Goal: Complete Application Form: Complete application form

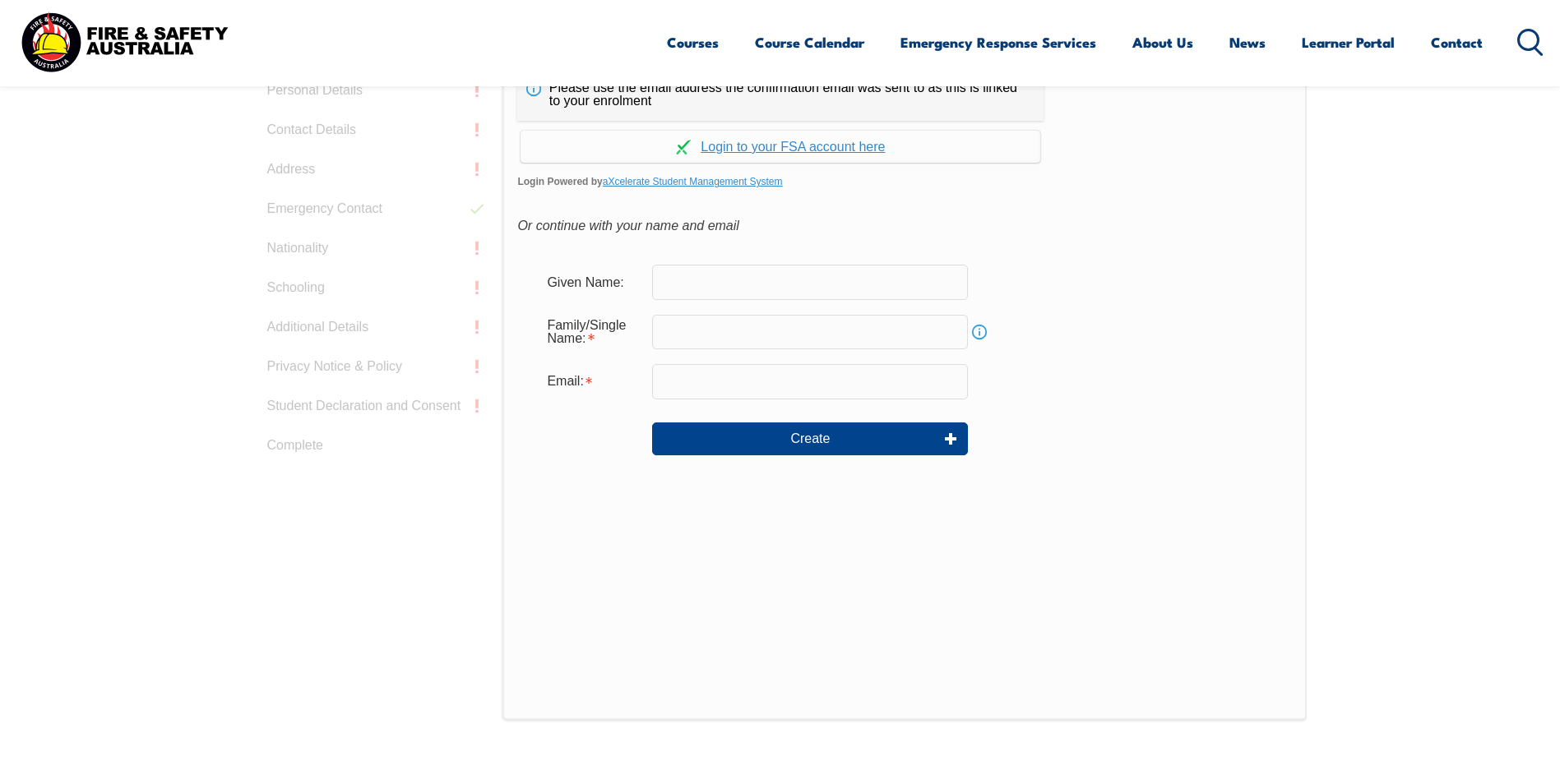
scroll to position [520, 0]
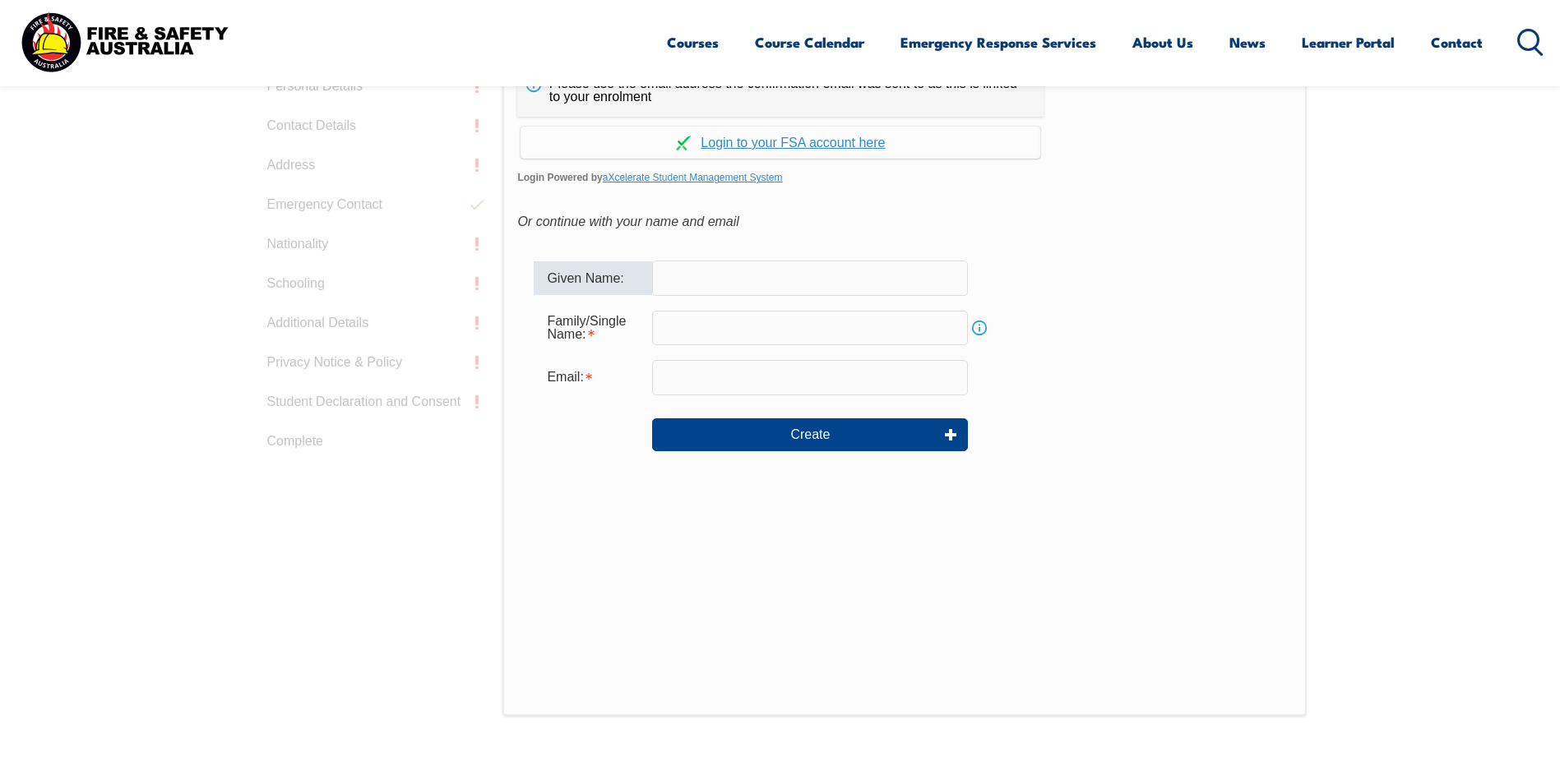
click at [702, 284] on input "text" at bounding box center [810, 277] width 316 height 34
type input "[PERSON_NAME]"
click at [740, 361] on input "email" at bounding box center [810, 377] width 316 height 34
type input "[PERSON_NAME][EMAIL_ADDRESS][PERSON_NAME][DOMAIN_NAME]"
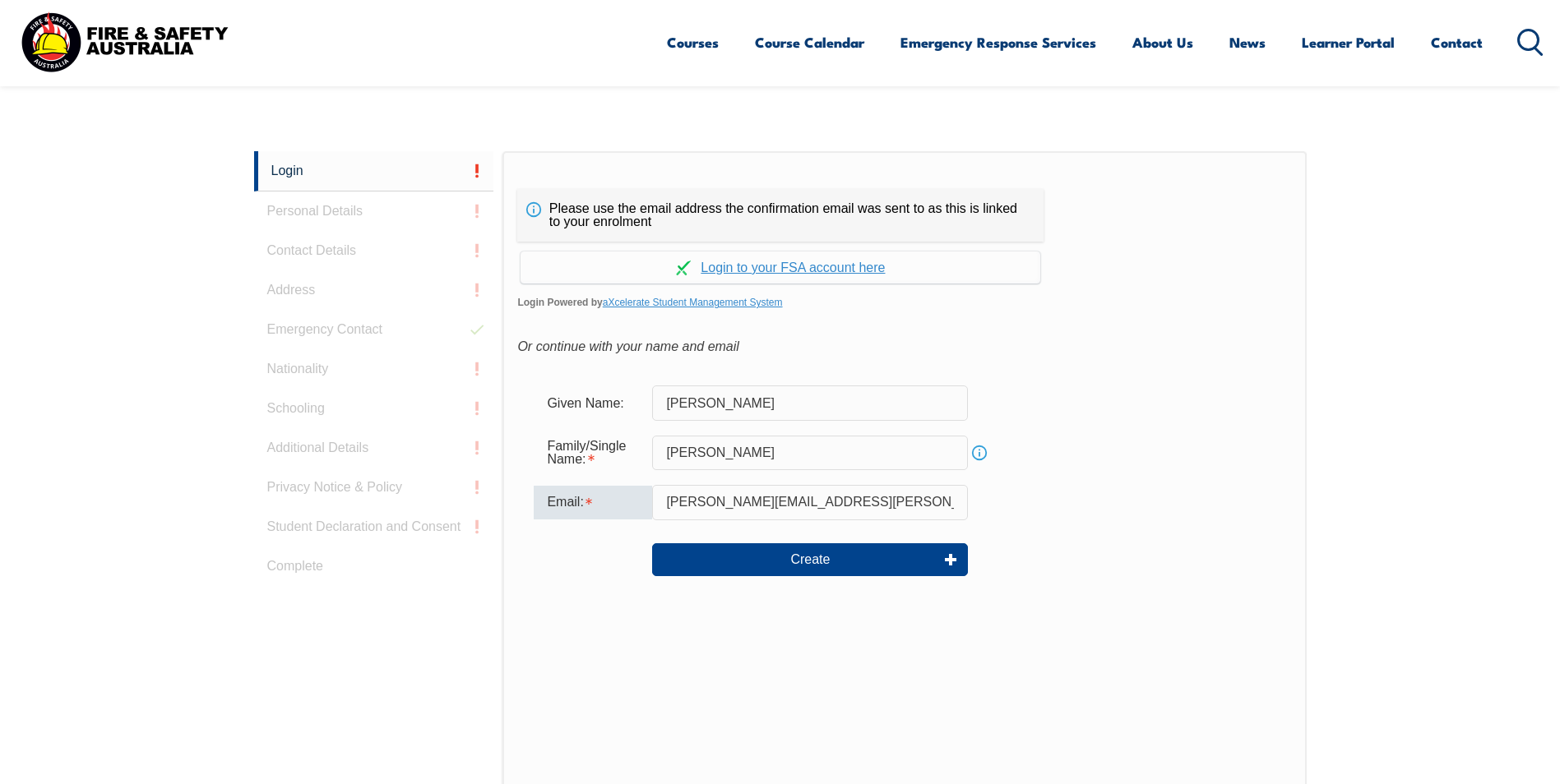
scroll to position [356, 0]
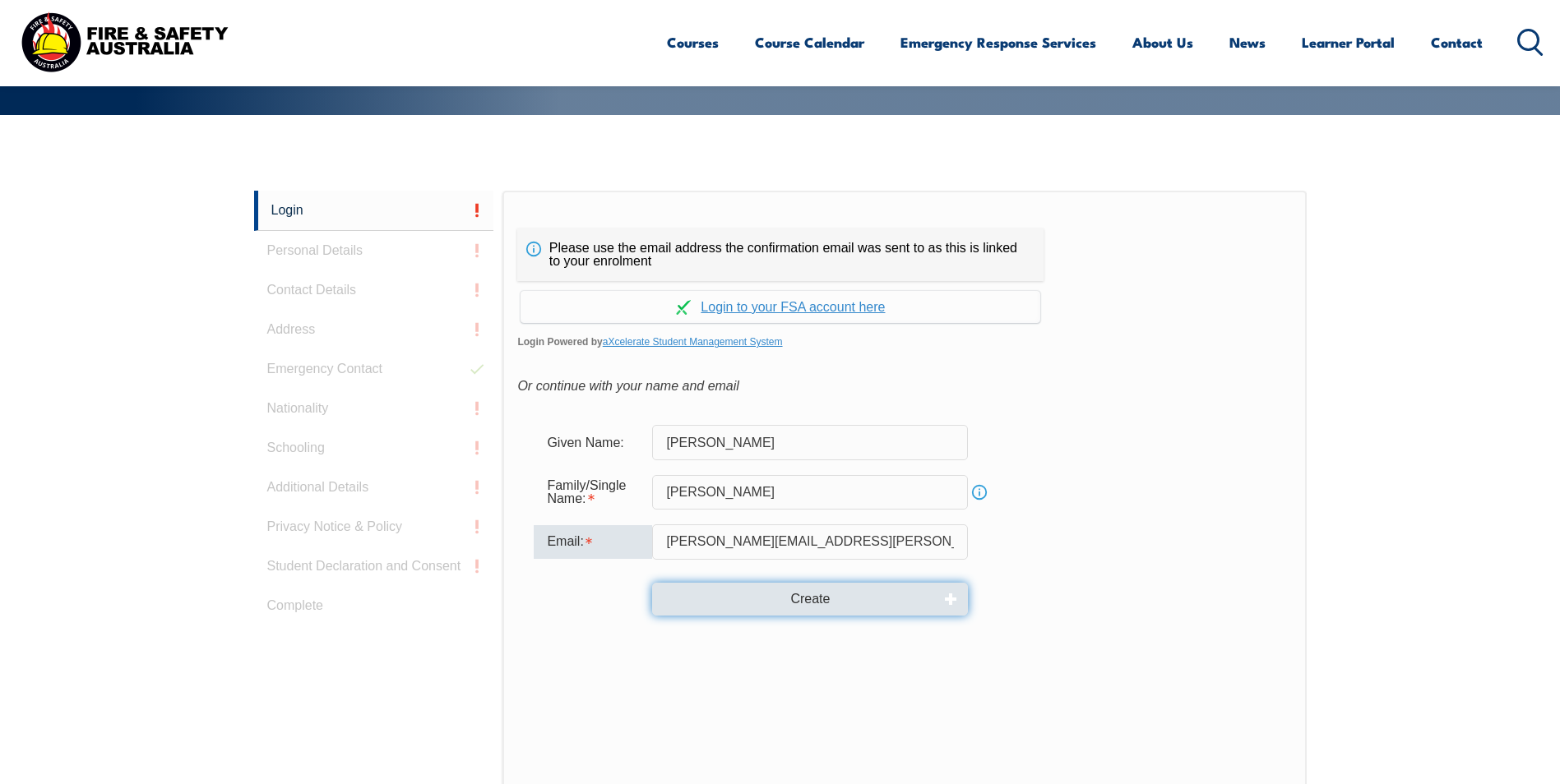
click at [820, 603] on button "Create" at bounding box center [810, 599] width 316 height 33
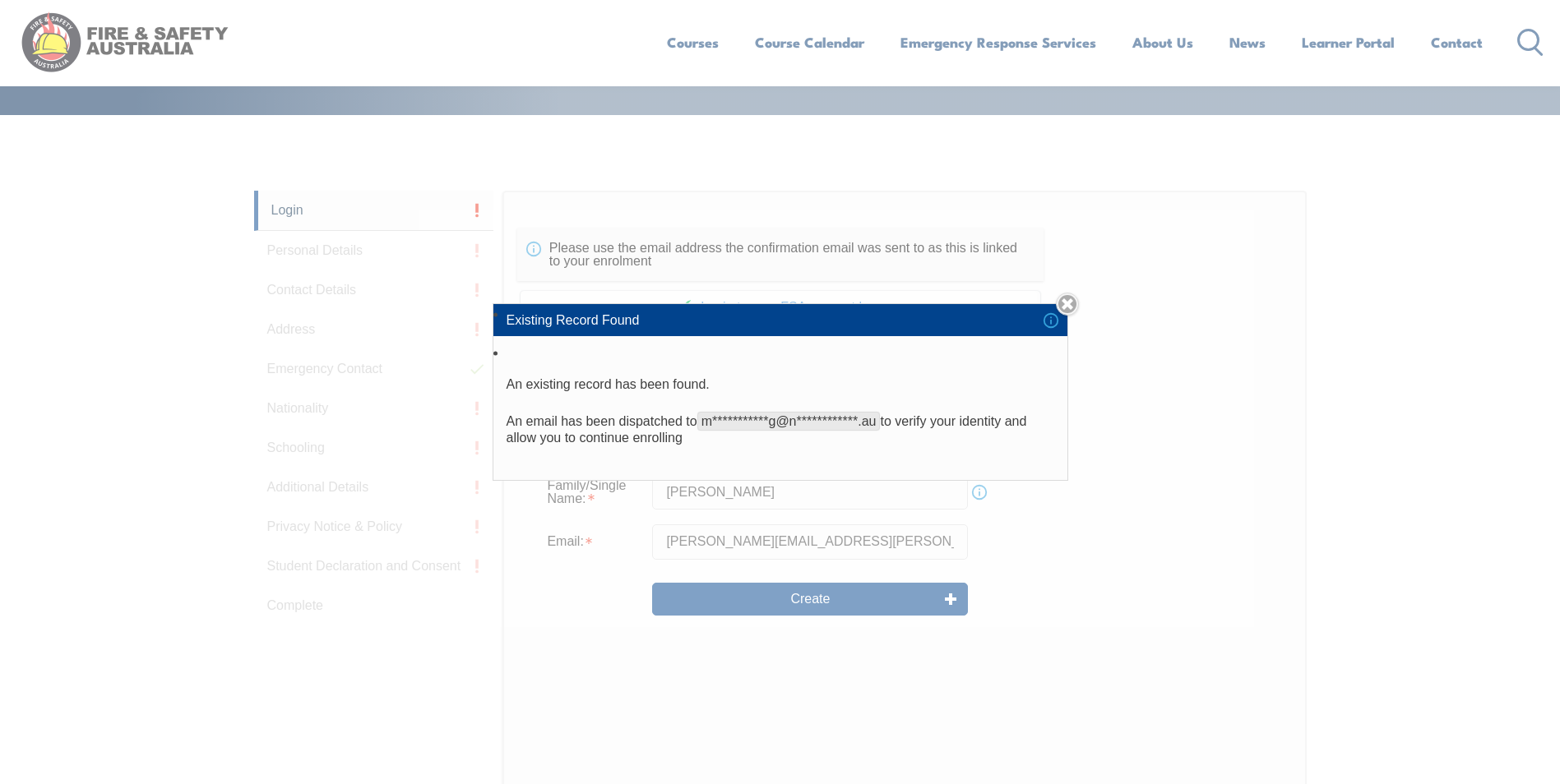
click at [780, 423] on span "**********" at bounding box center [789, 422] width 184 height 19
drag, startPoint x: 867, startPoint y: 416, endPoint x: 595, endPoint y: 425, distance: 272.1
click at [595, 425] on p "**********" at bounding box center [780, 429] width 548 height 33
drag, startPoint x: 595, startPoint y: 425, endPoint x: 791, endPoint y: 431, distance: 196.1
click at [791, 431] on p "**********" at bounding box center [780, 429] width 548 height 33
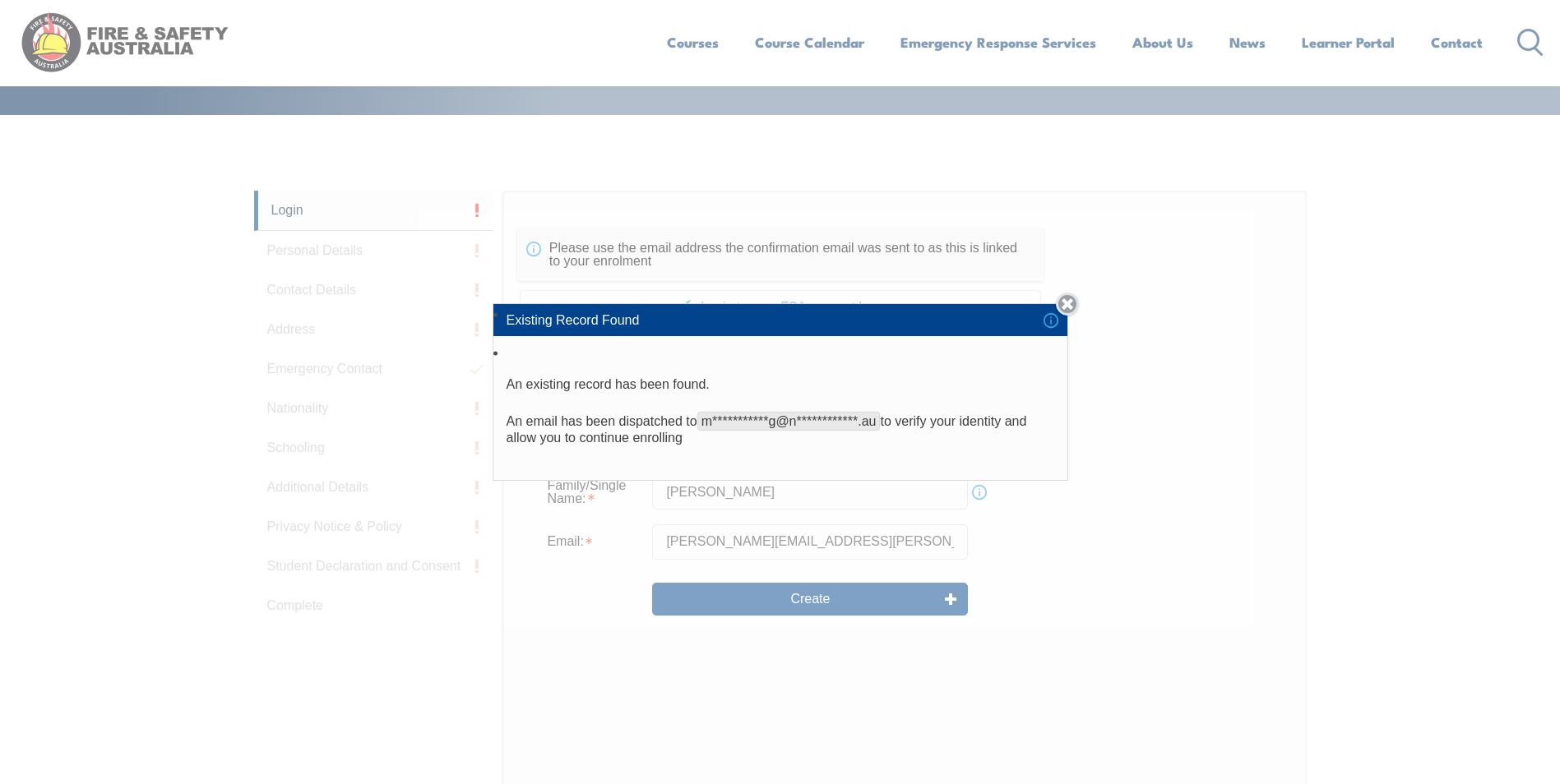
click at [1072, 301] on link "Close" at bounding box center [1068, 304] width 23 height 23
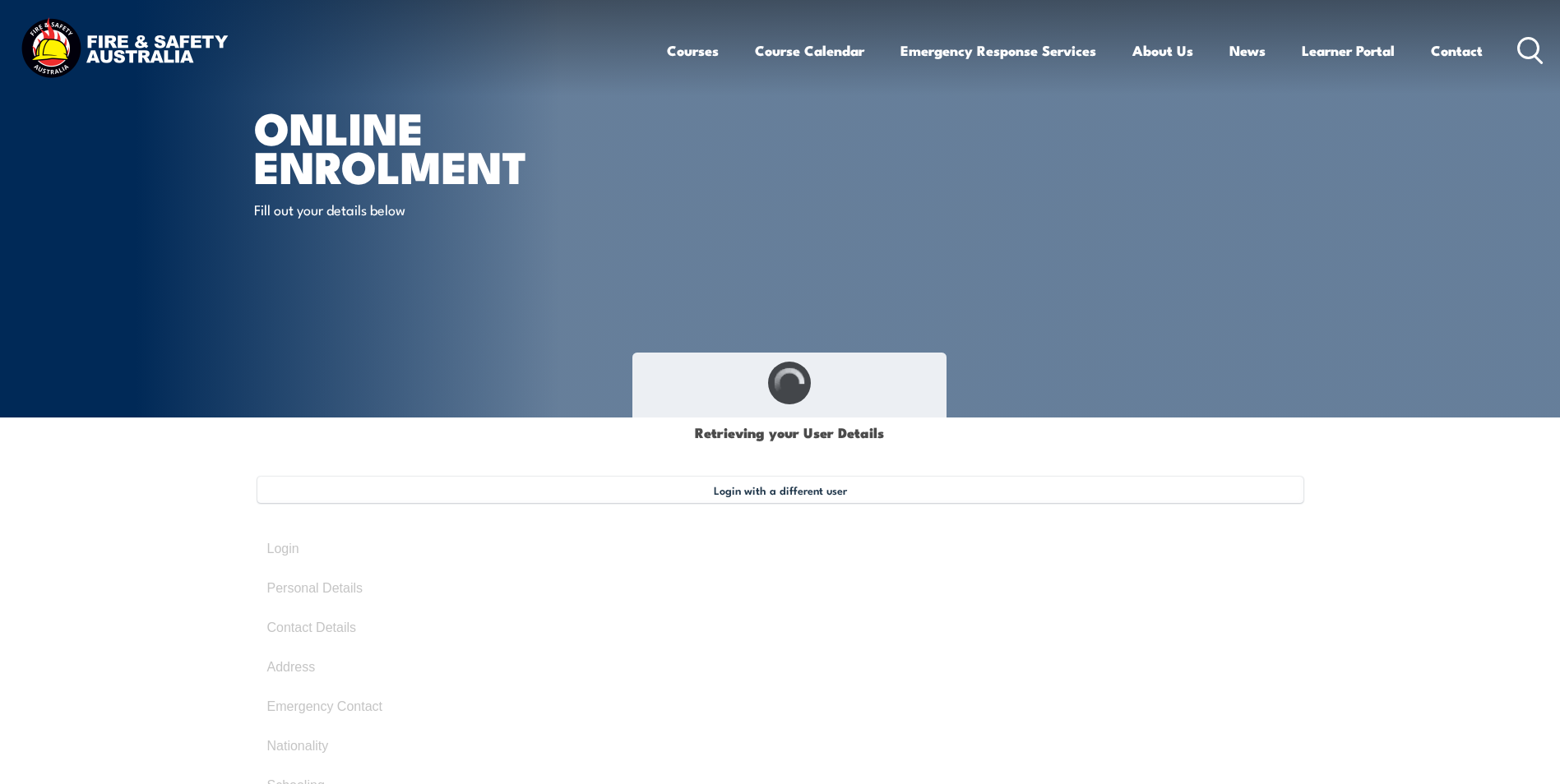
type input "[PERSON_NAME]"
type input "Cheng"
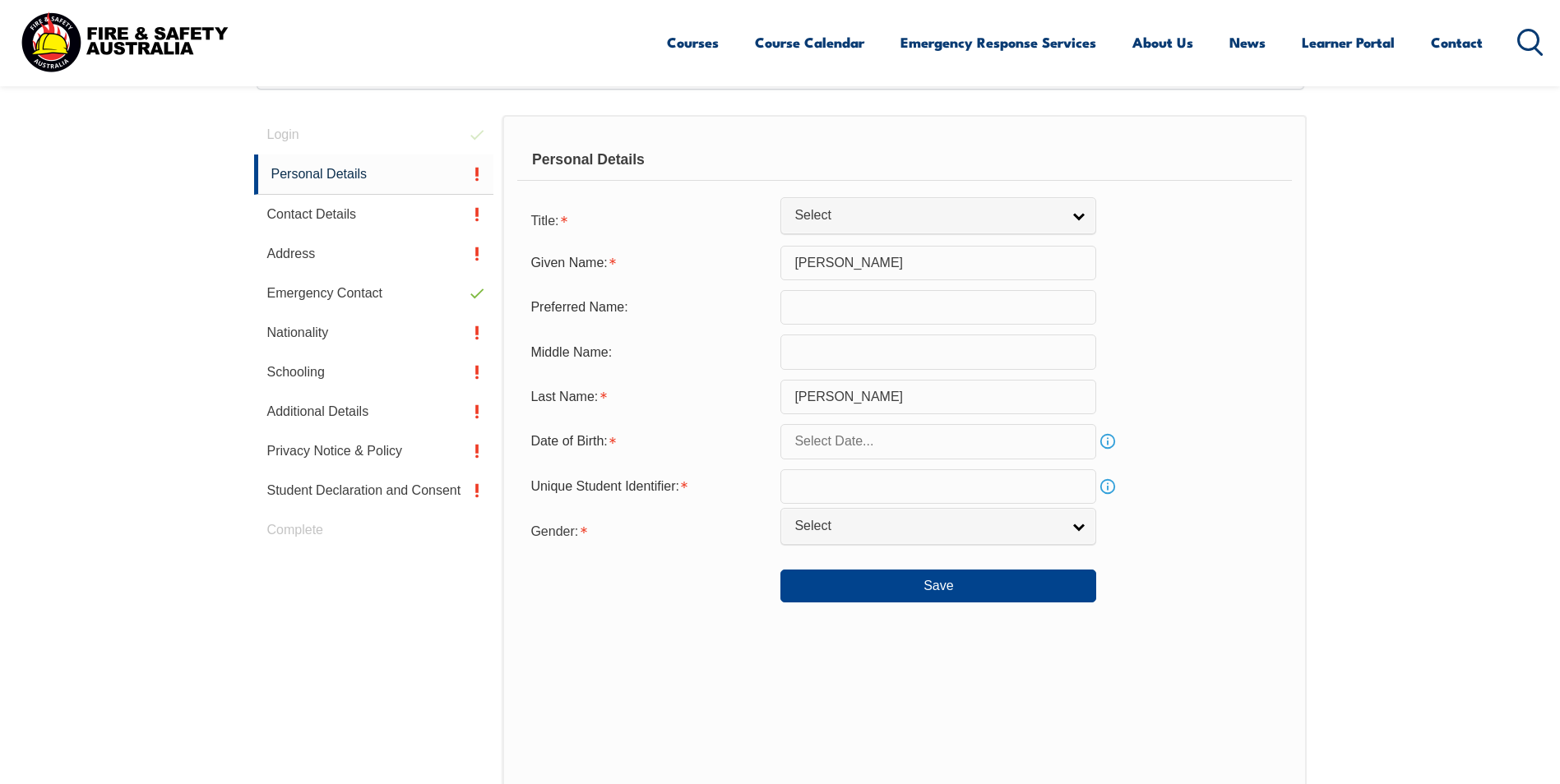
scroll to position [448, 0]
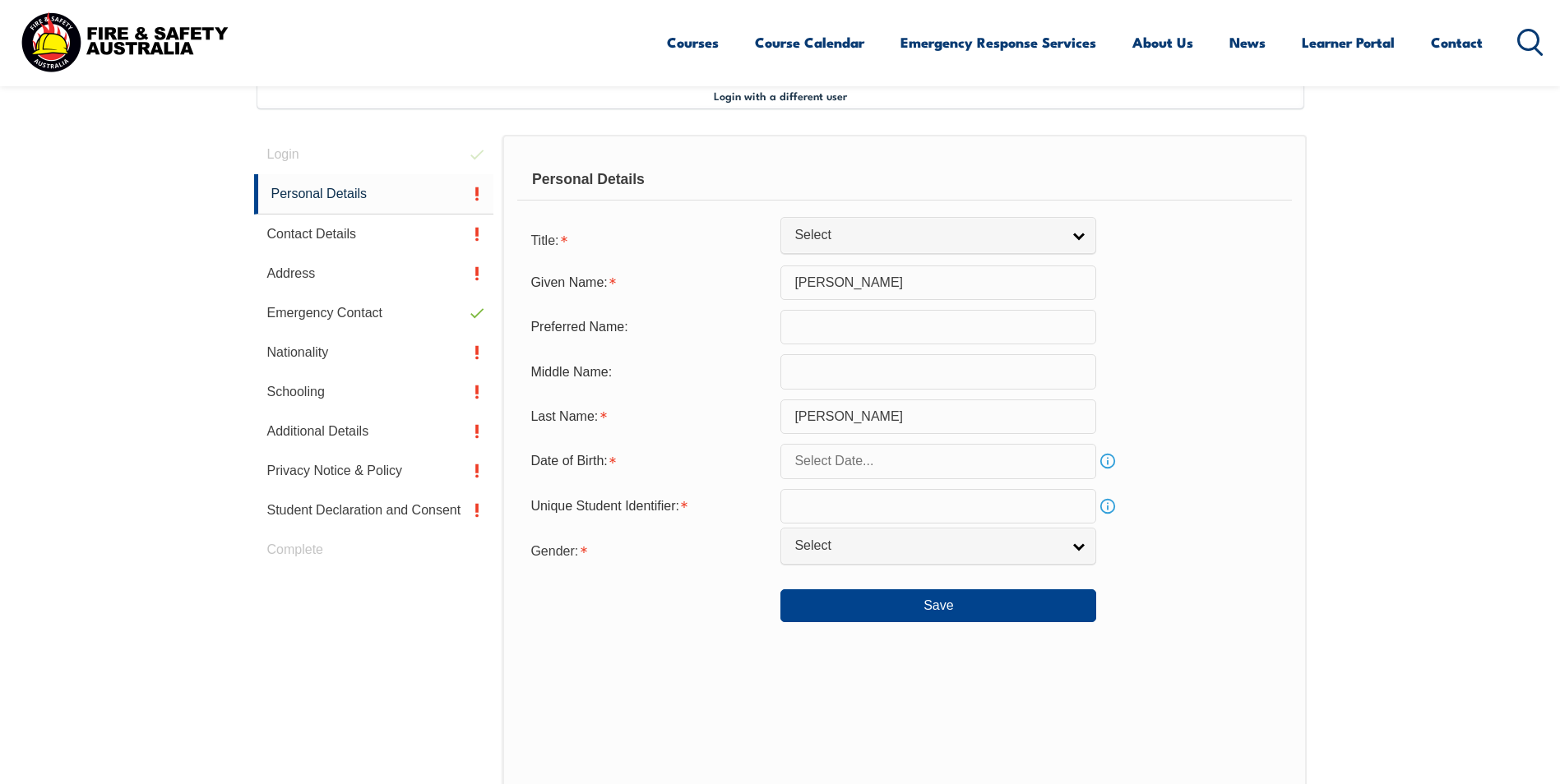
click at [848, 447] on input "text" at bounding box center [937, 461] width 316 height 34
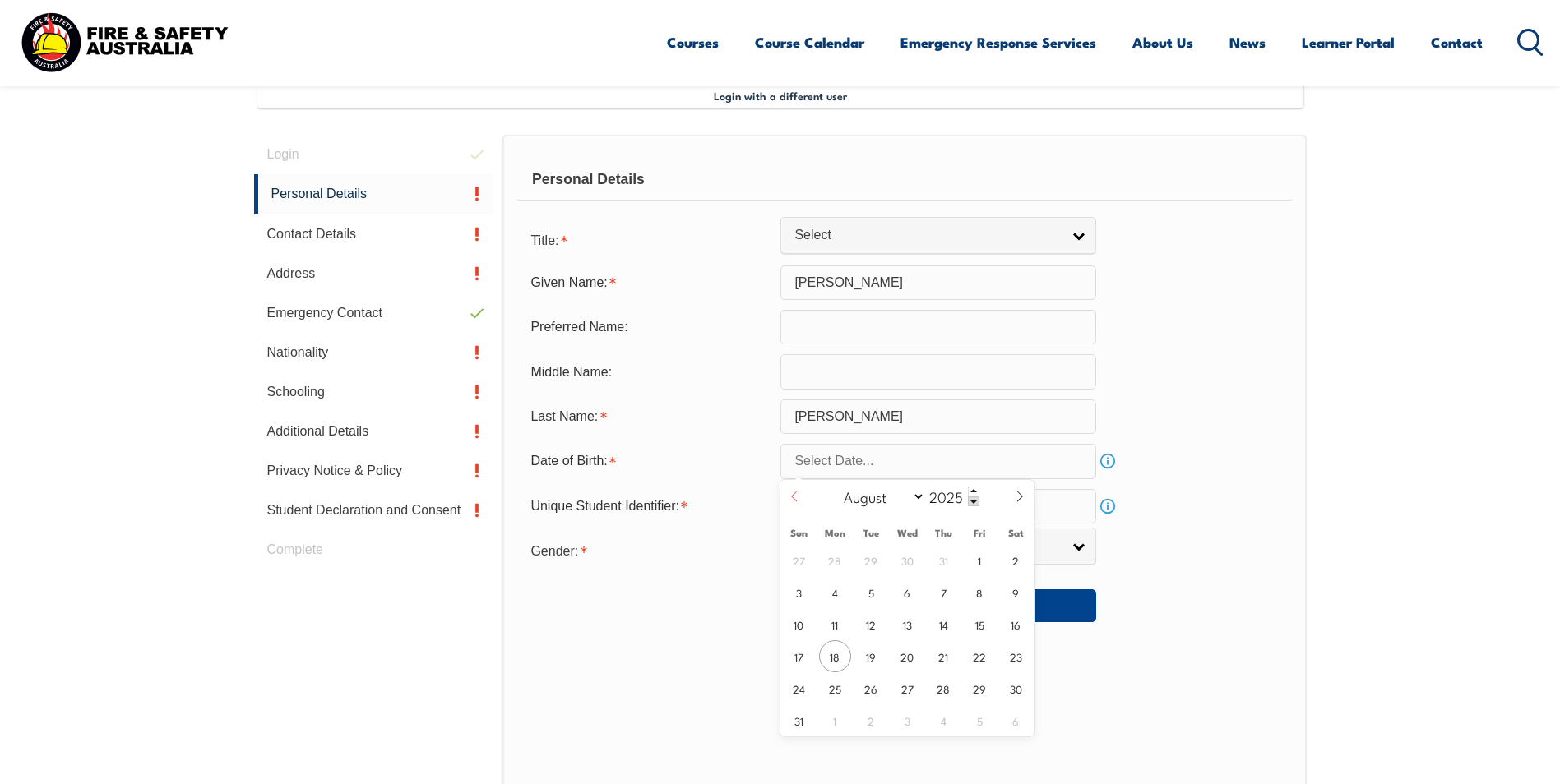
click at [795, 495] on icon at bounding box center [794, 496] width 11 height 11
click at [794, 495] on icon at bounding box center [794, 496] width 11 height 11
click at [870, 497] on select "January February March April May June July August September October November De…" at bounding box center [880, 497] width 90 height 21
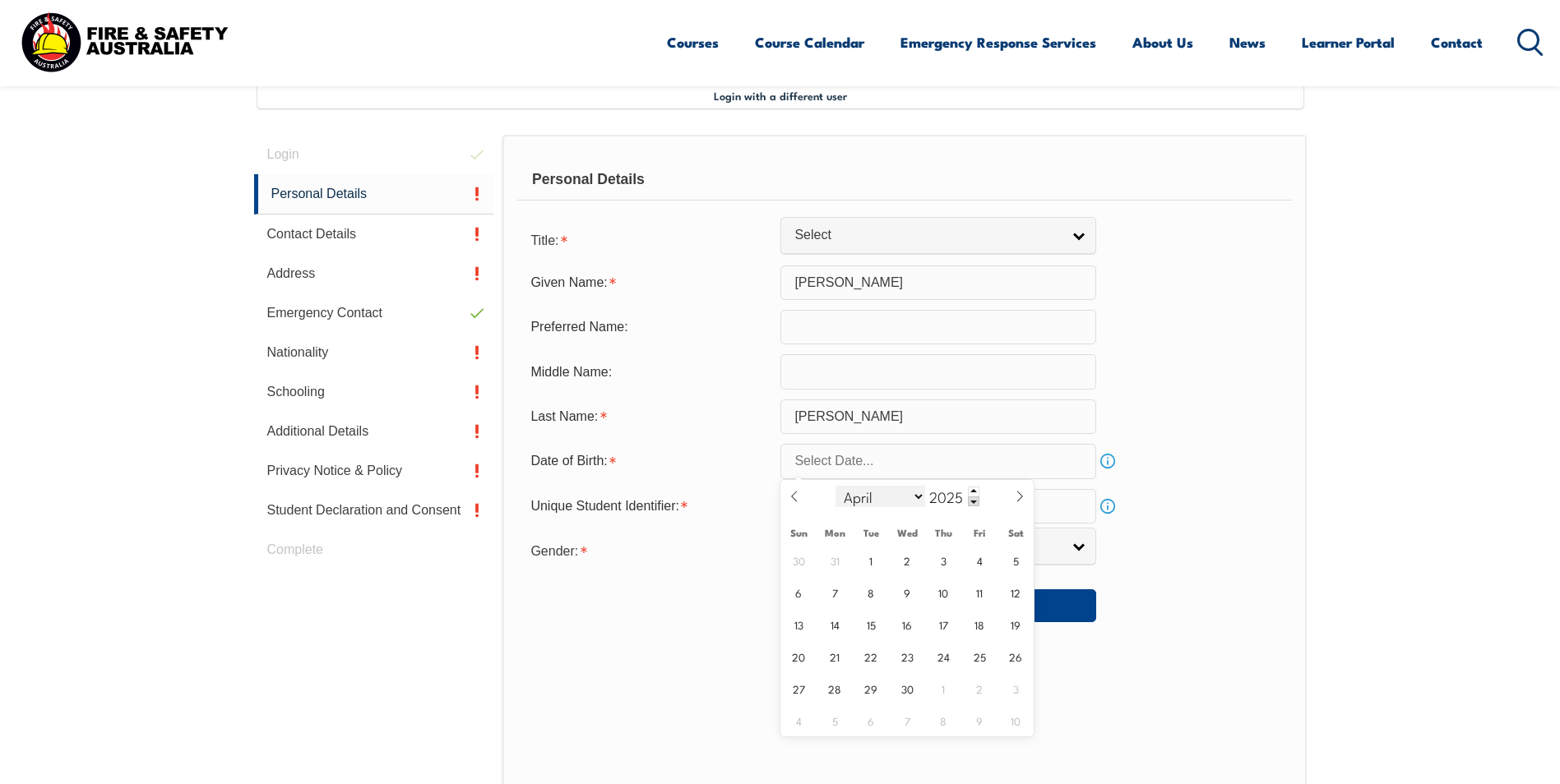
select select "9"
click at [836, 486] on select "January February March April May June July August September October November De…" at bounding box center [880, 497] width 90 height 21
click at [973, 501] on span at bounding box center [973, 501] width 11 height 10
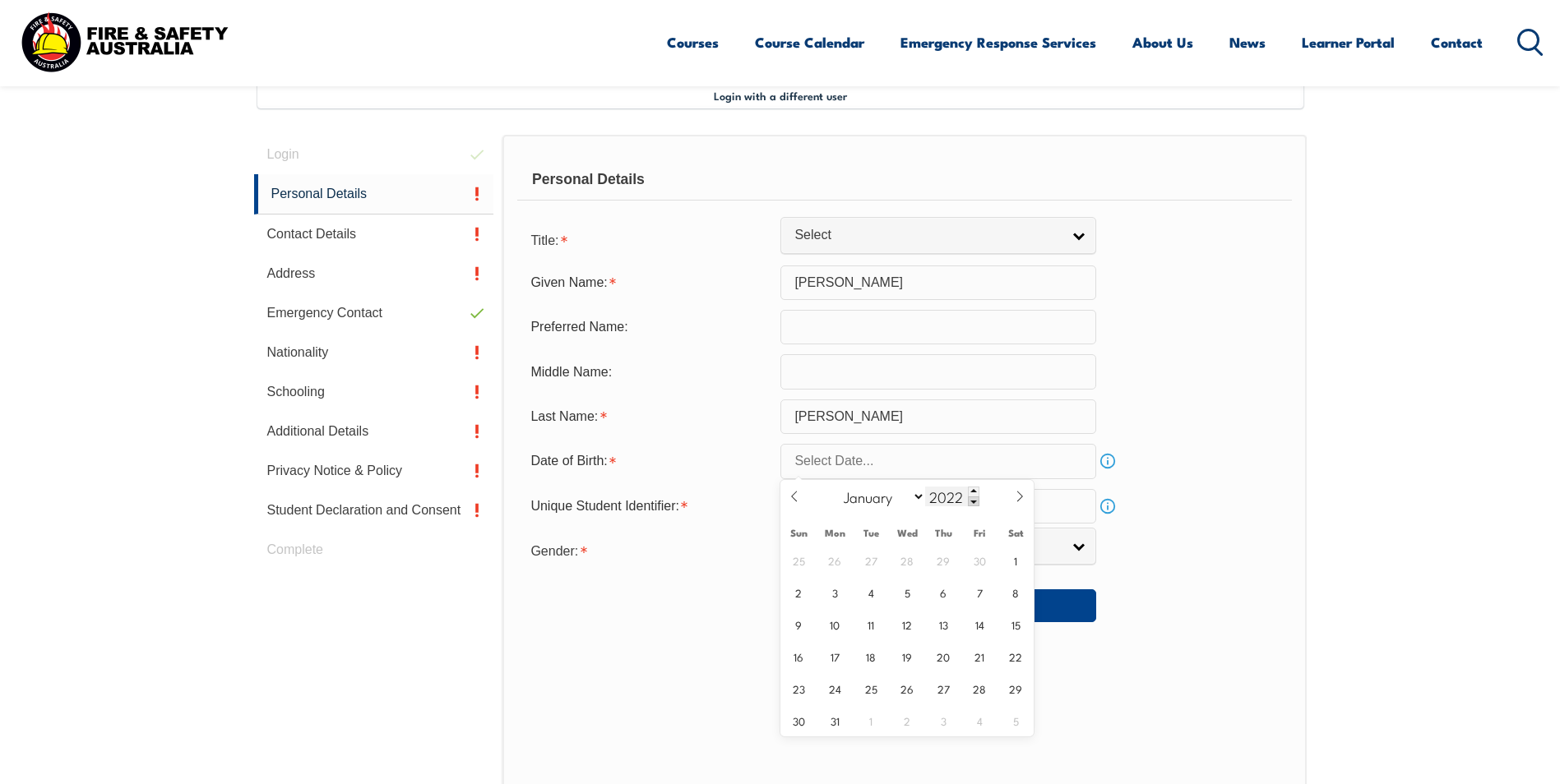
click at [973, 501] on span at bounding box center [973, 501] width 11 height 10
click at [972, 501] on span at bounding box center [973, 501] width 11 height 10
click at [970, 501] on span at bounding box center [973, 501] width 11 height 10
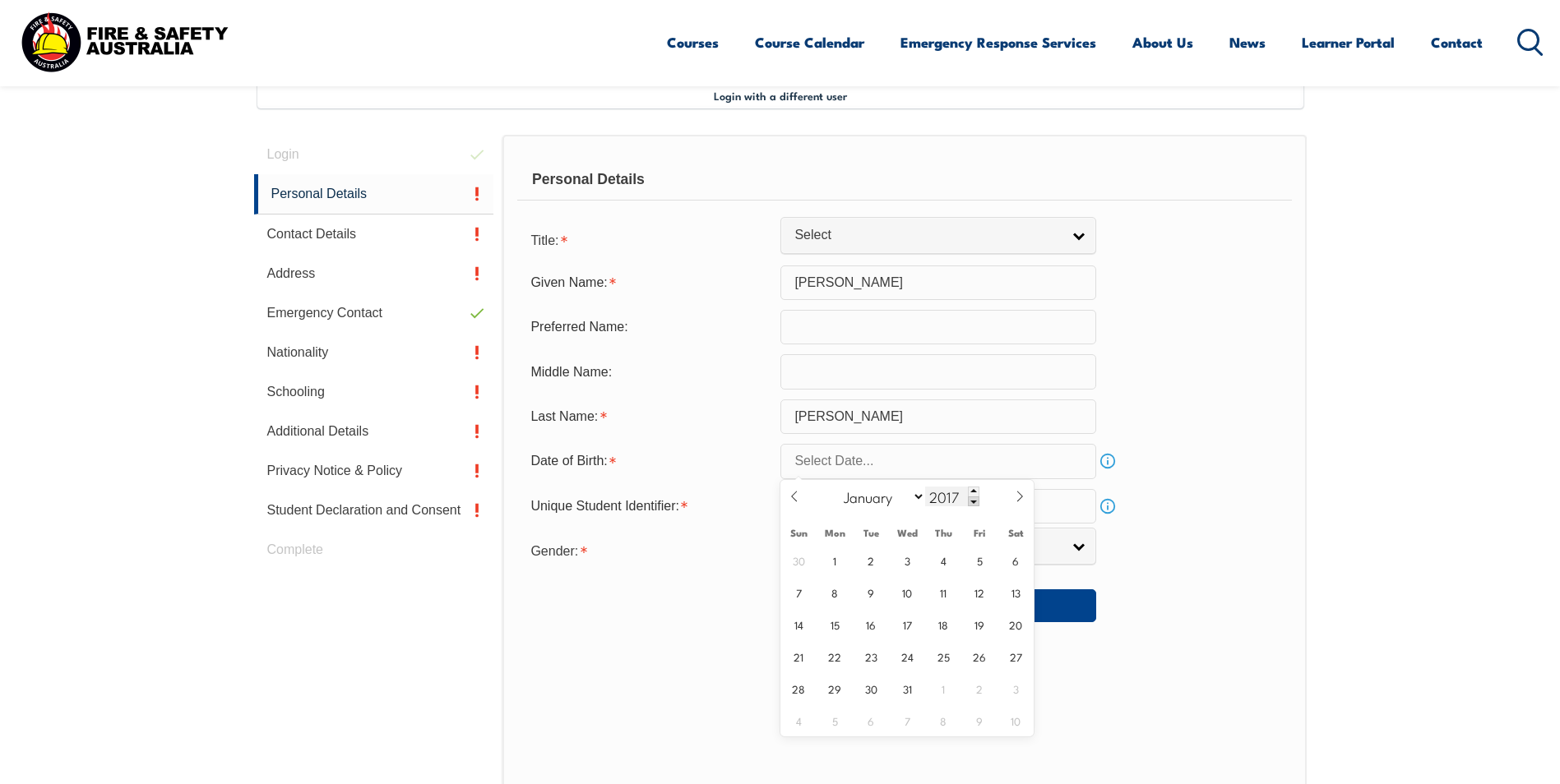
click at [970, 501] on span at bounding box center [973, 501] width 11 height 10
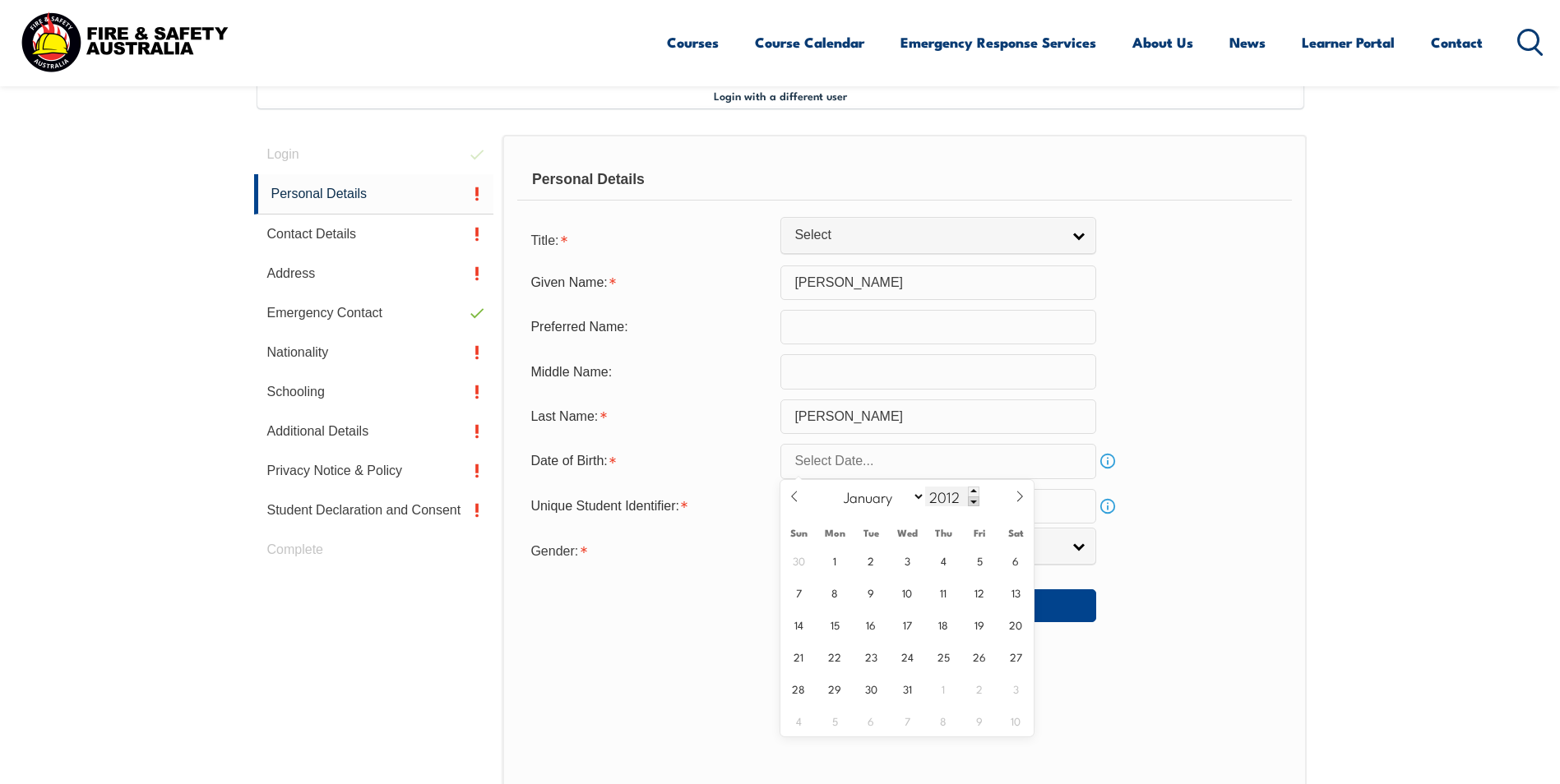
click at [970, 501] on span at bounding box center [973, 501] width 11 height 10
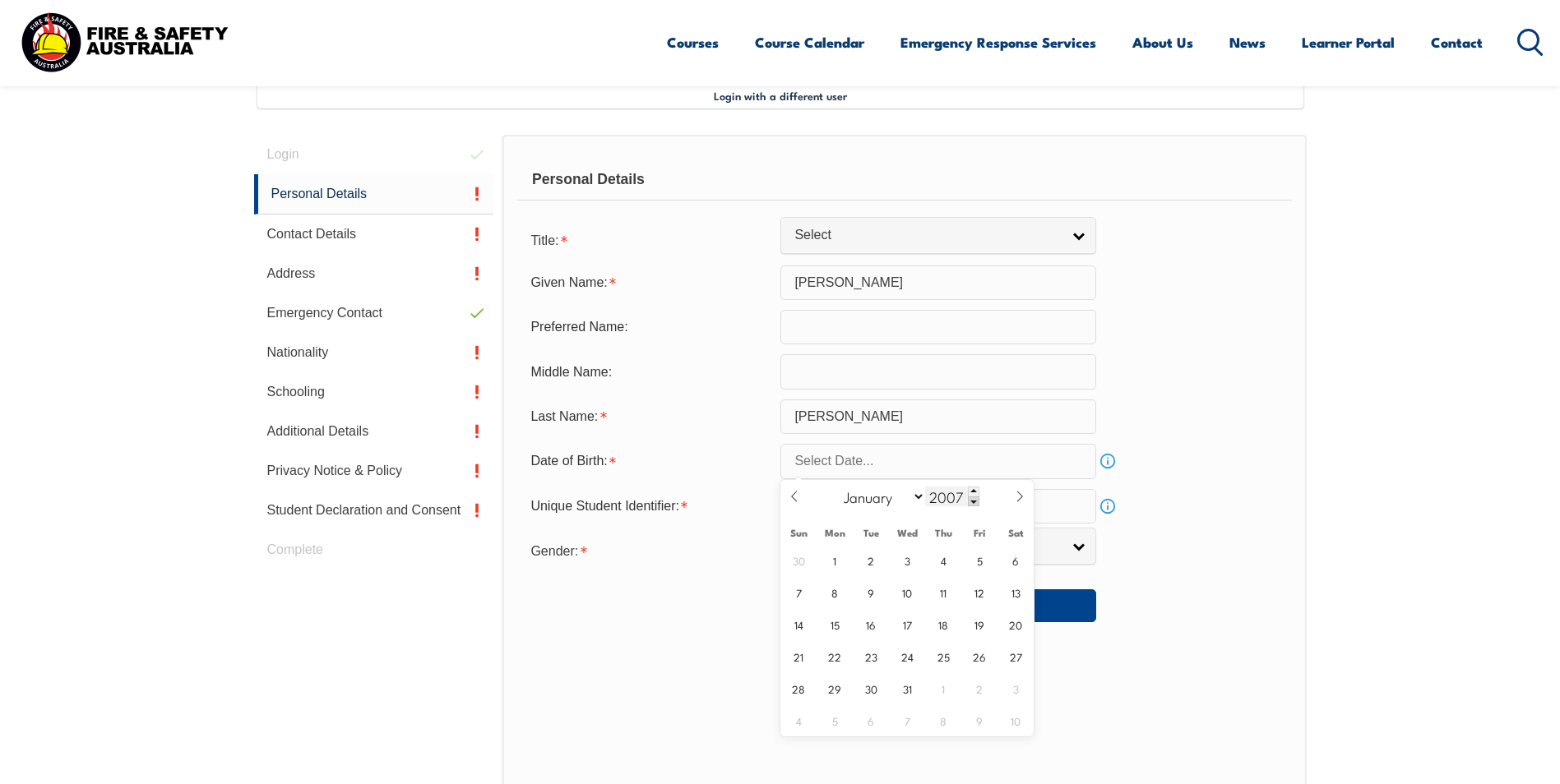
click at [970, 501] on span at bounding box center [973, 501] width 11 height 10
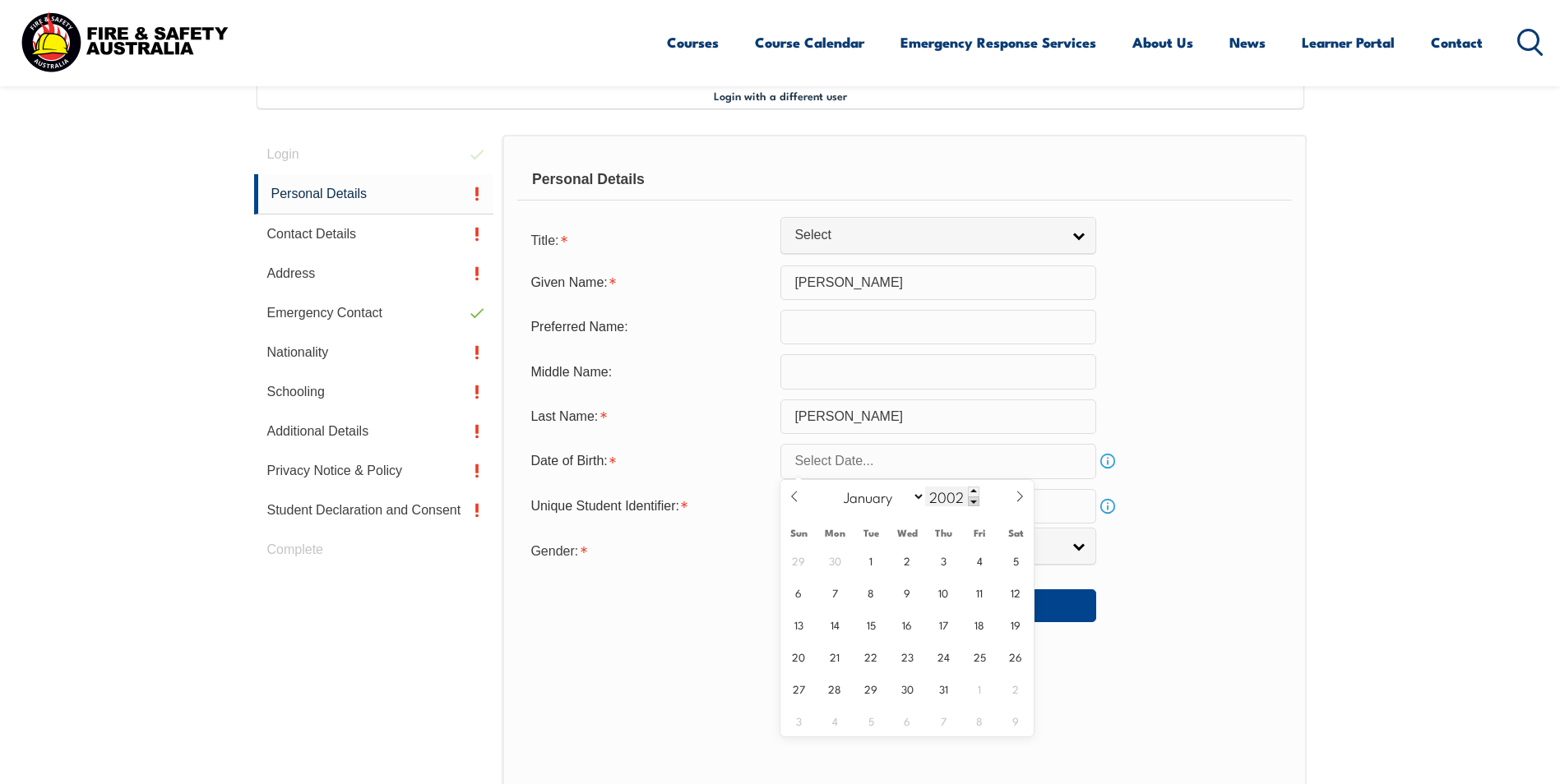
click at [970, 501] on span at bounding box center [973, 501] width 11 height 10
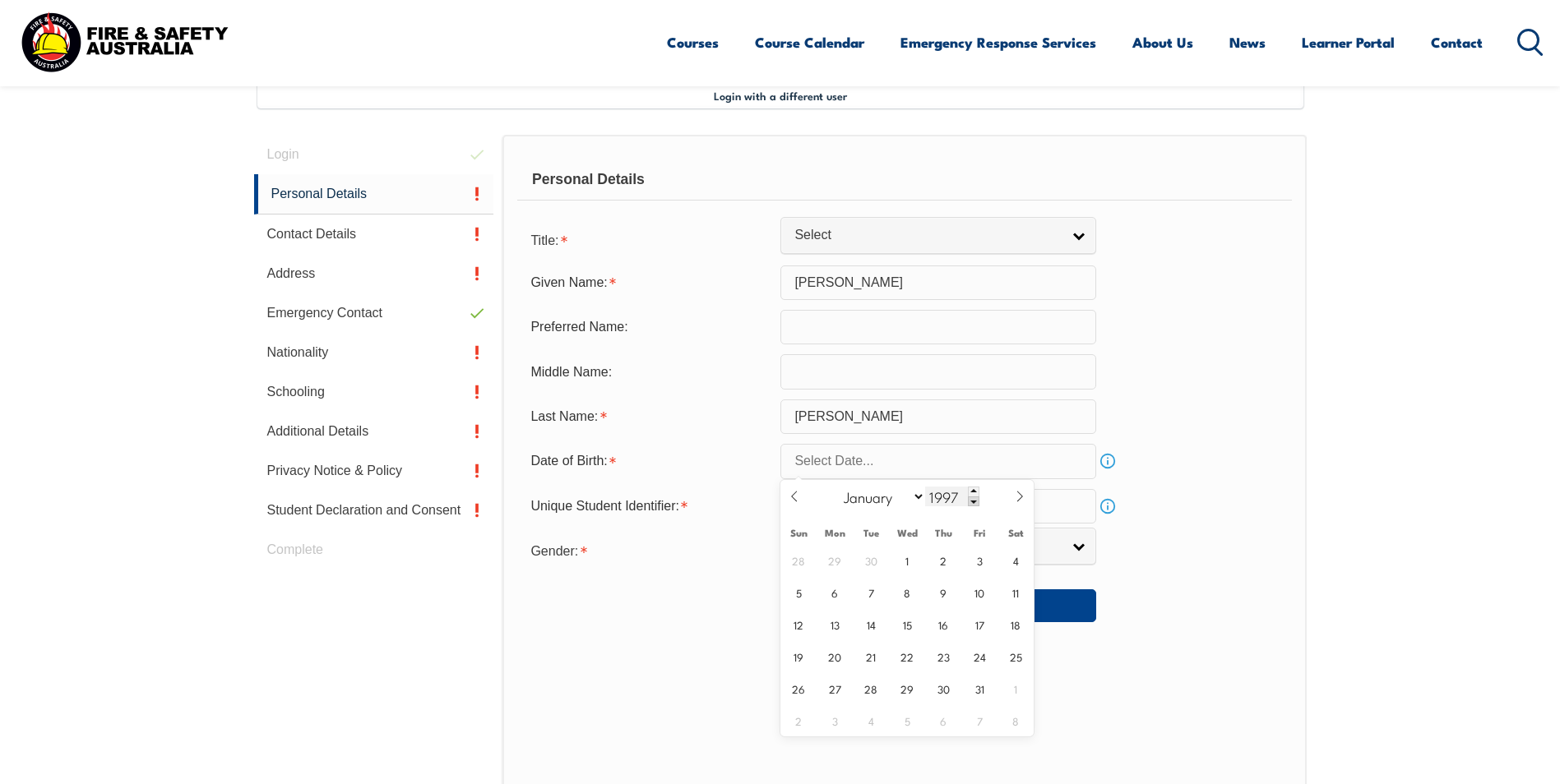
click at [970, 501] on span at bounding box center [973, 501] width 11 height 10
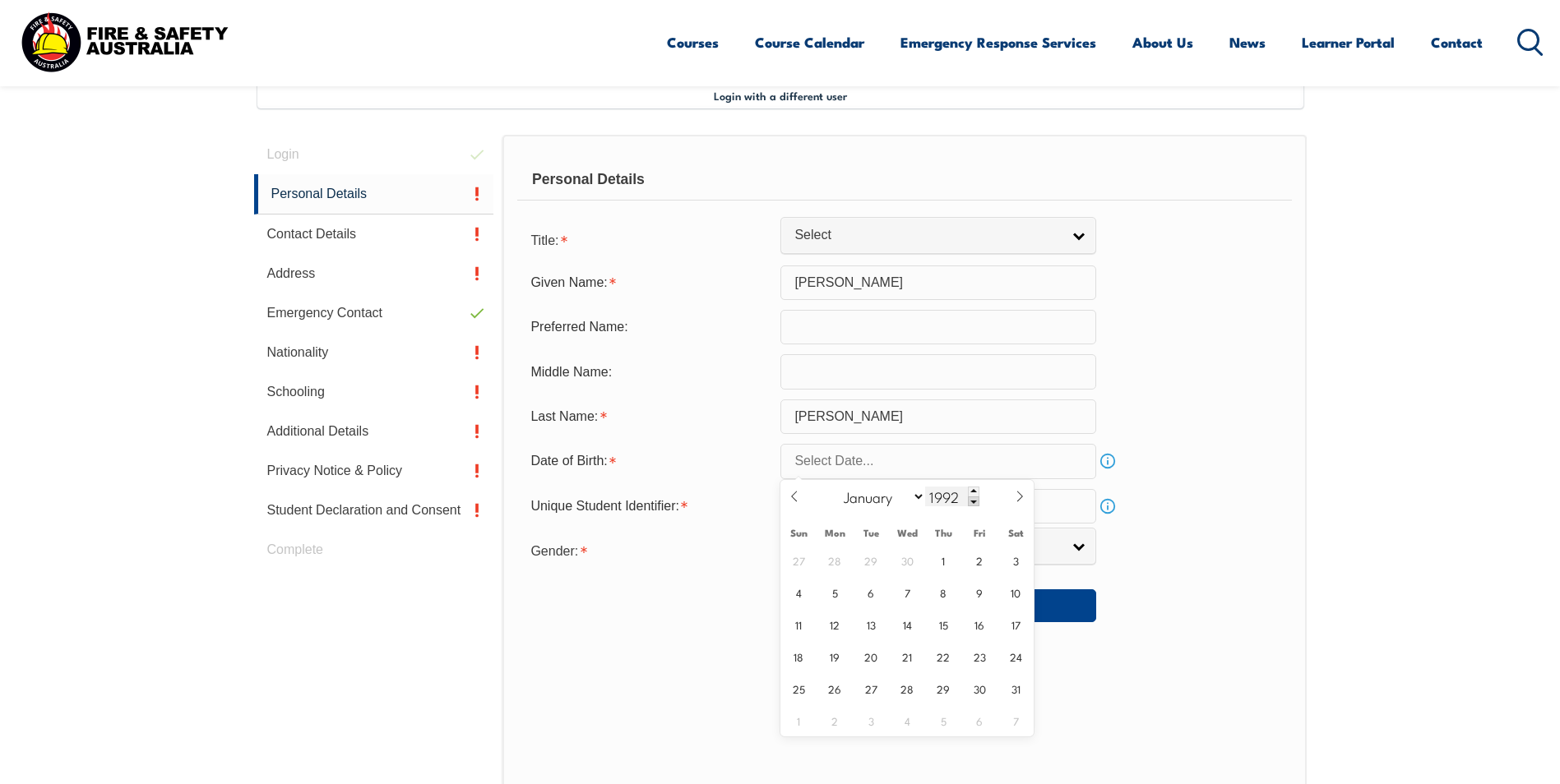
click at [970, 501] on span at bounding box center [973, 501] width 11 height 10
type input "1988"
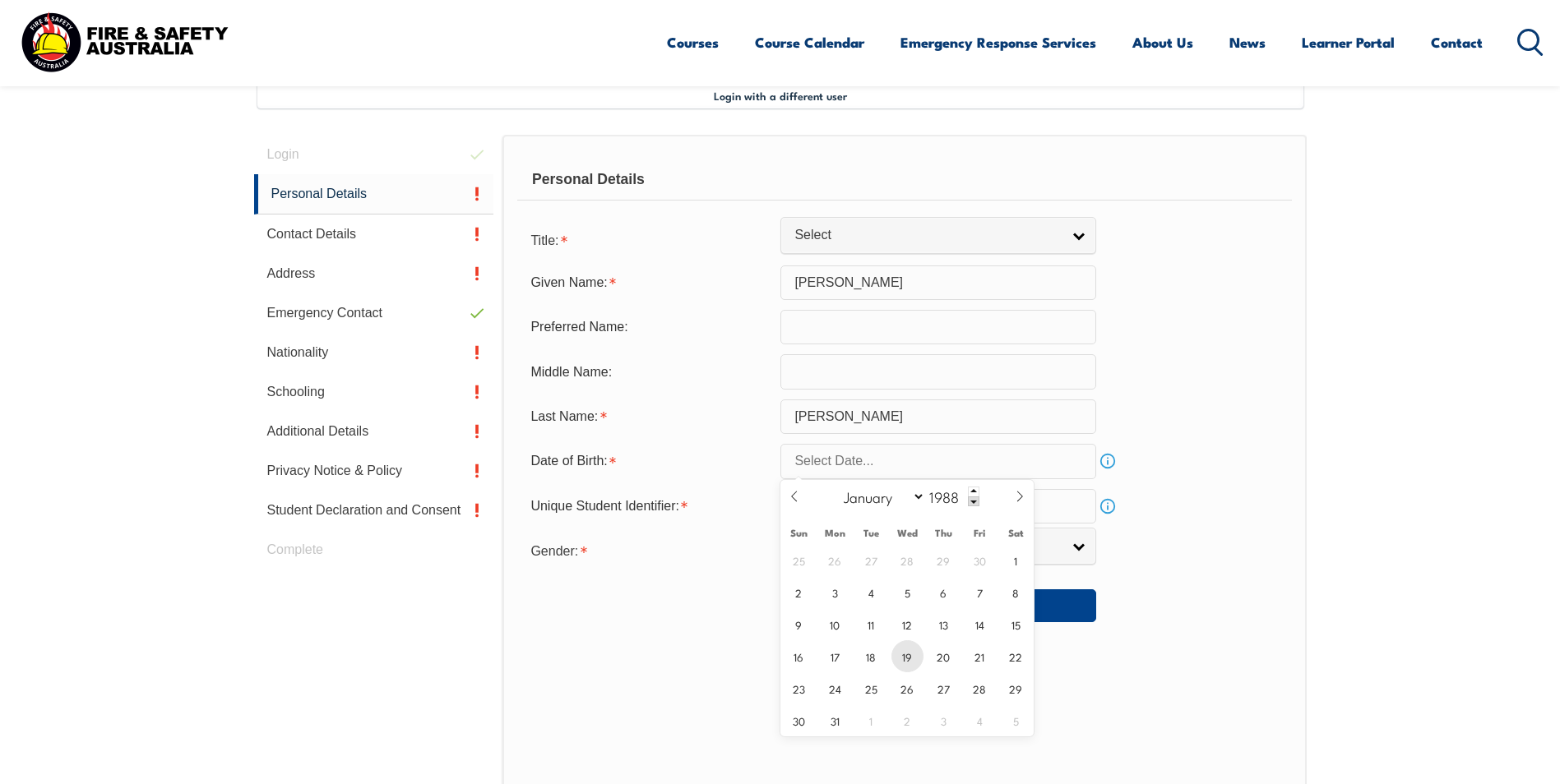
click at [911, 657] on span "19" at bounding box center [908, 656] width 32 height 32
type input "October 19, 1988"
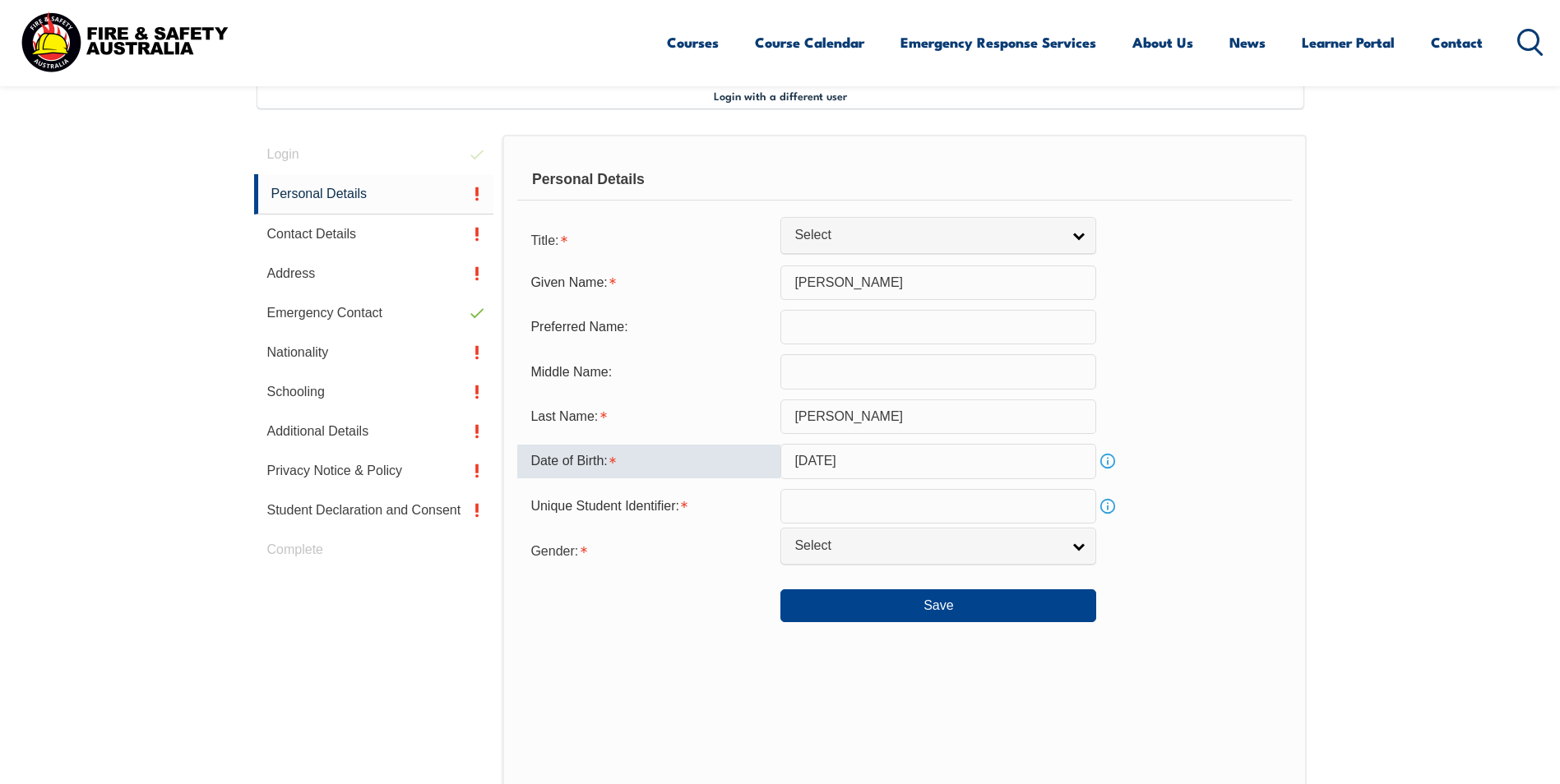
click at [831, 511] on input "text" at bounding box center [937, 505] width 316 height 34
click at [1115, 500] on link "Info" at bounding box center [1108, 506] width 23 height 23
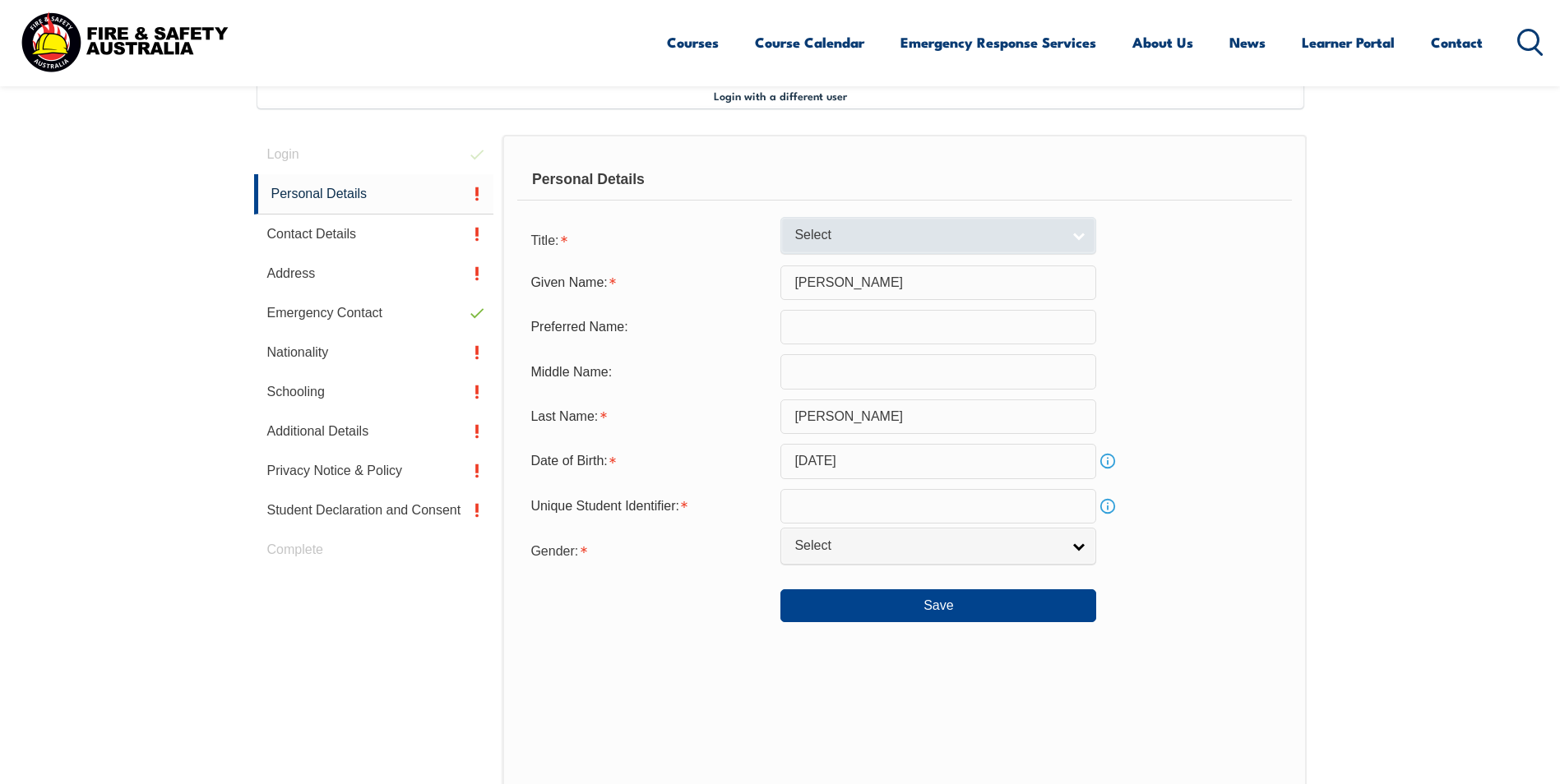
click at [852, 243] on span "Select" at bounding box center [927, 236] width 266 height 18
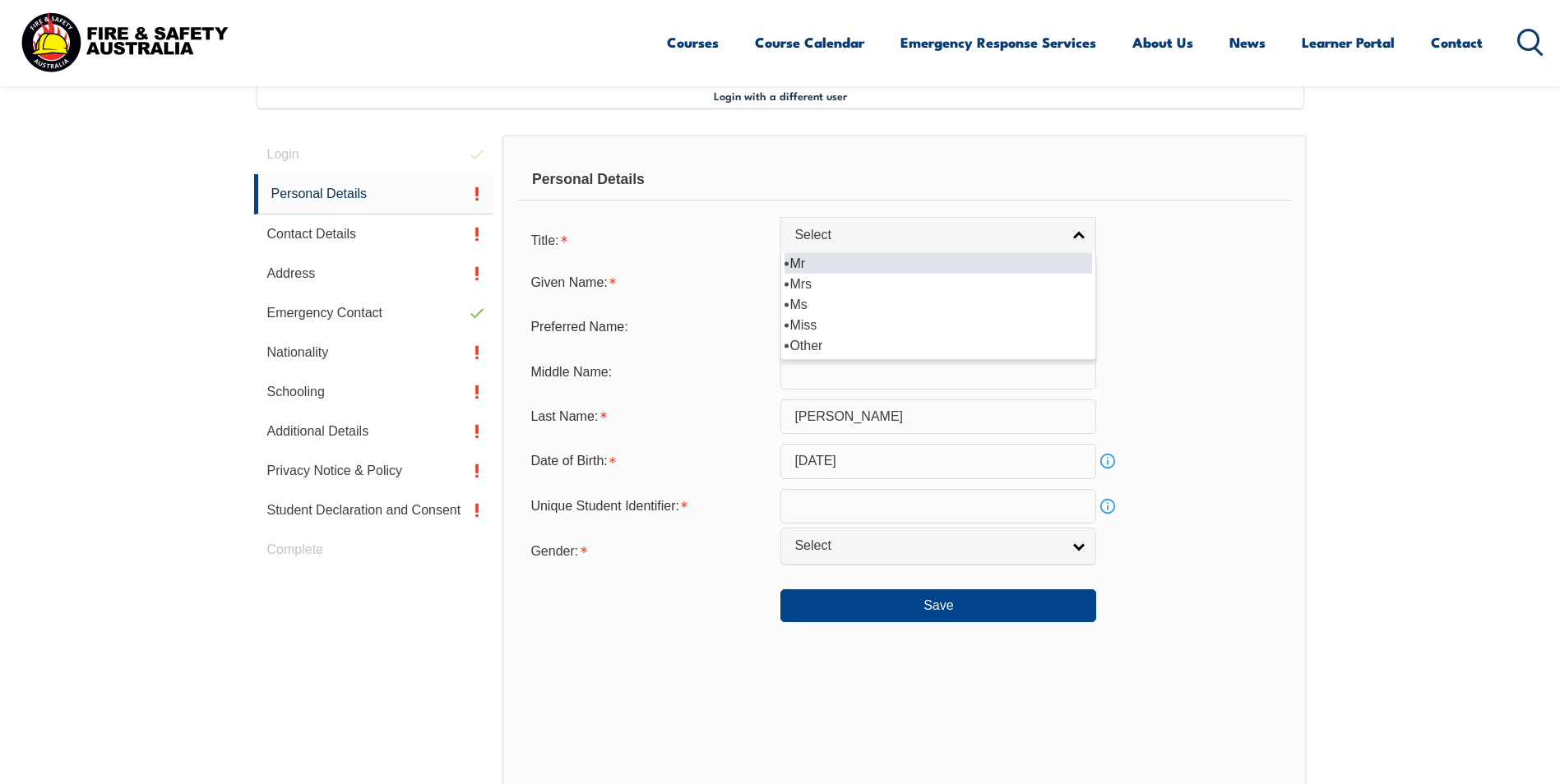
click at [843, 272] on li "Mr" at bounding box center [938, 263] width 308 height 20
select select "Mr"
click at [843, 267] on input "Matthew" at bounding box center [937, 282] width 316 height 34
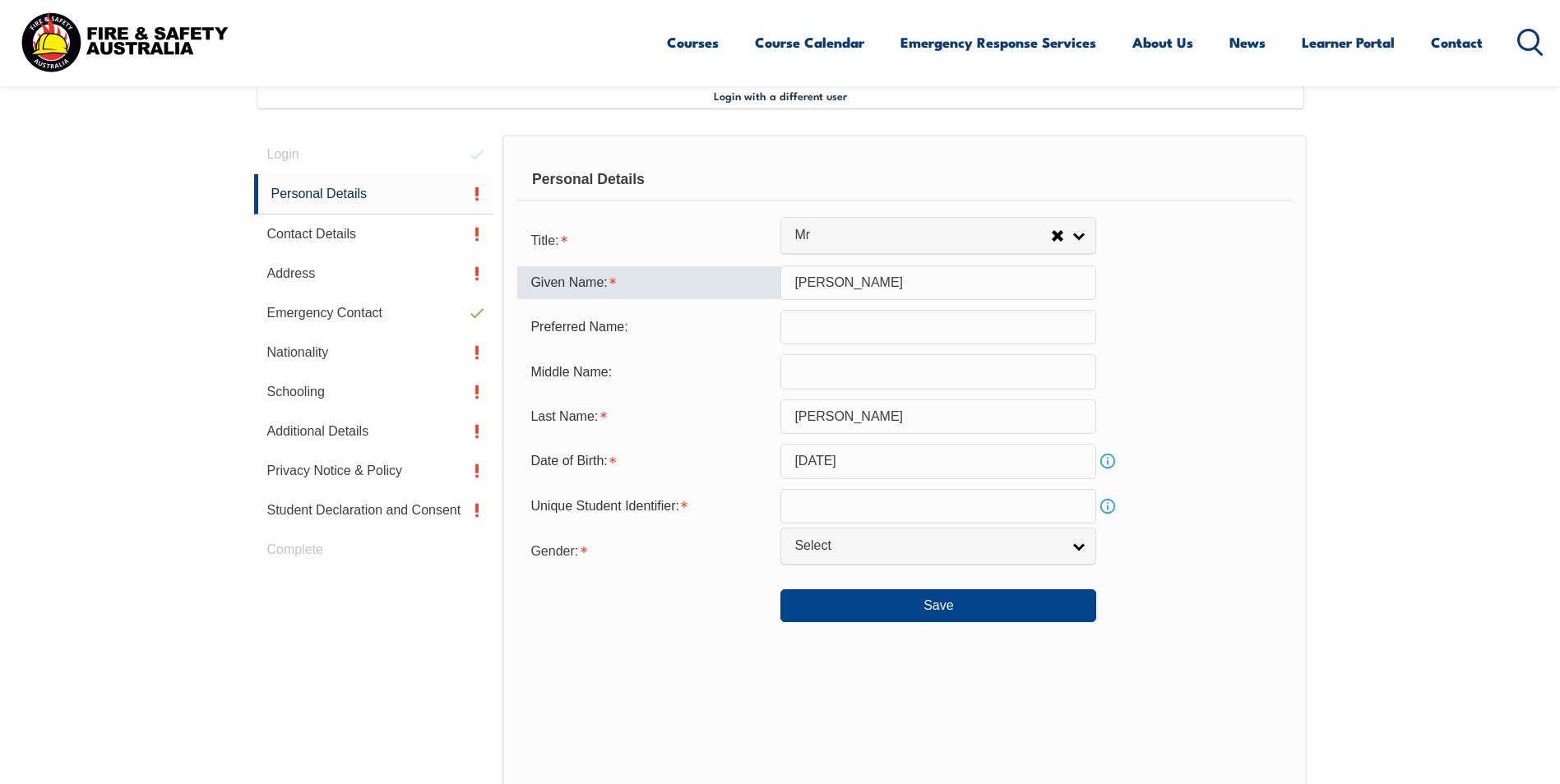
click at [841, 347] on form "Title: Mr Mrs Ms Miss Other Mr Mr Mrs Ms Miss Other Given Name: Matthew Preferr…" at bounding box center [904, 422] width 774 height 400
click at [843, 373] on input "text" at bounding box center [937, 371] width 316 height 34
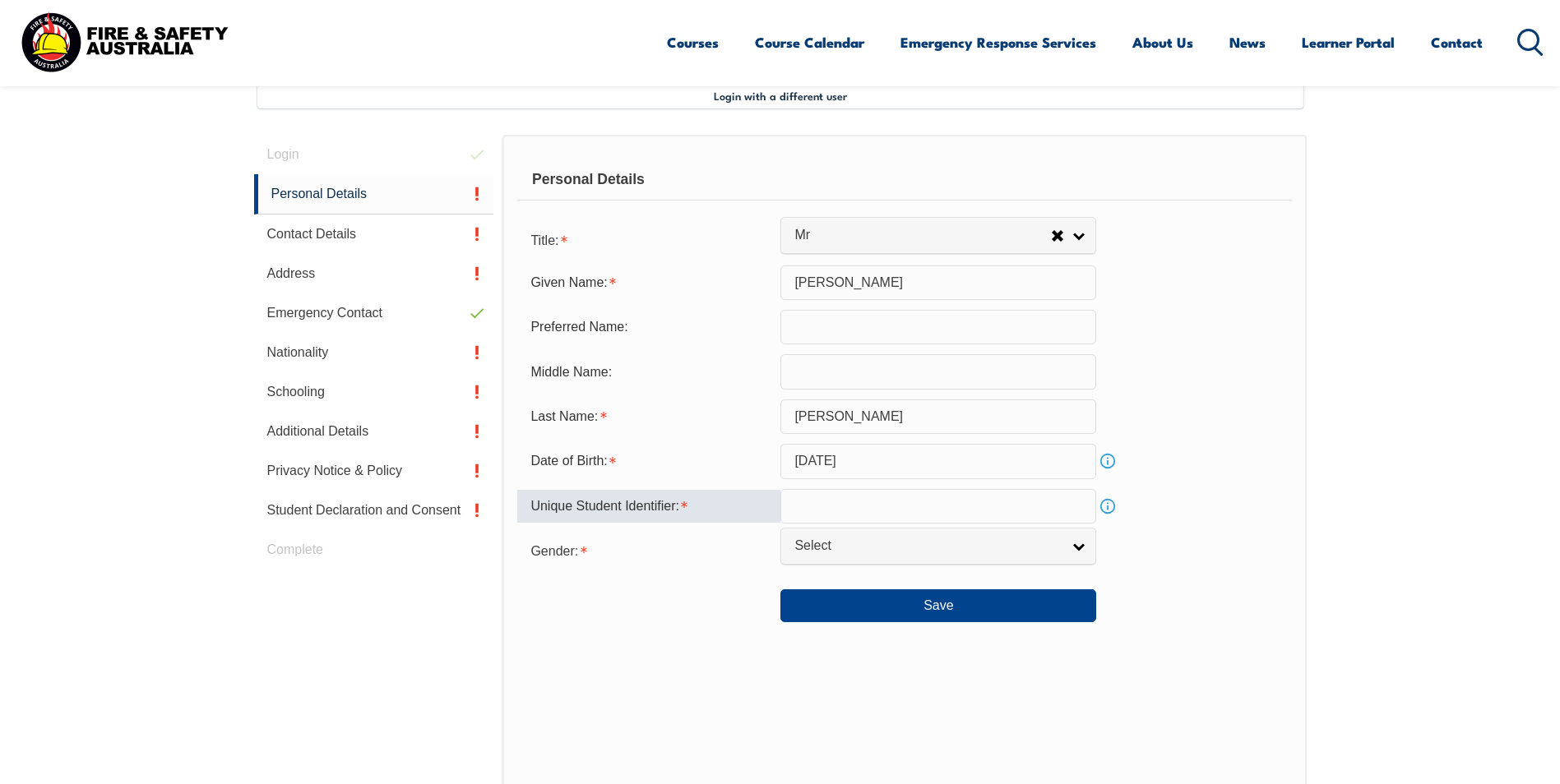
click at [841, 514] on input "text" at bounding box center [937, 505] width 316 height 34
type input "nuv9y73q5z"
click at [886, 552] on span "Select" at bounding box center [927, 547] width 266 height 18
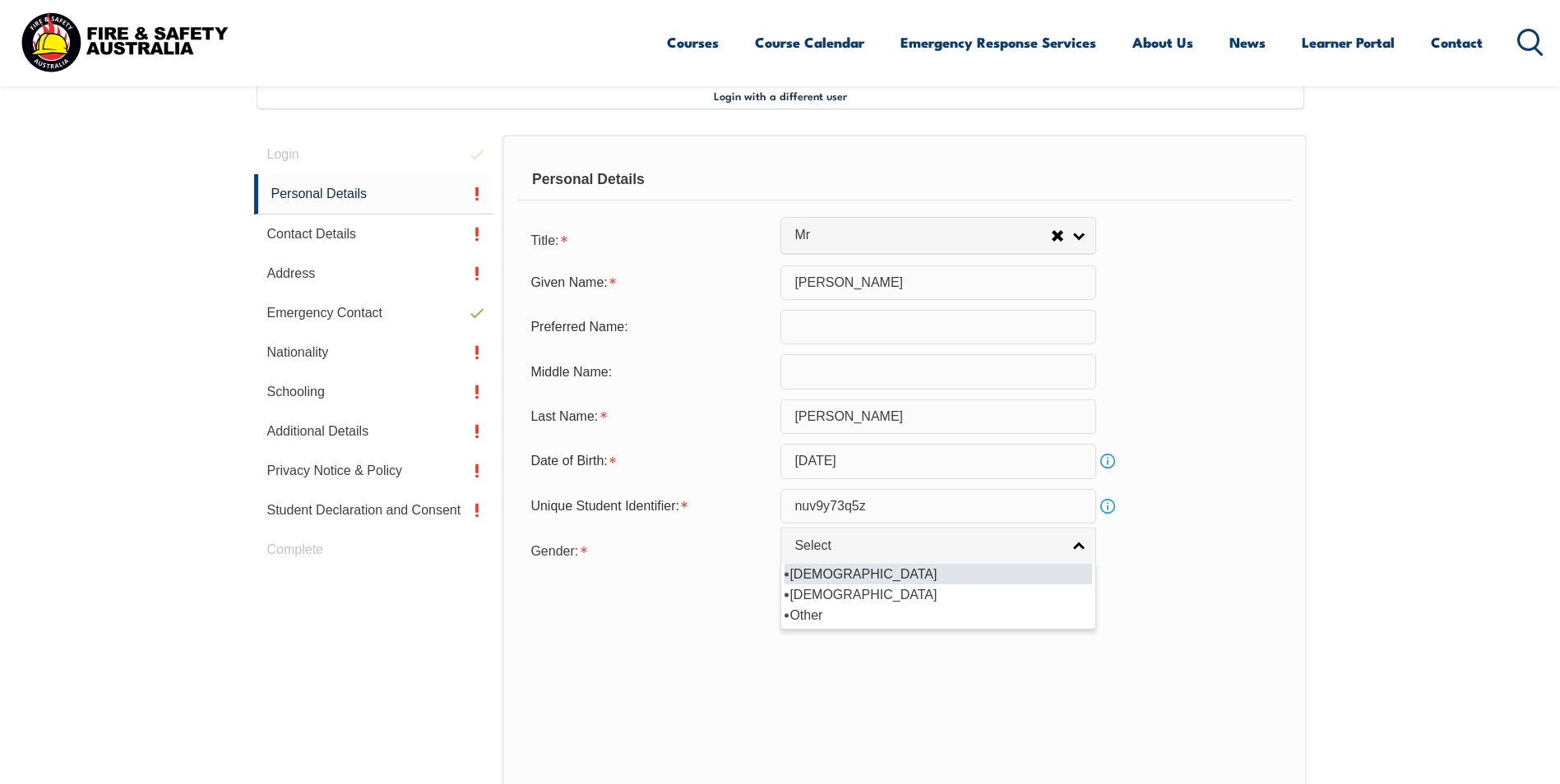
click at [864, 568] on li "[DEMOGRAPHIC_DATA]" at bounding box center [938, 574] width 308 height 20
select select "M"
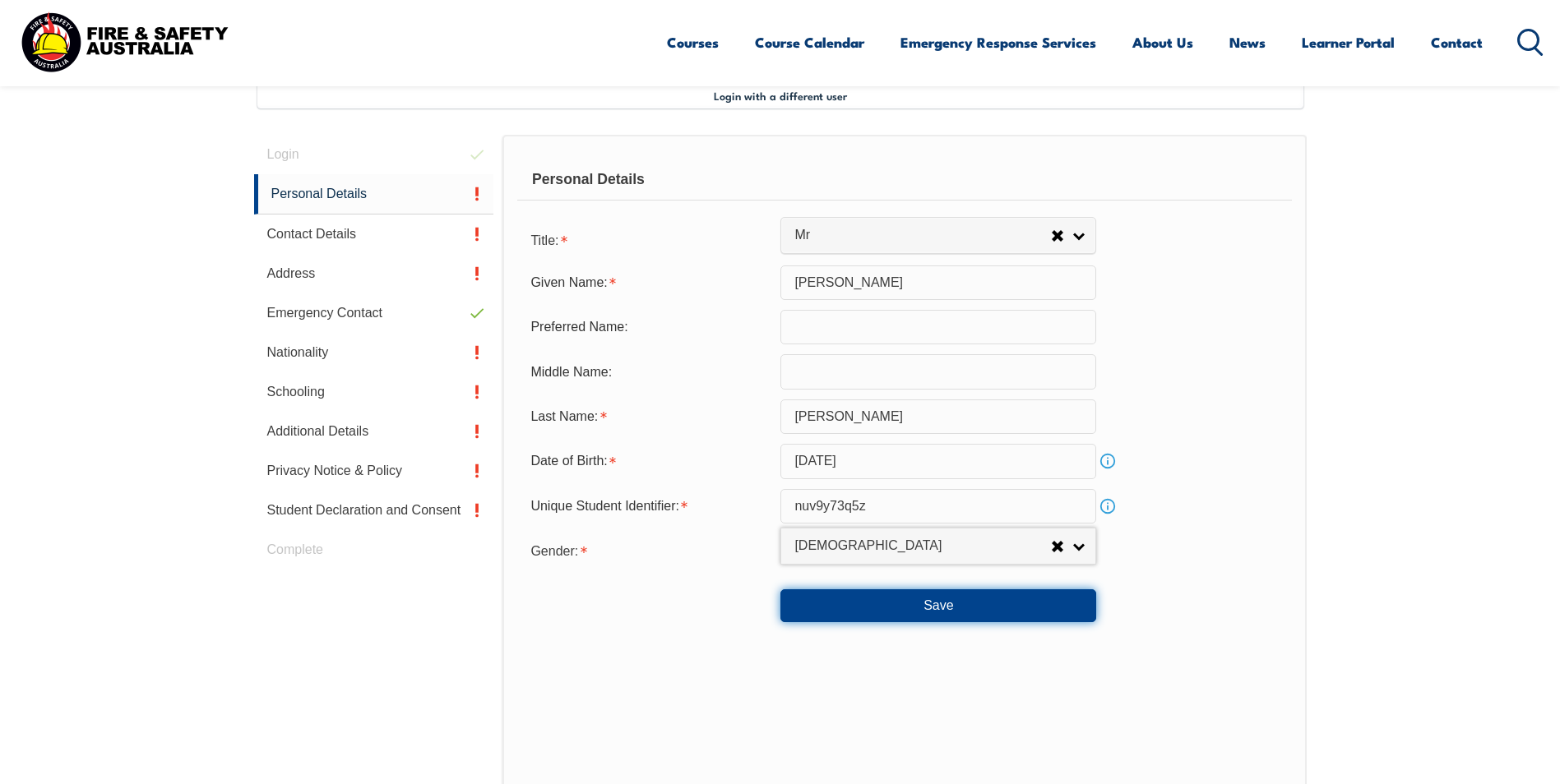
click at [872, 605] on button "Save" at bounding box center [937, 606] width 316 height 33
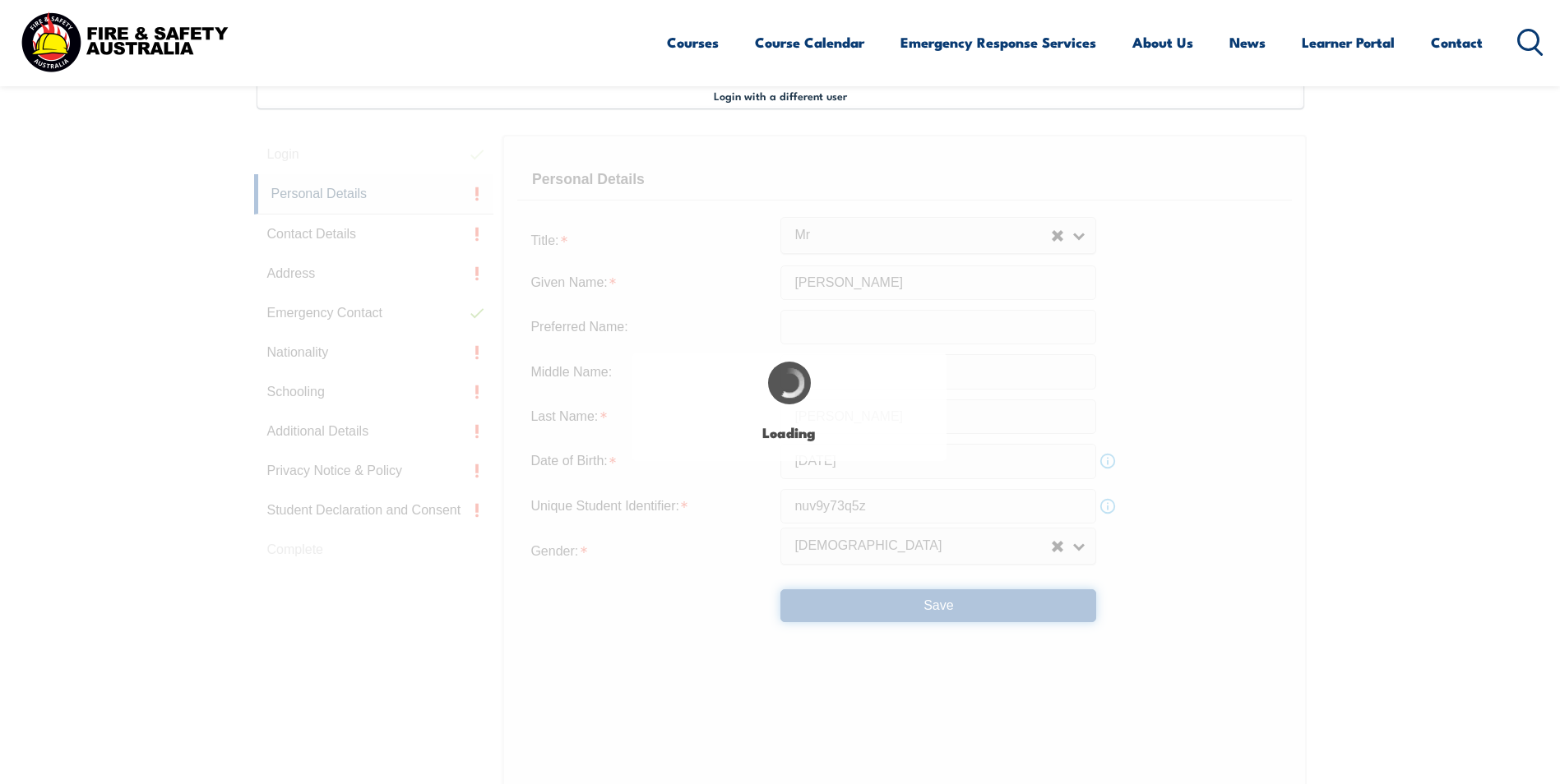
type input "NUV9Y73Q5Z"
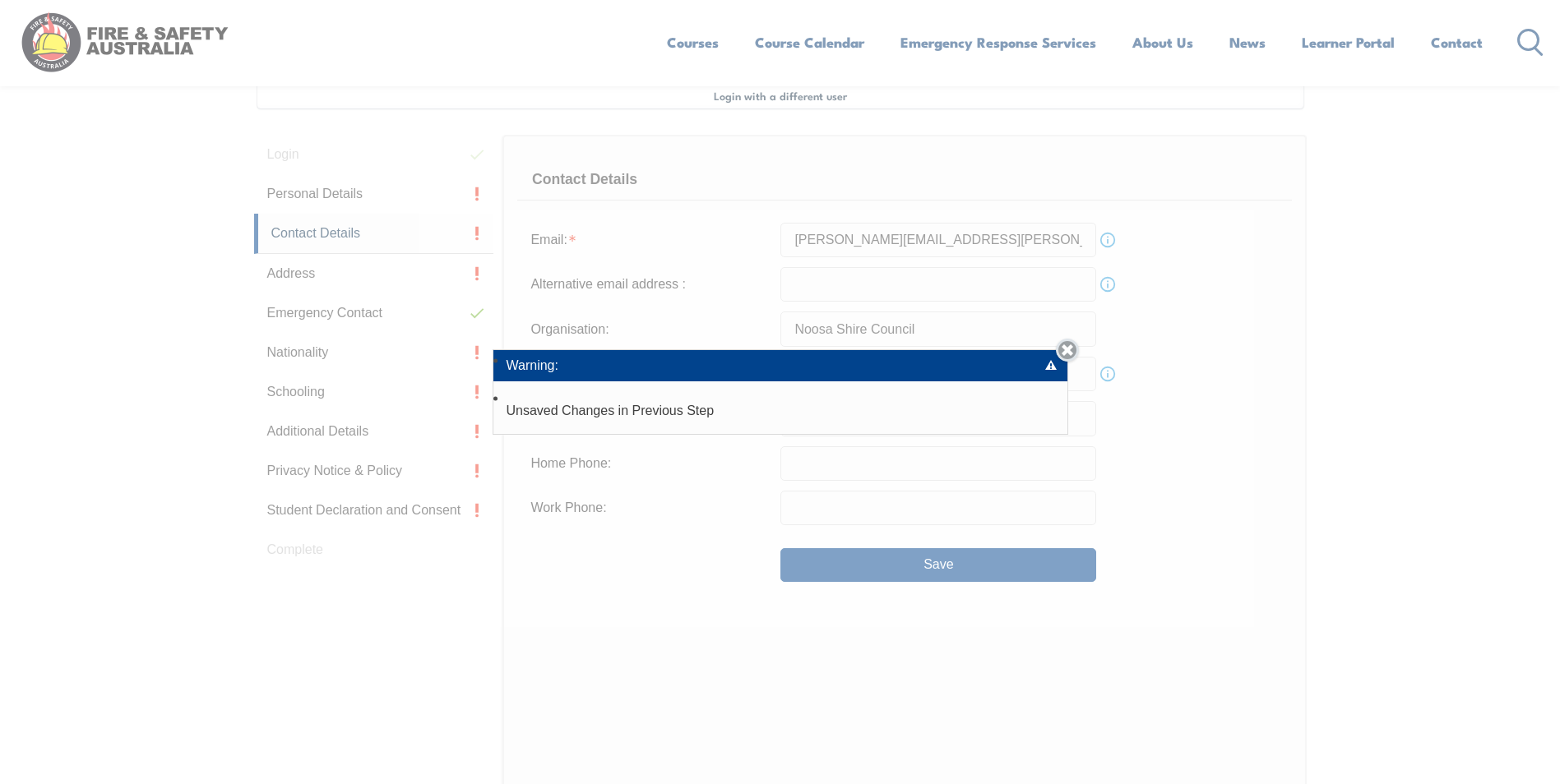
click at [1077, 359] on link "Close" at bounding box center [1068, 350] width 23 height 23
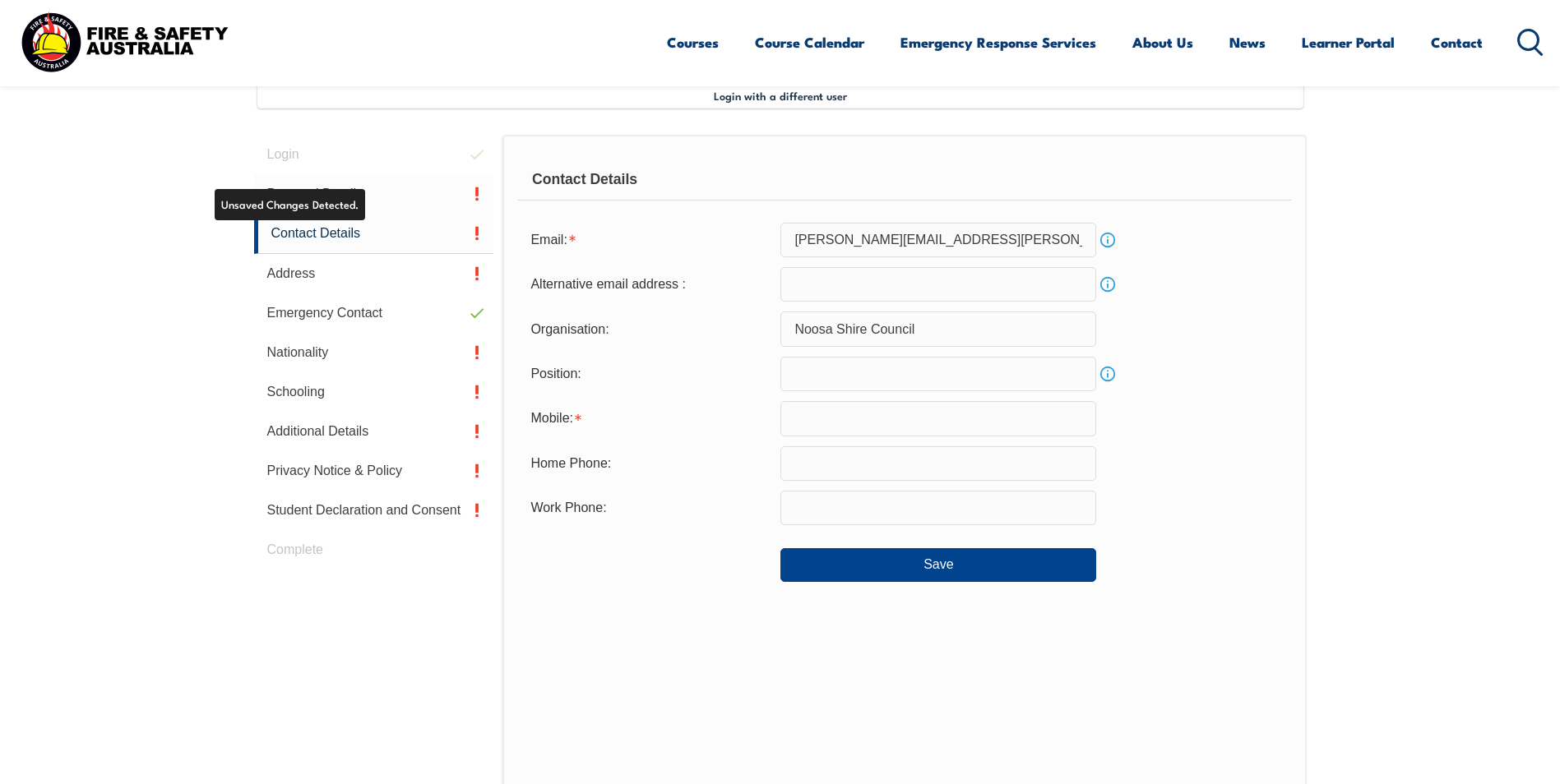
click at [358, 180] on link "Personal Details" at bounding box center [374, 193] width 240 height 40
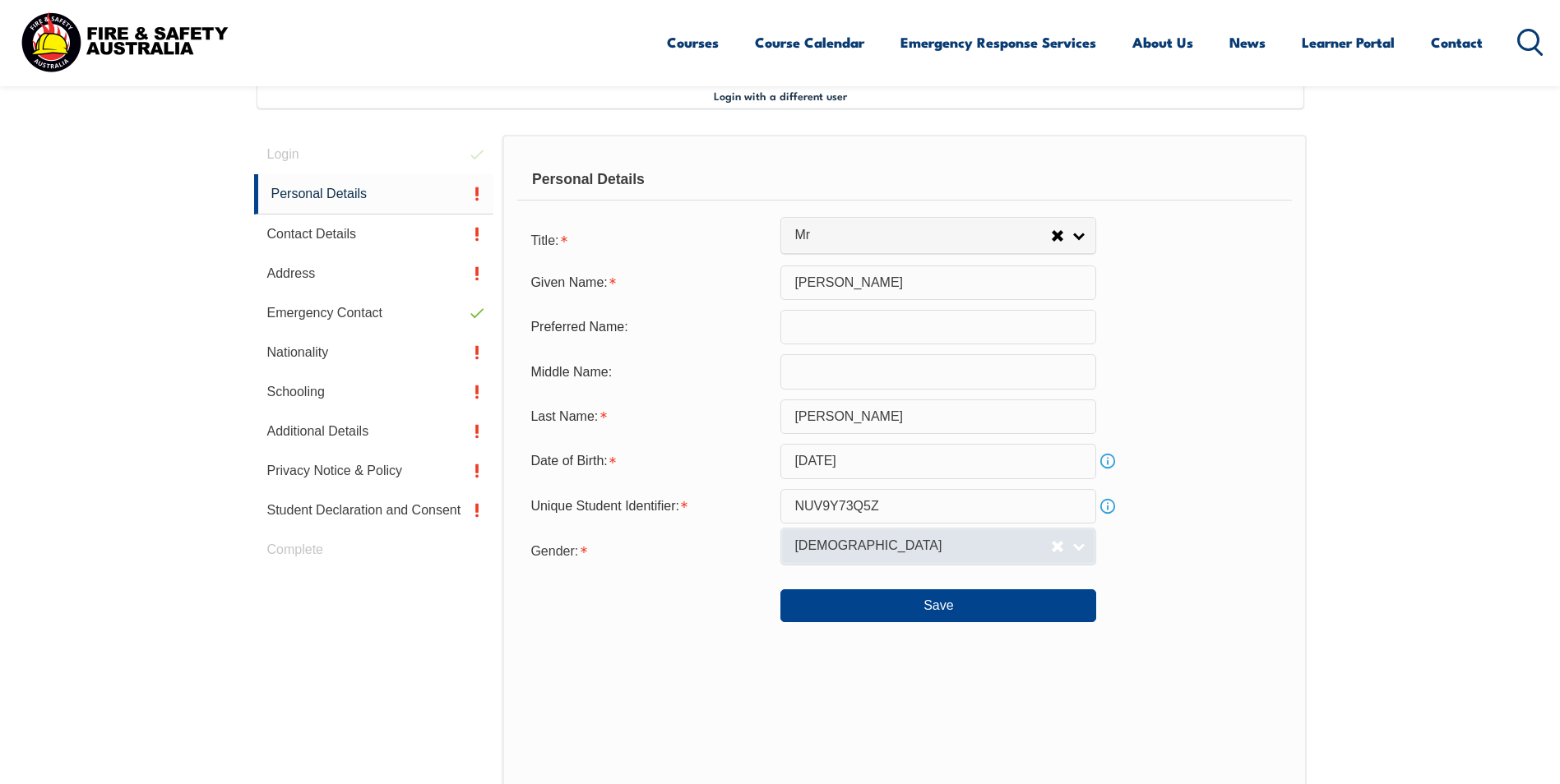
click at [921, 549] on span "[DEMOGRAPHIC_DATA]" at bounding box center [922, 547] width 257 height 18
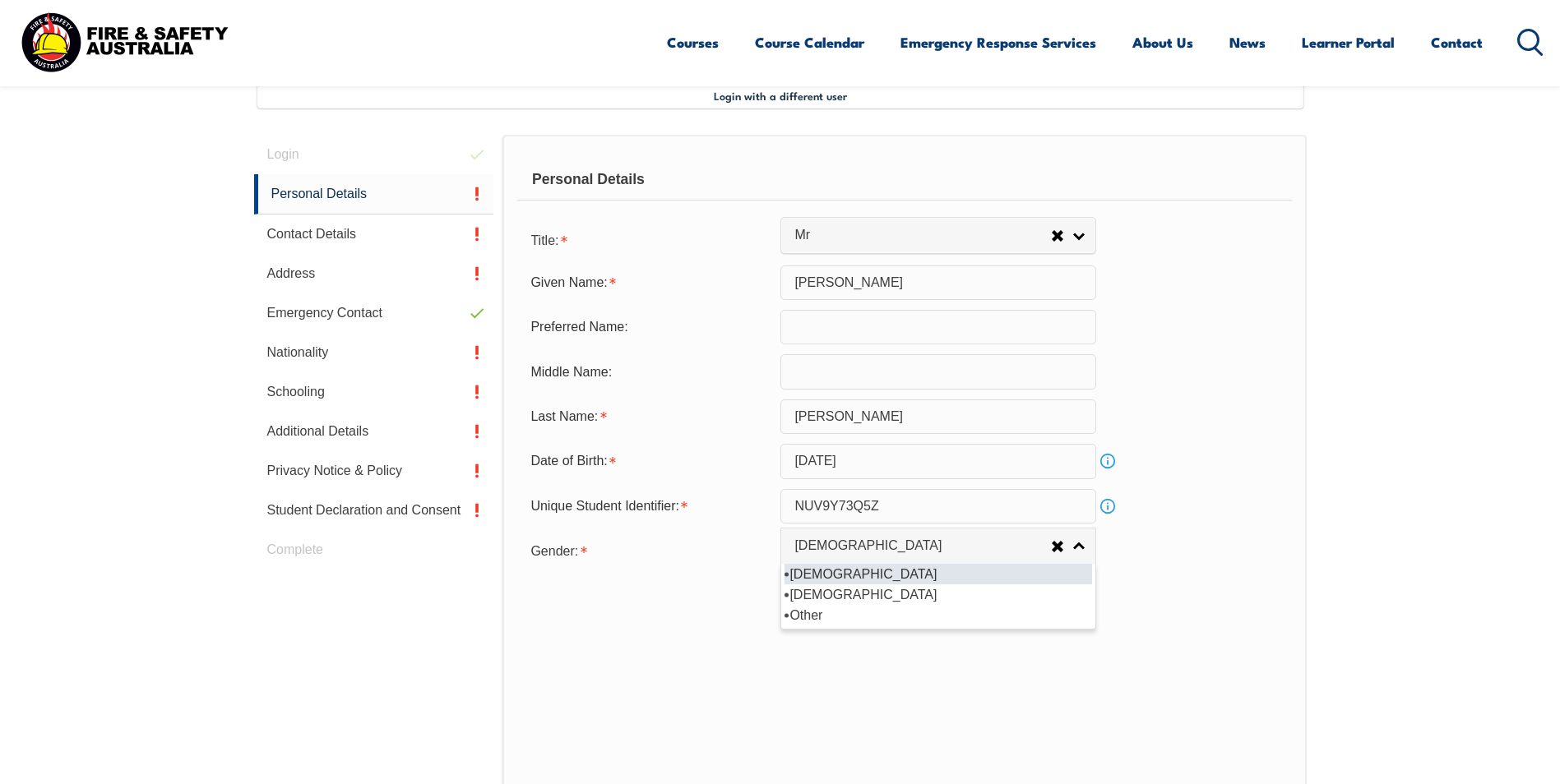
click at [870, 564] on li "[DEMOGRAPHIC_DATA]" at bounding box center [938, 574] width 308 height 20
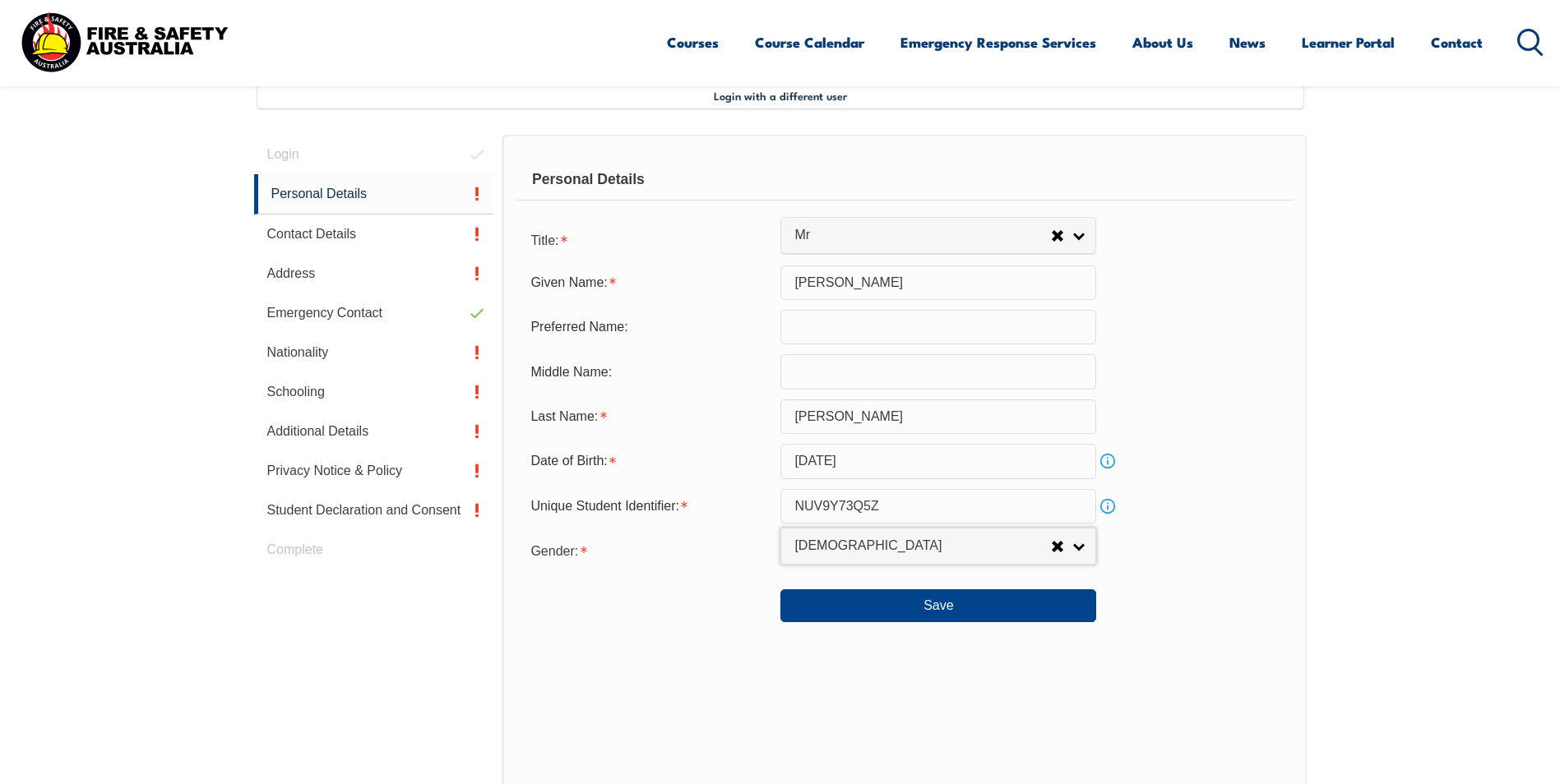
click at [830, 374] on input "text" at bounding box center [937, 371] width 316 height 34
click at [831, 344] on input "text" at bounding box center [937, 327] width 316 height 34
type input "matt"
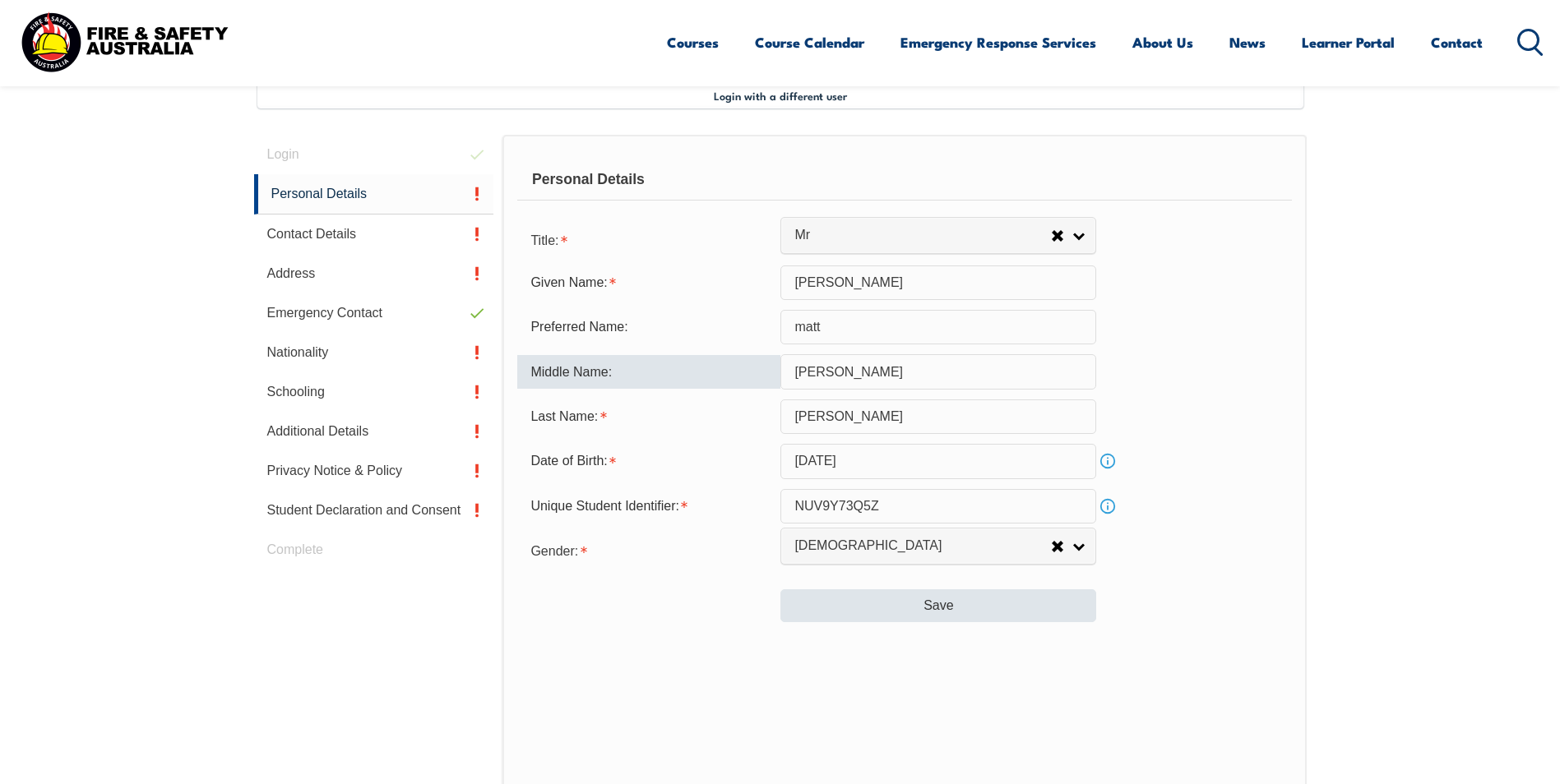
type input "colin"
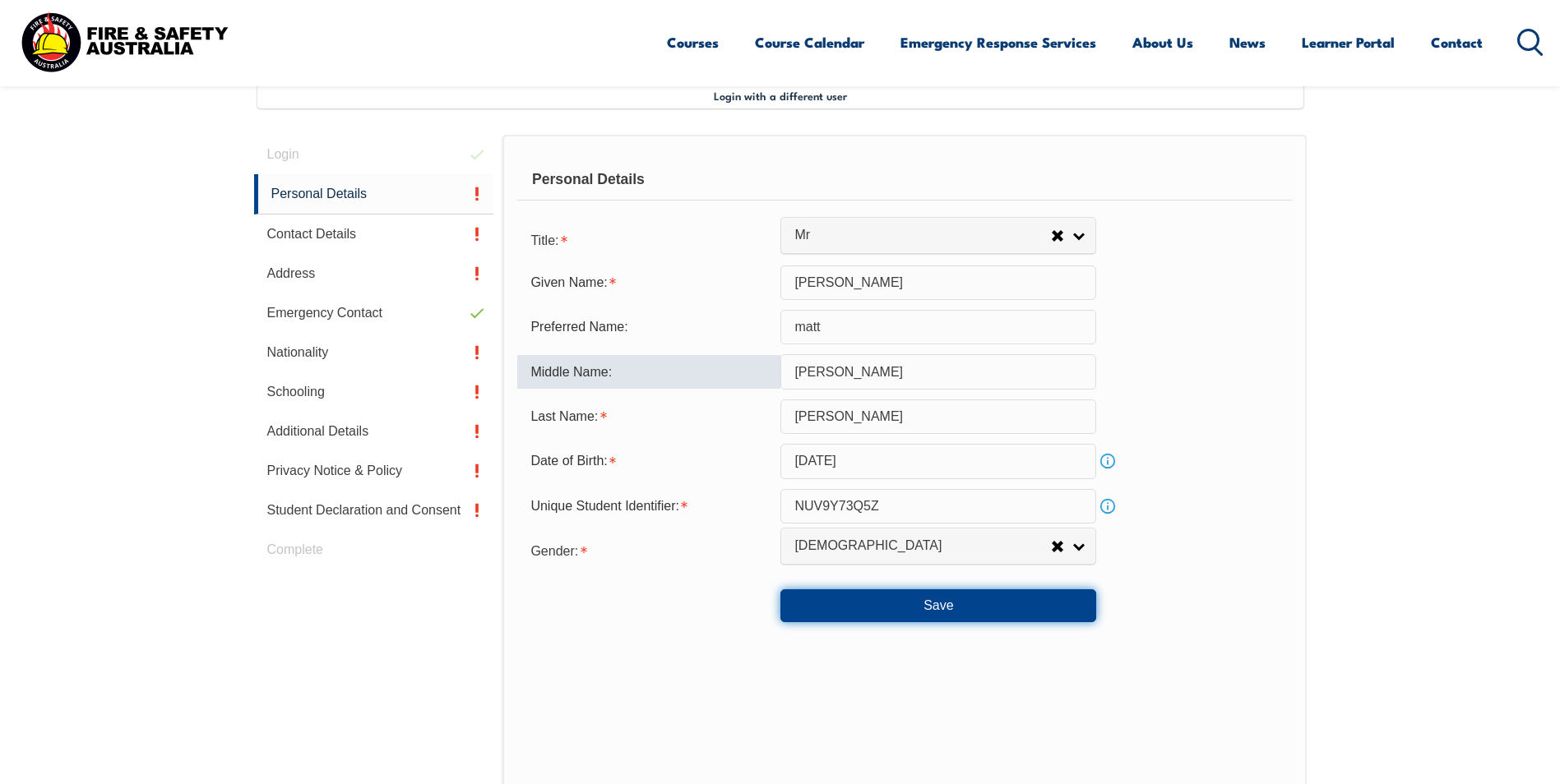
click at [942, 591] on button "Save" at bounding box center [937, 606] width 316 height 33
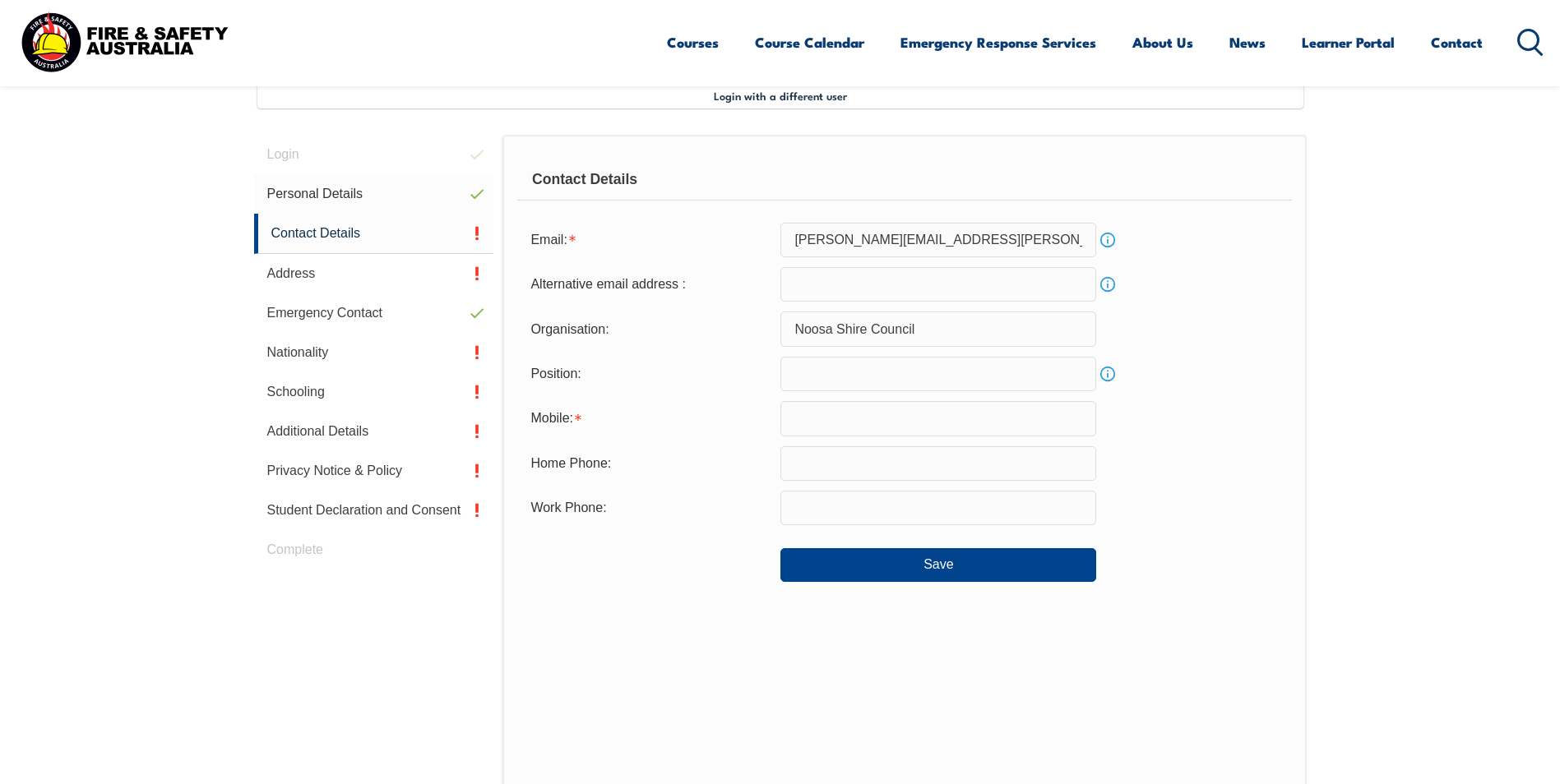
scroll to position [366, 0]
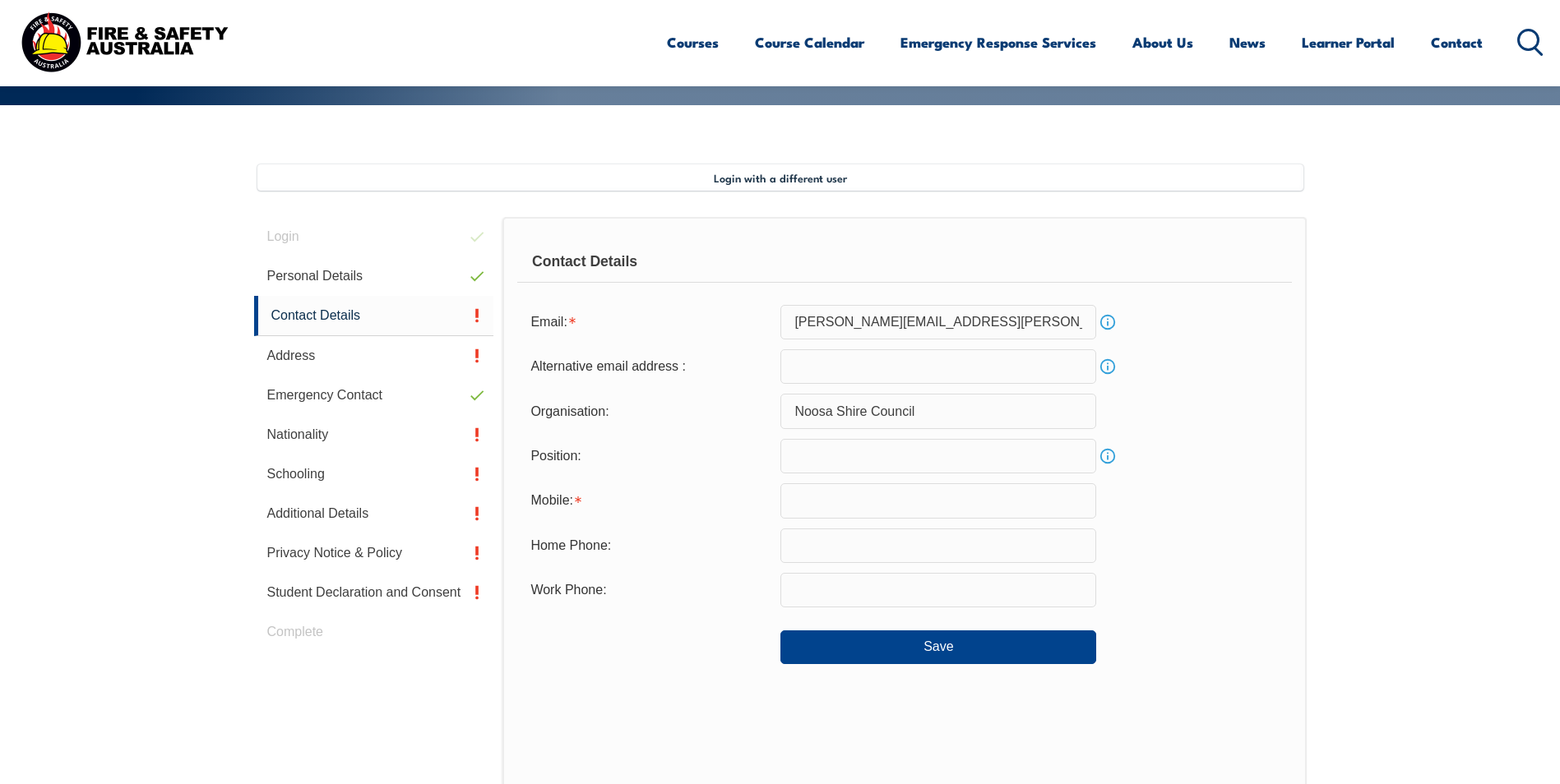
click at [877, 497] on input "text" at bounding box center [937, 500] width 316 height 34
type input "0432181130"
click at [942, 656] on button "Save" at bounding box center [937, 646] width 316 height 33
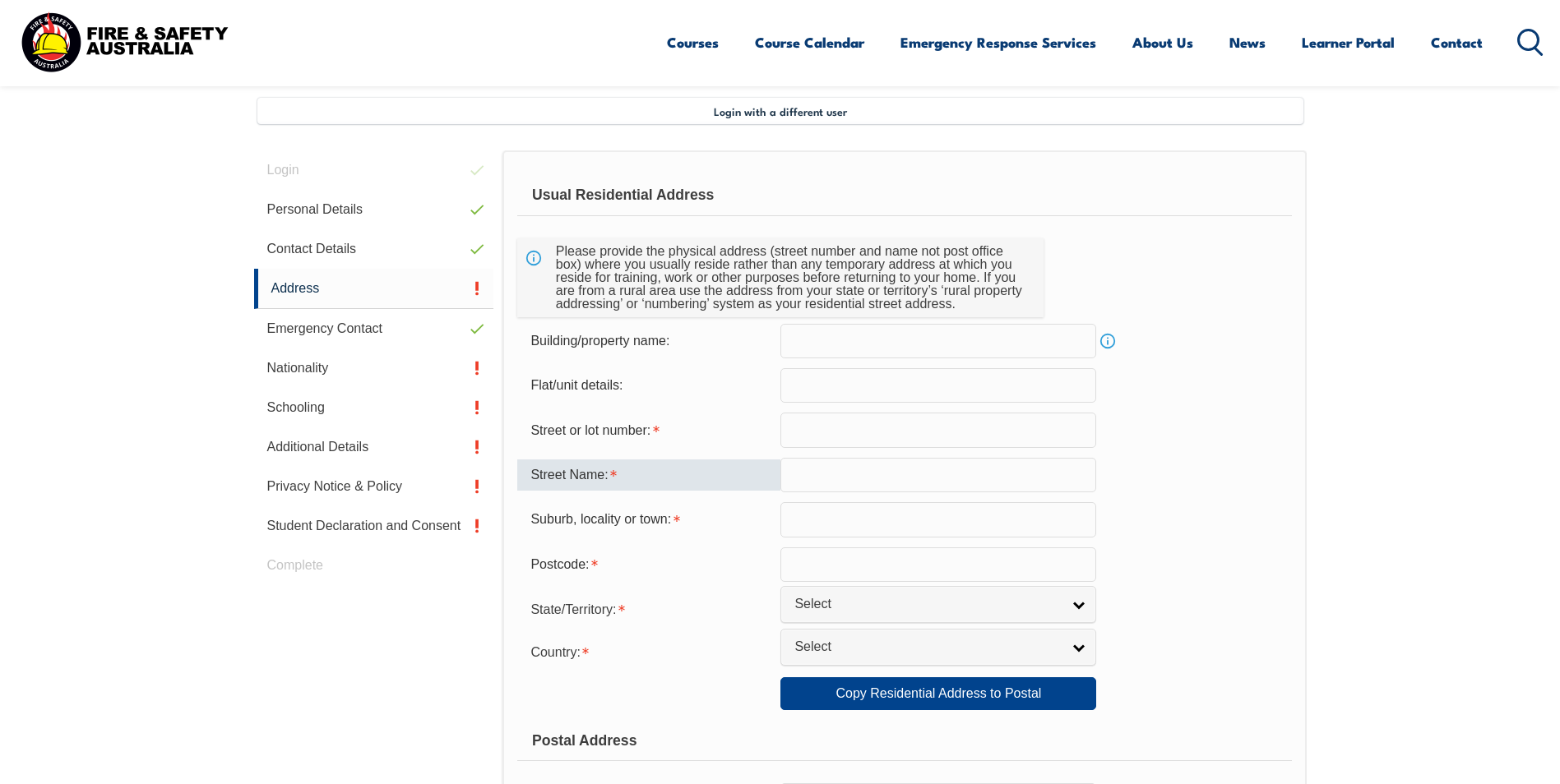
scroll to position [448, 0]
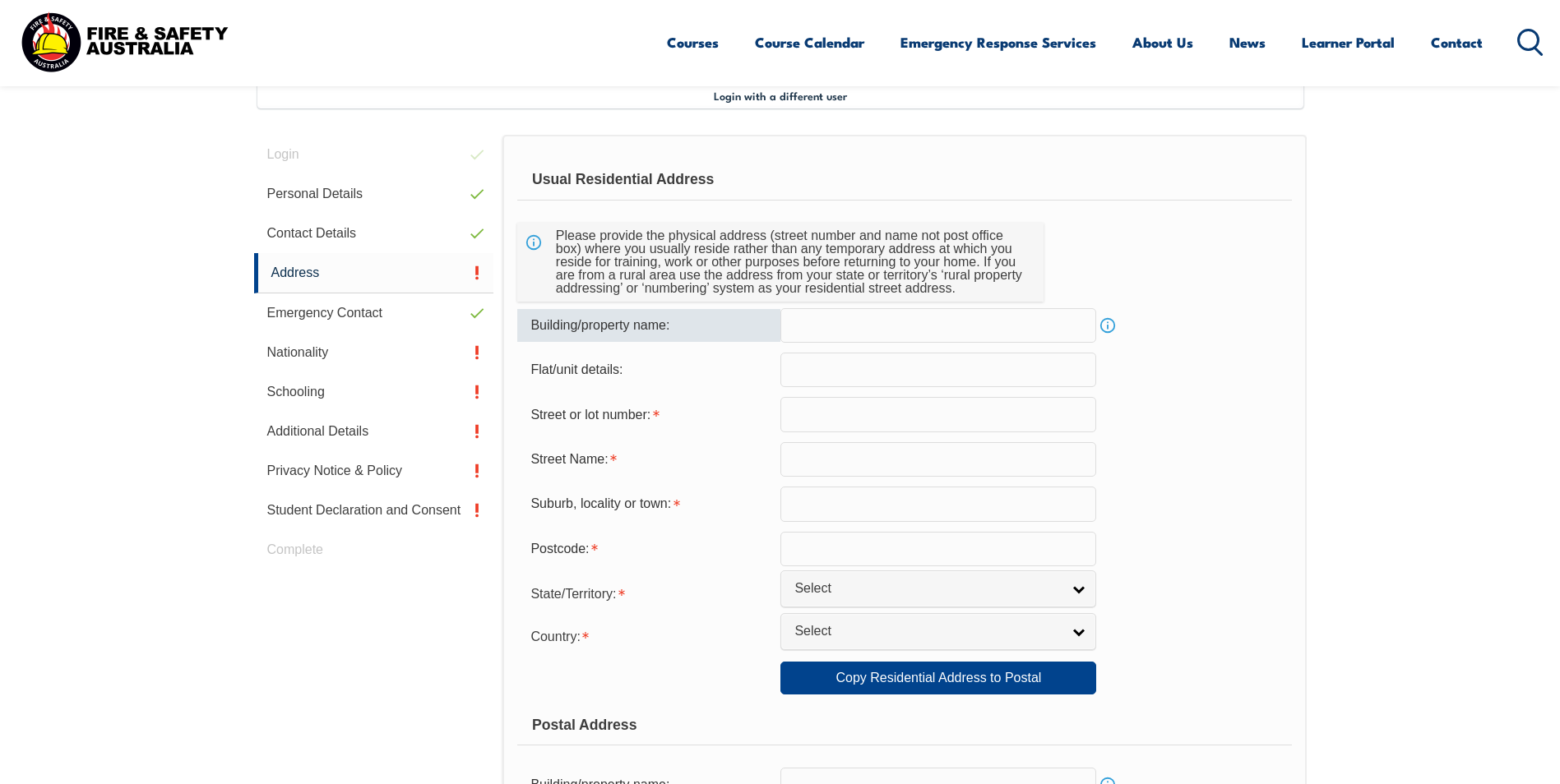
click at [842, 323] on input "text" at bounding box center [937, 325] width 316 height 34
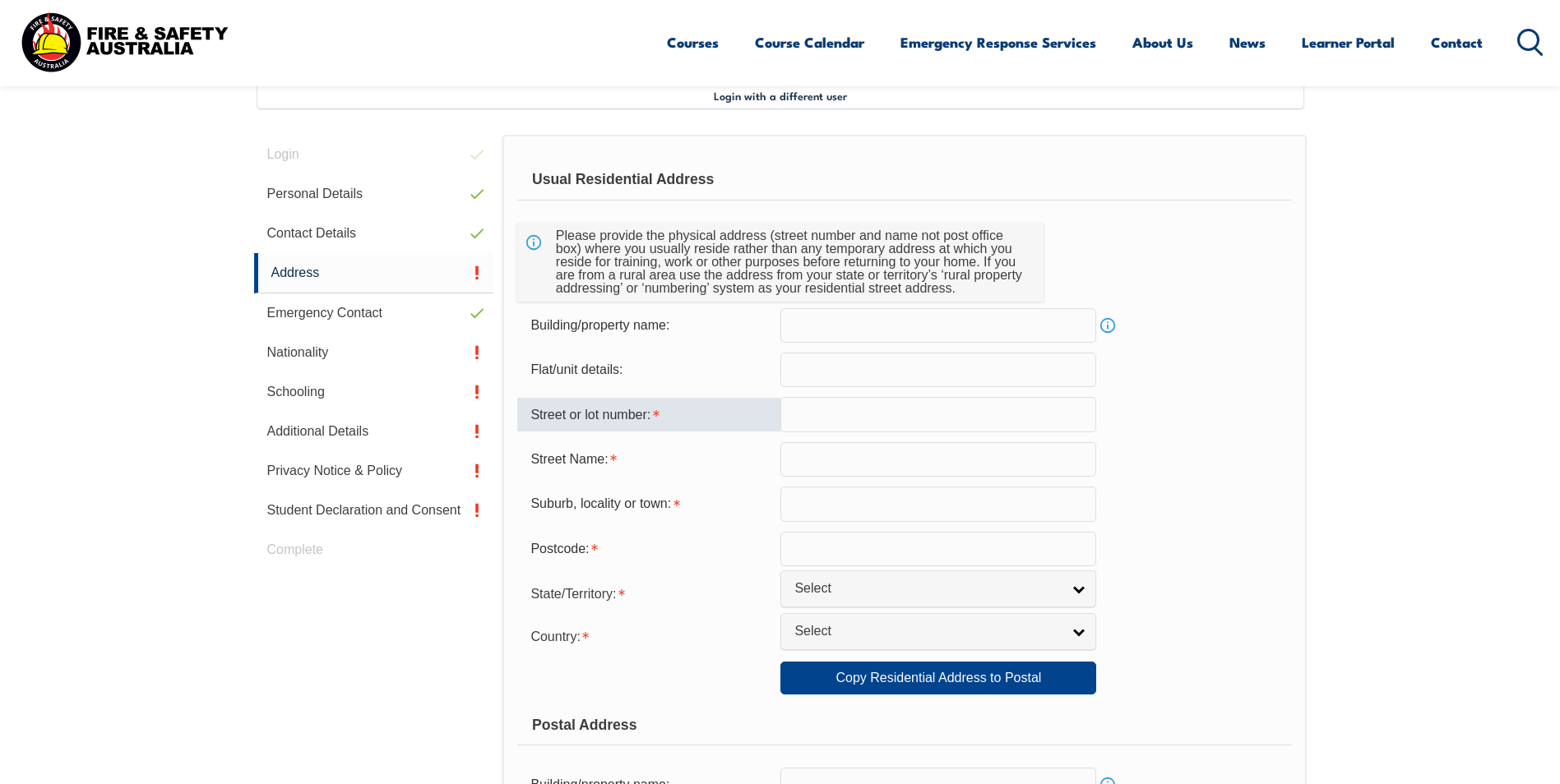
click at [824, 412] on input "text" at bounding box center [937, 414] width 316 height 34
type input "12"
click at [809, 454] on input "text" at bounding box center [937, 459] width 316 height 34
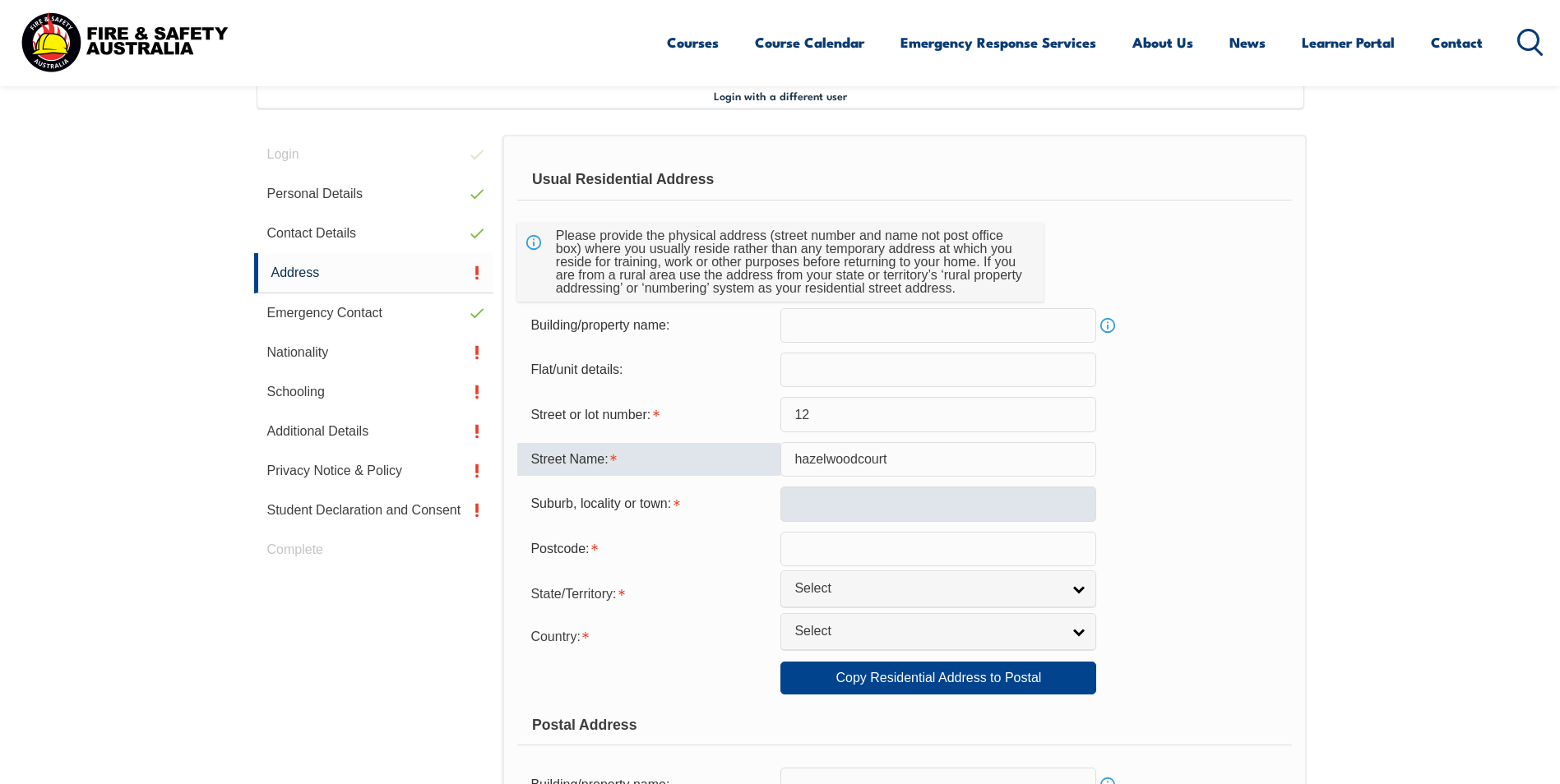
type input "hazelwoodcourt"
click at [845, 505] on input "text" at bounding box center [937, 504] width 316 height 34
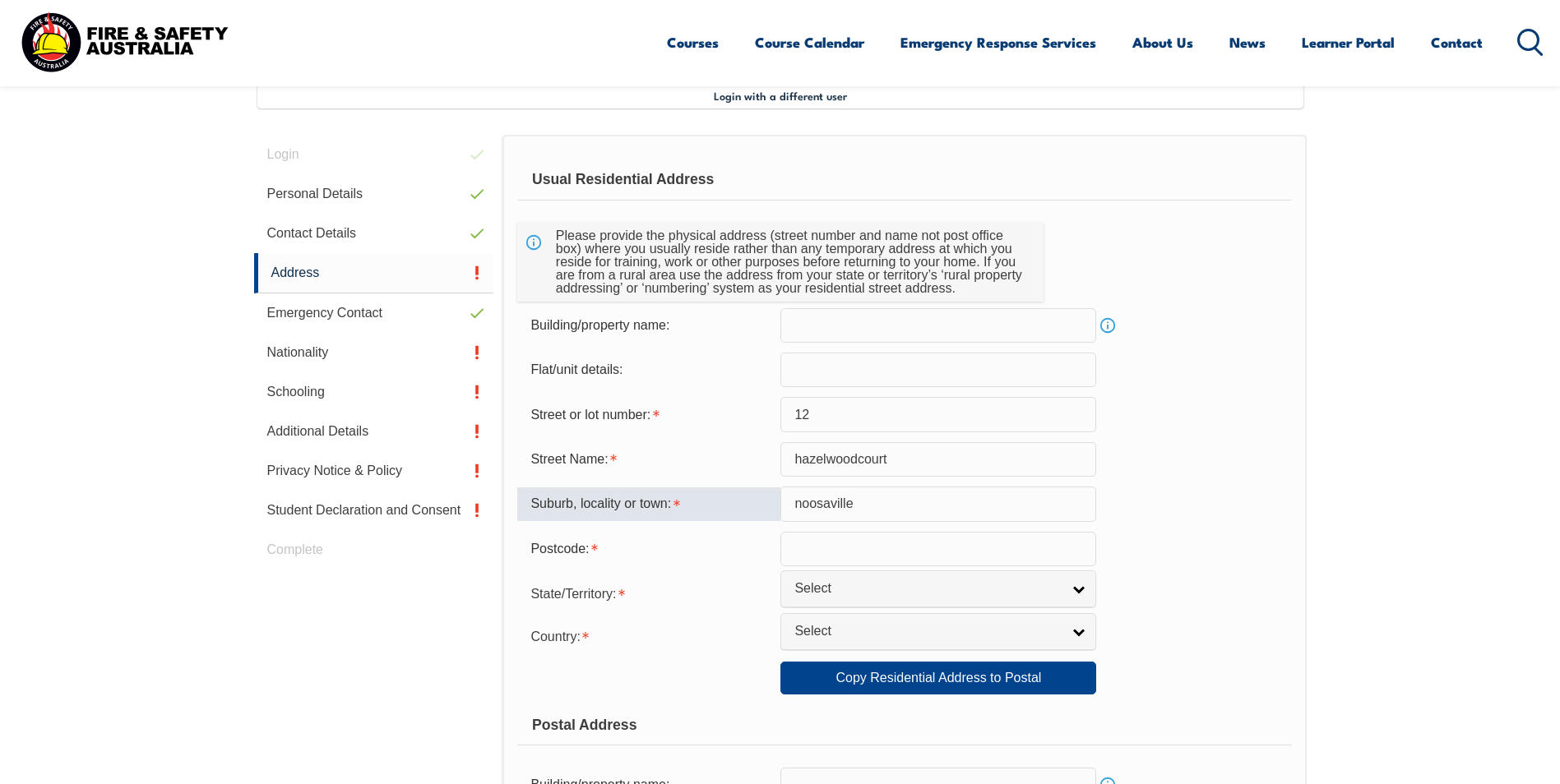
type input "noosaville"
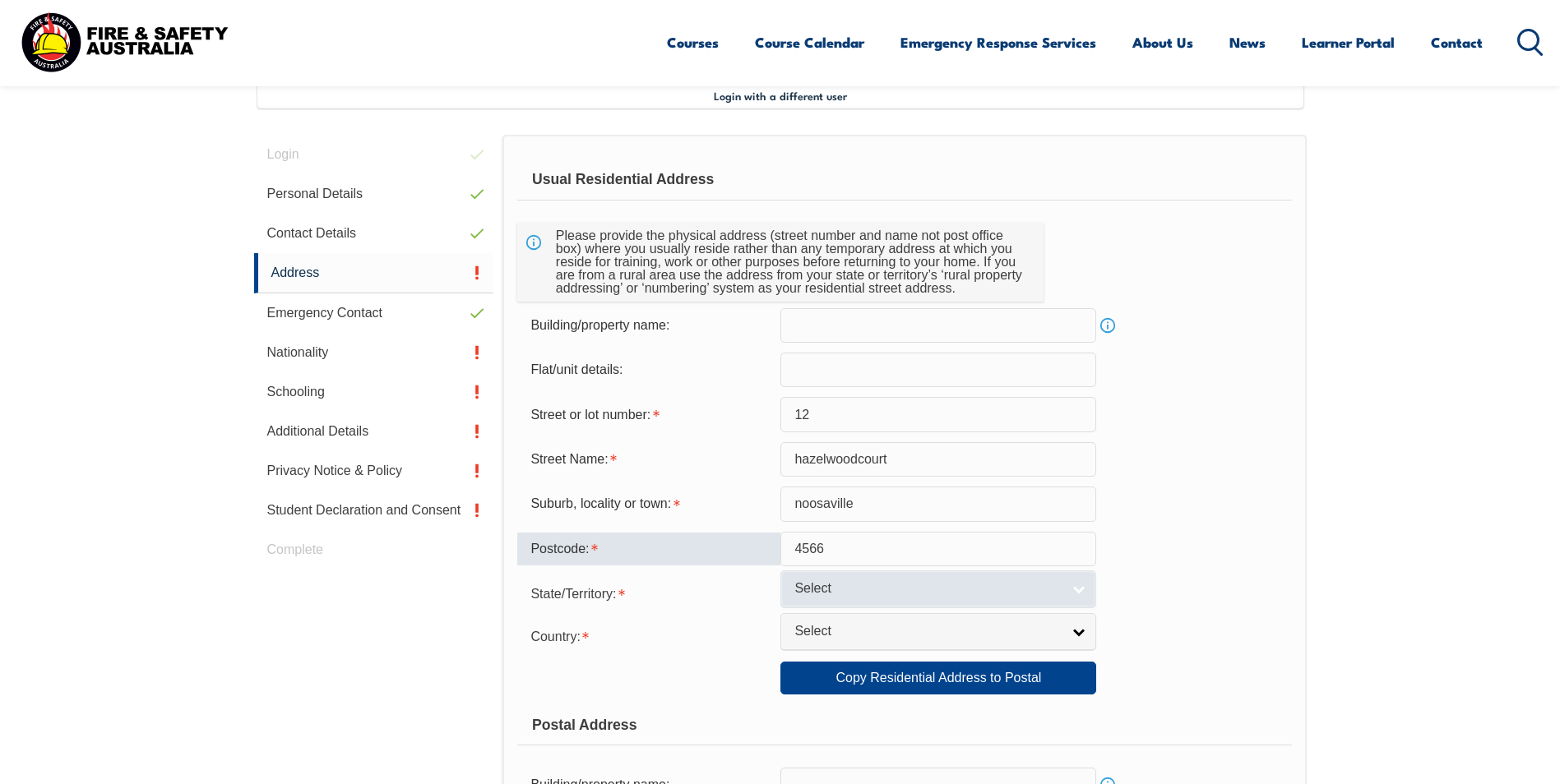
type input "4566"
click at [854, 580] on span "Select" at bounding box center [927, 589] width 266 height 18
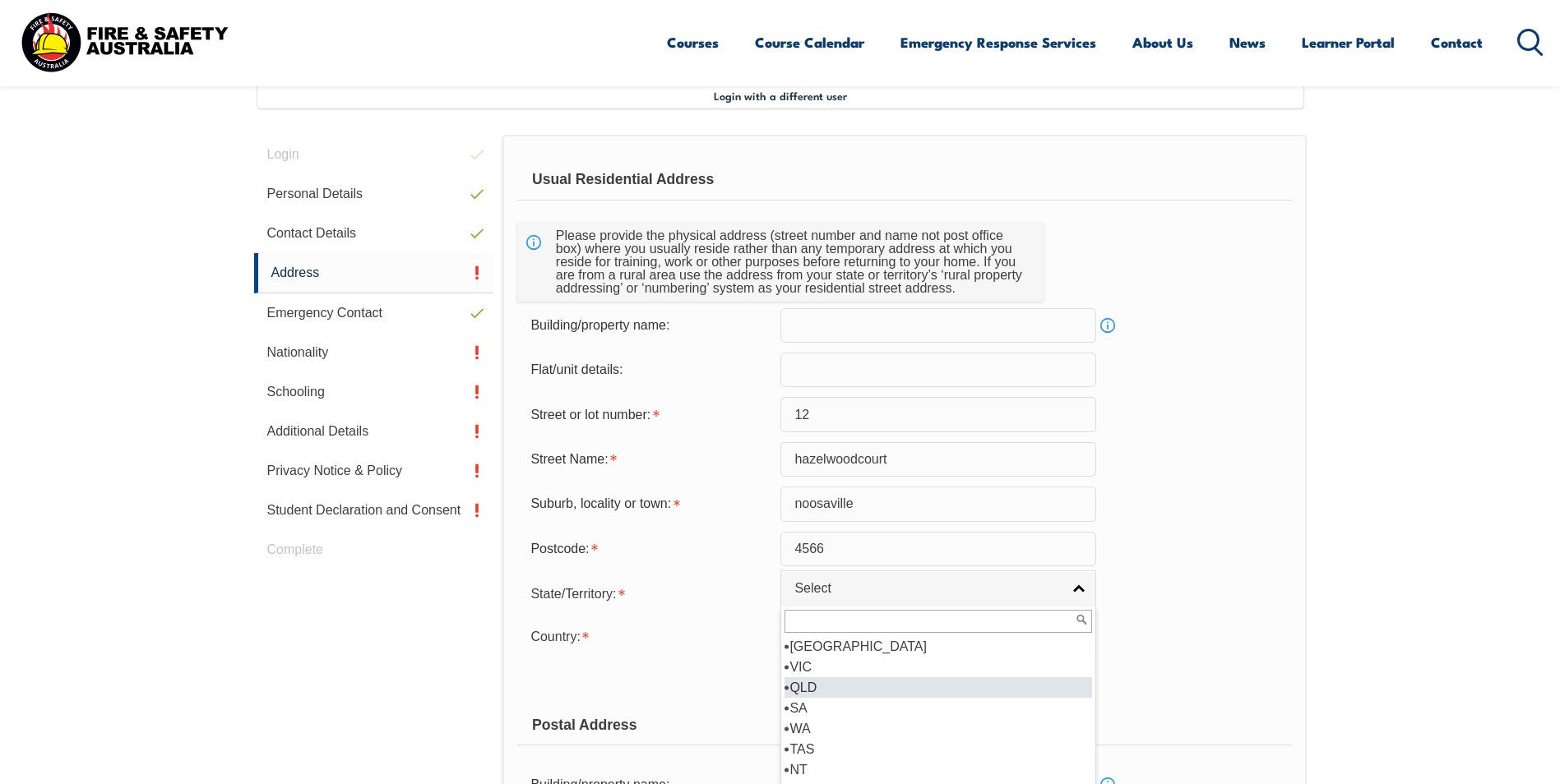
click at [843, 686] on li "QLD" at bounding box center [938, 687] width 308 height 20
select select "QLD"
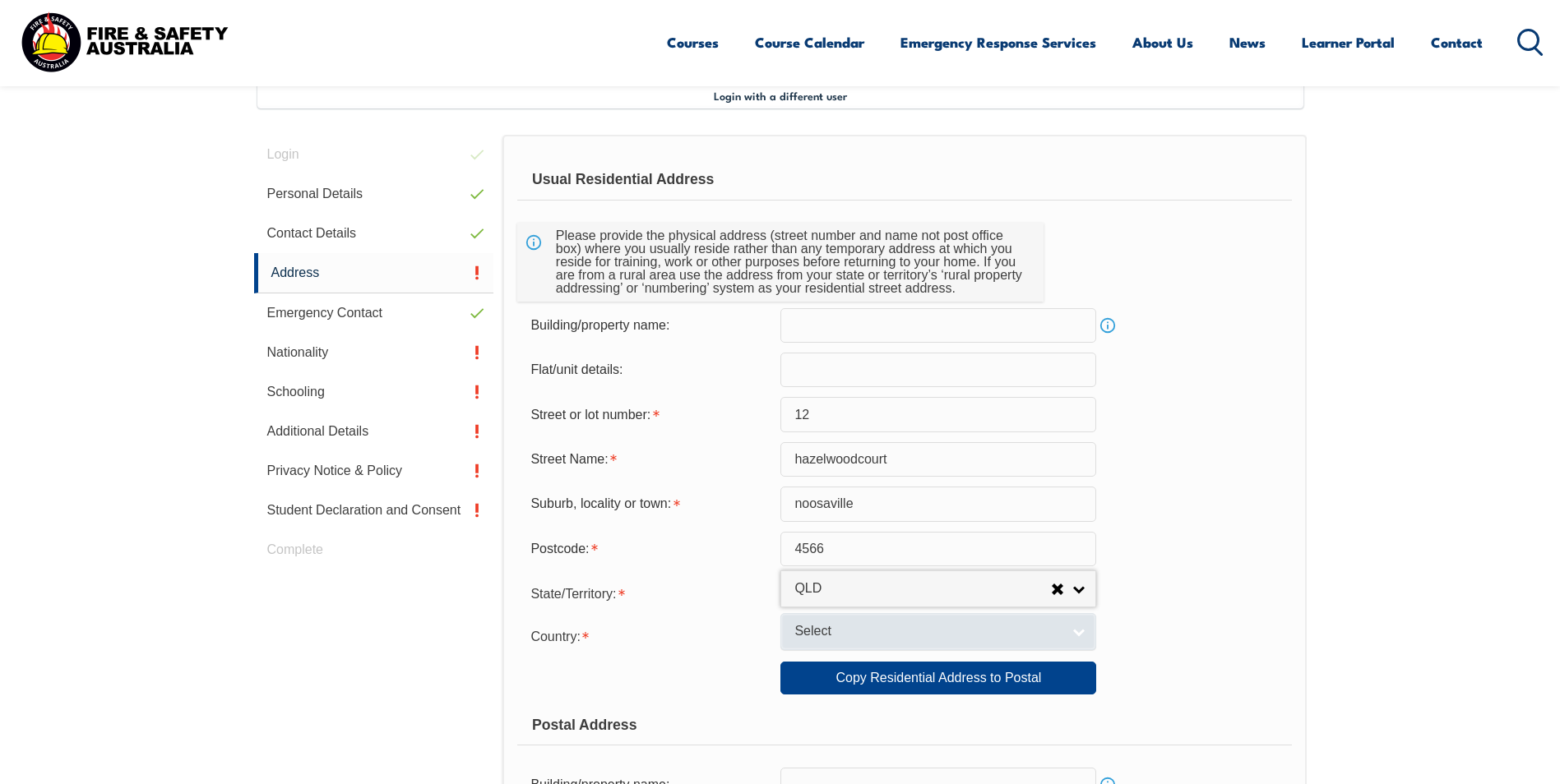
click at [843, 638] on span "Select" at bounding box center [927, 632] width 266 height 18
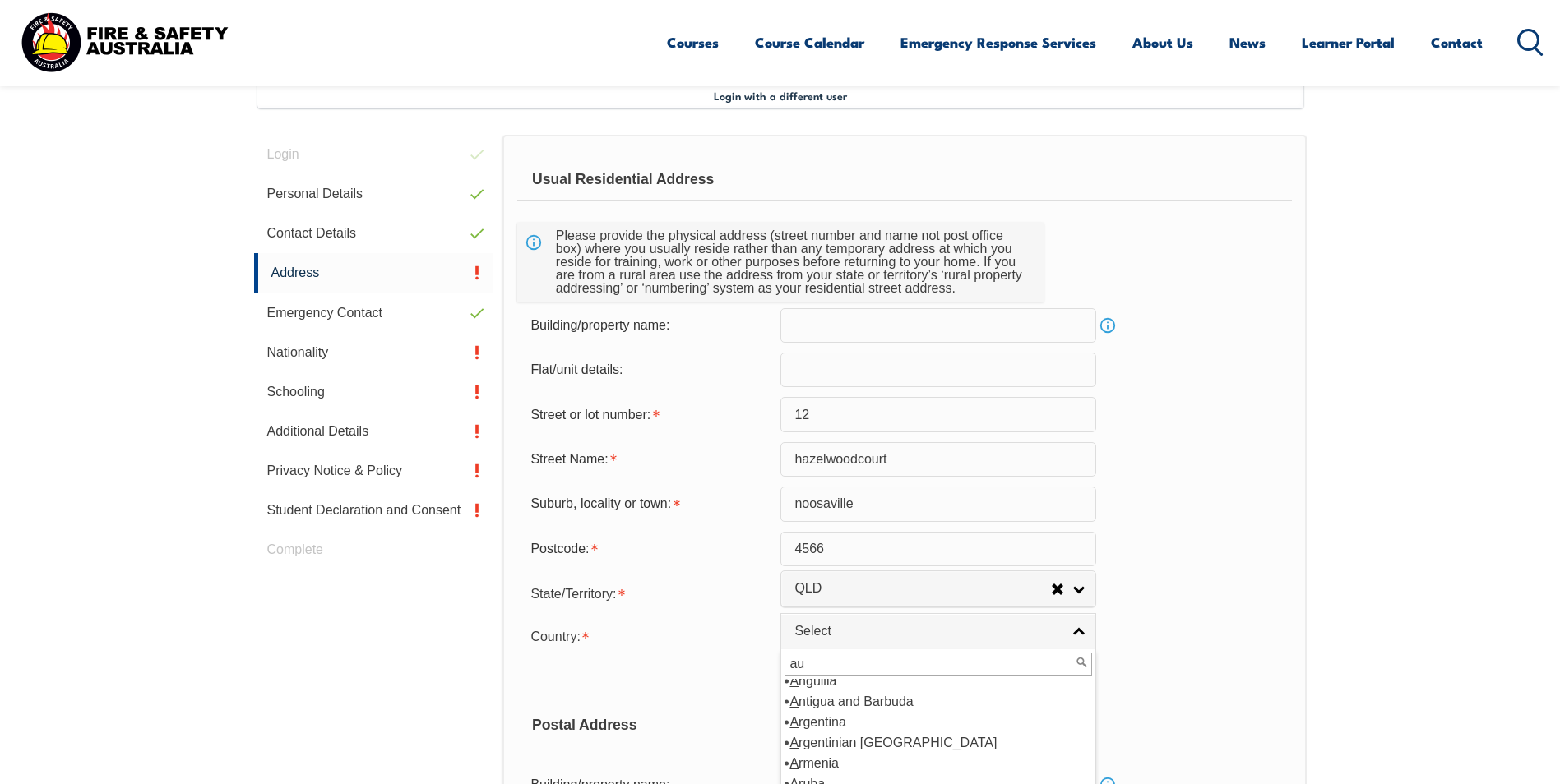
scroll to position [0, 0]
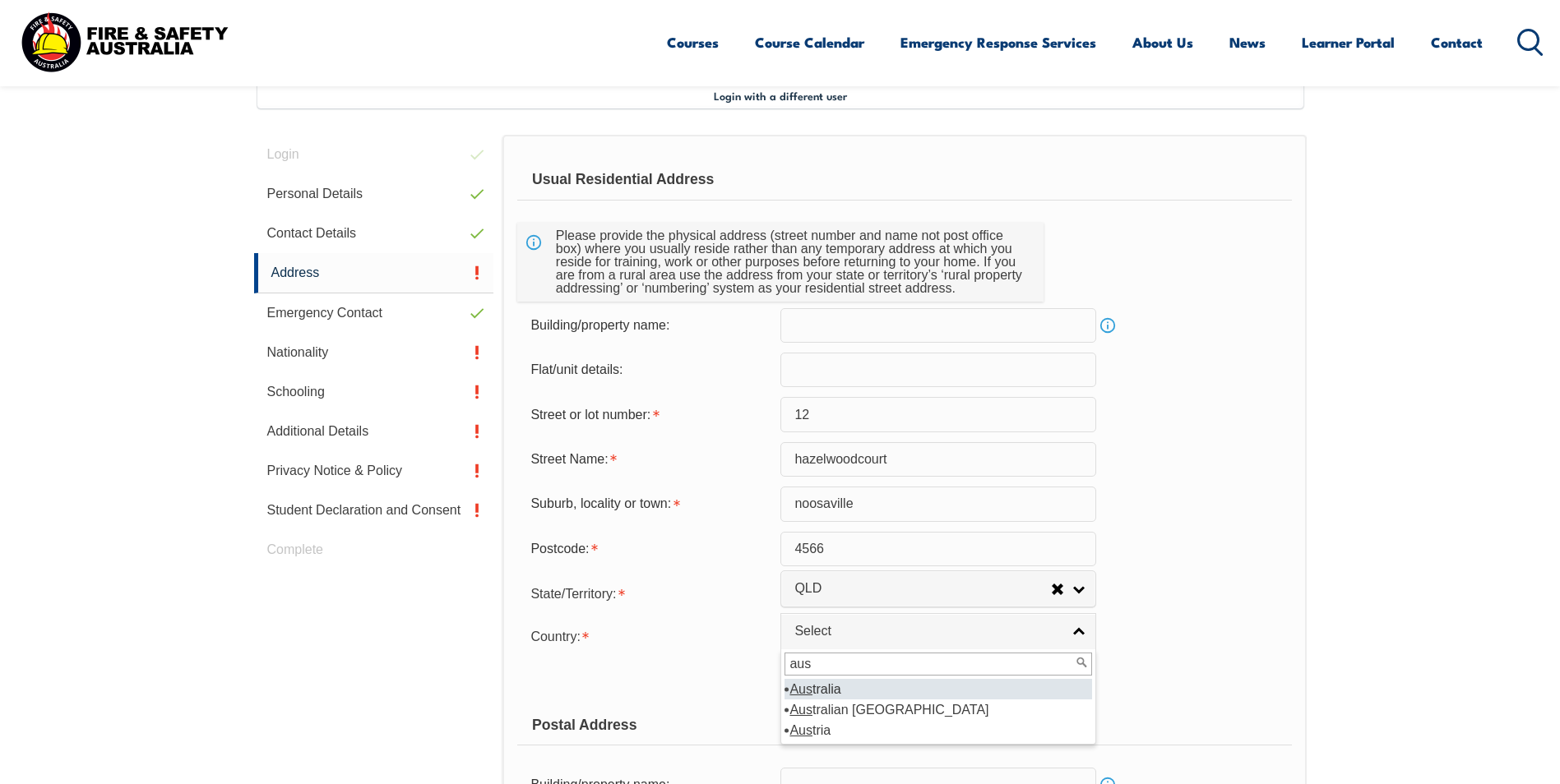
type input "aus"
click at [814, 687] on li "Aus tralia" at bounding box center [938, 688] width 308 height 20
select select "1101"
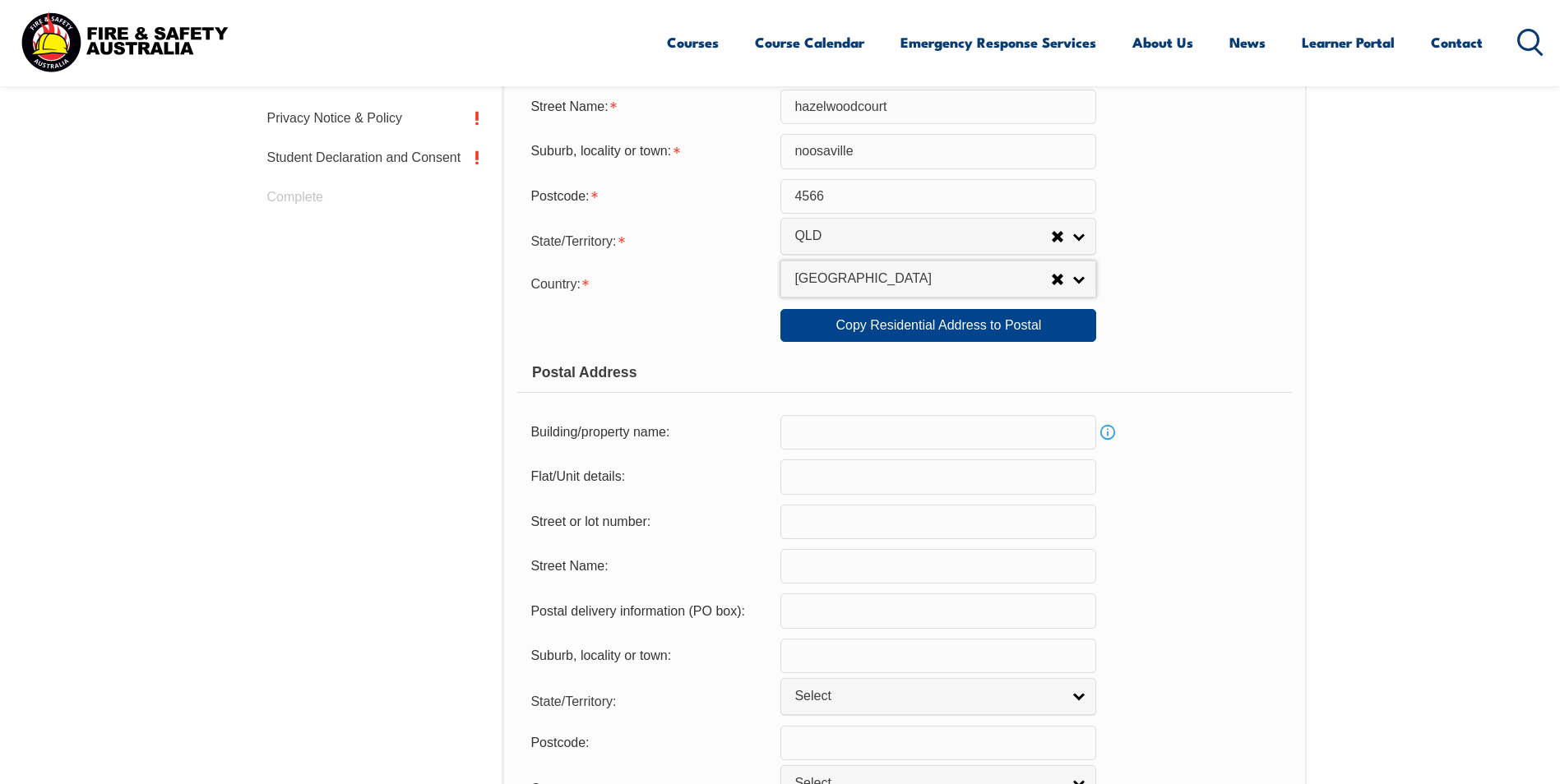
scroll to position [803, 0]
click at [920, 316] on link "Copy Residential Address to Postal" at bounding box center [937, 323] width 316 height 33
type input "12"
type input "hazelwoodcourt"
type input "noosaville"
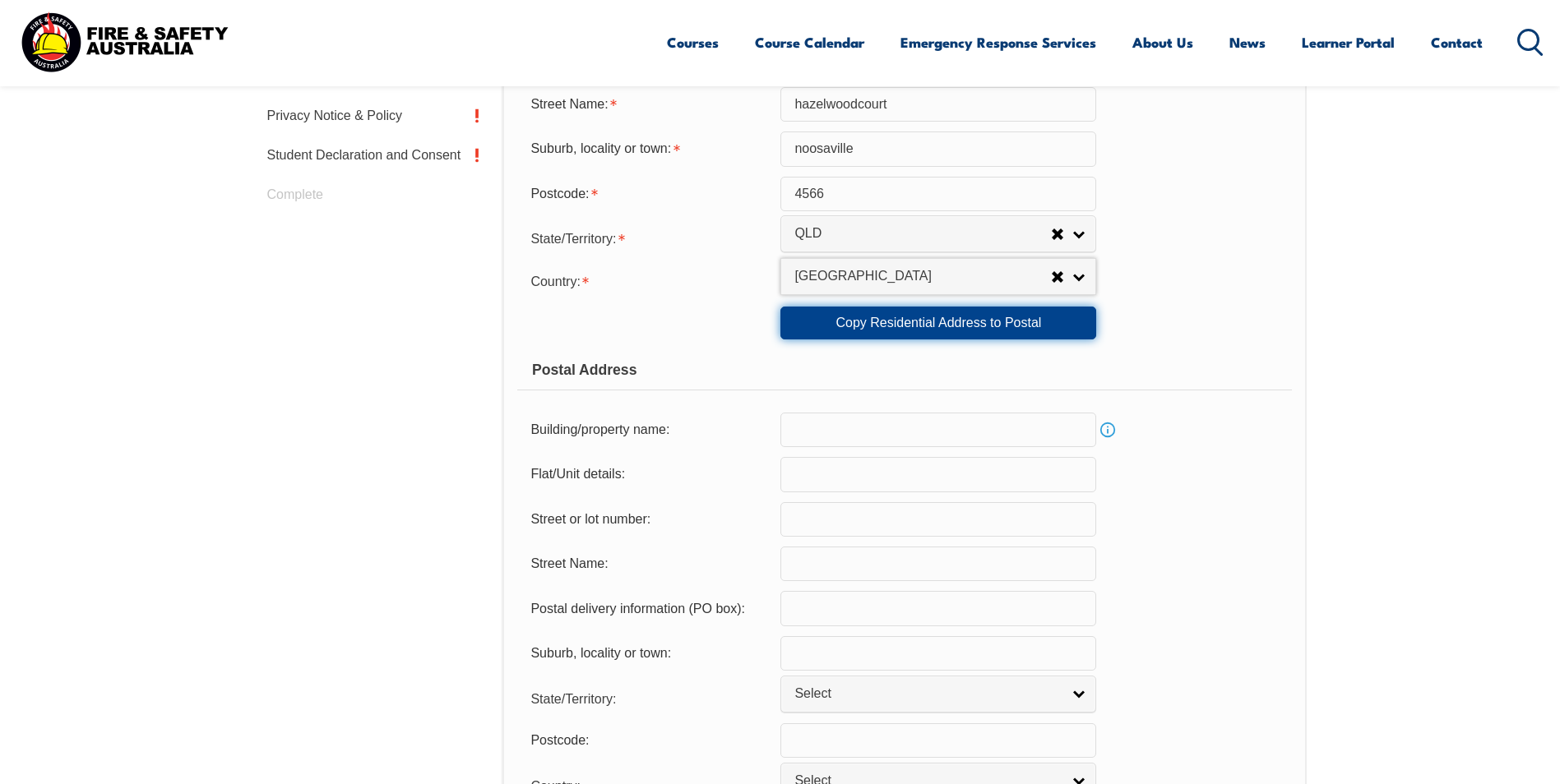
select select "QLD"
type input "4566"
select select "1101"
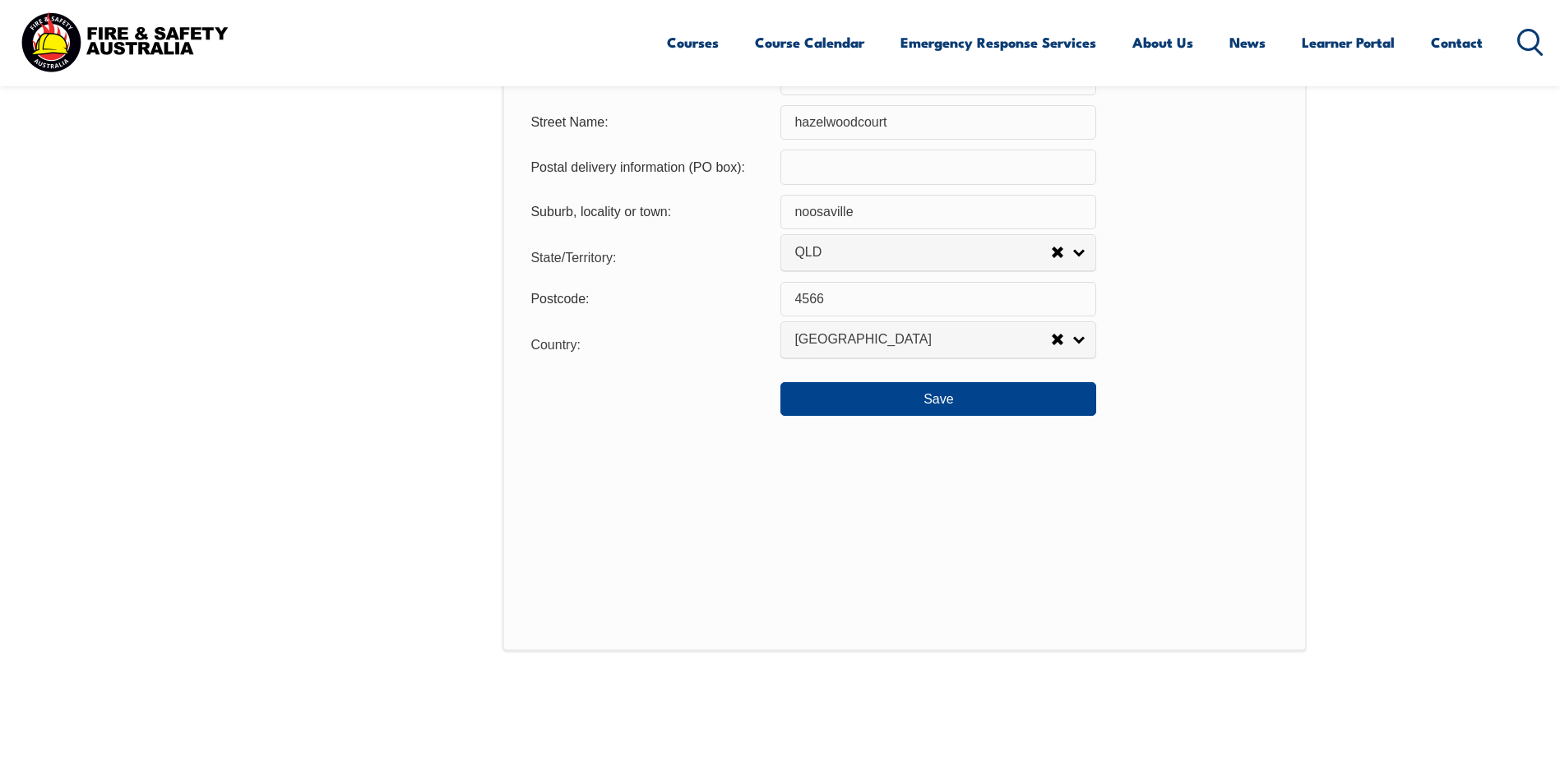
scroll to position [1248, 0]
click at [904, 399] on button "Save" at bounding box center [937, 395] width 316 height 33
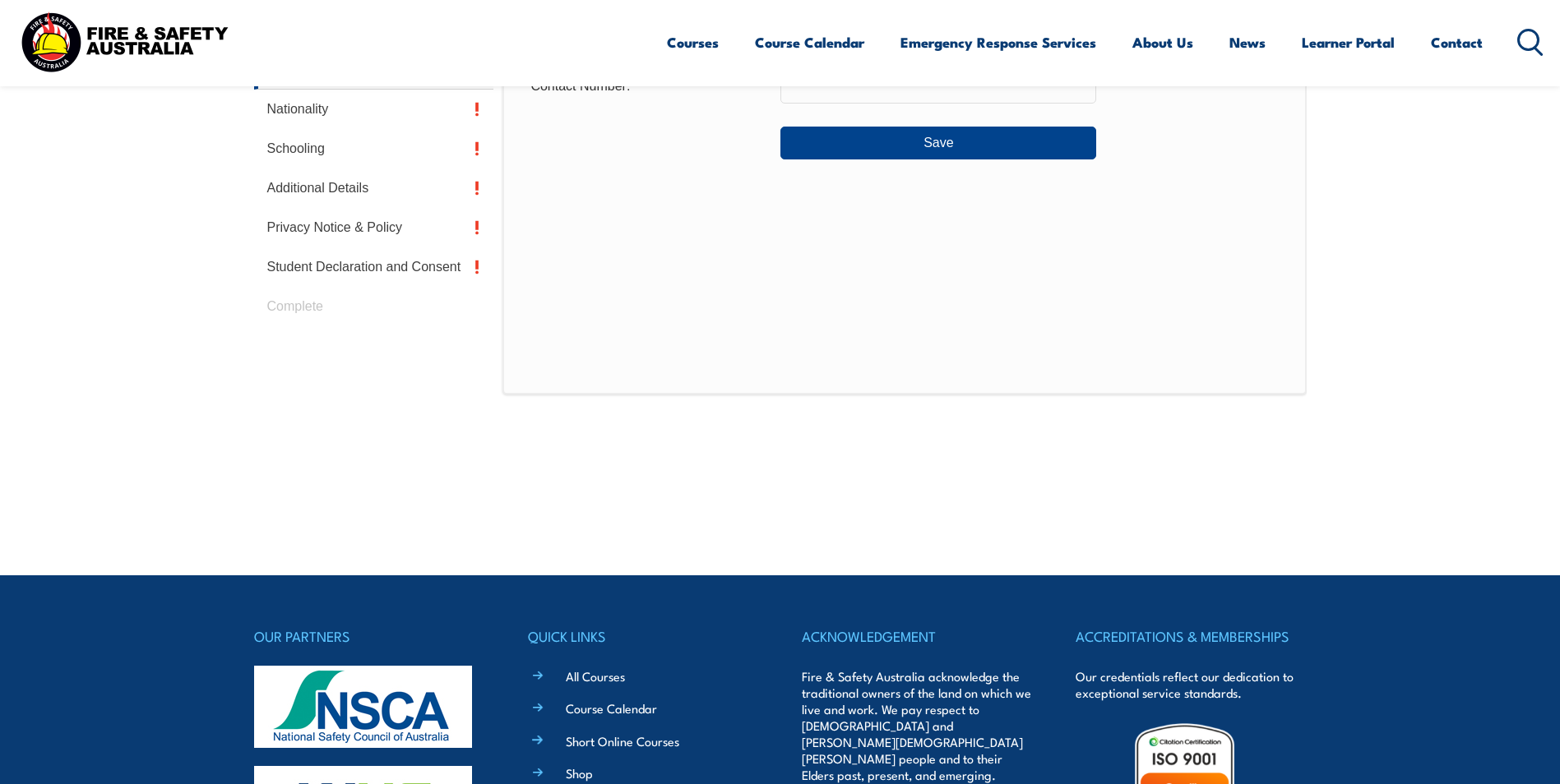
scroll to position [448, 0]
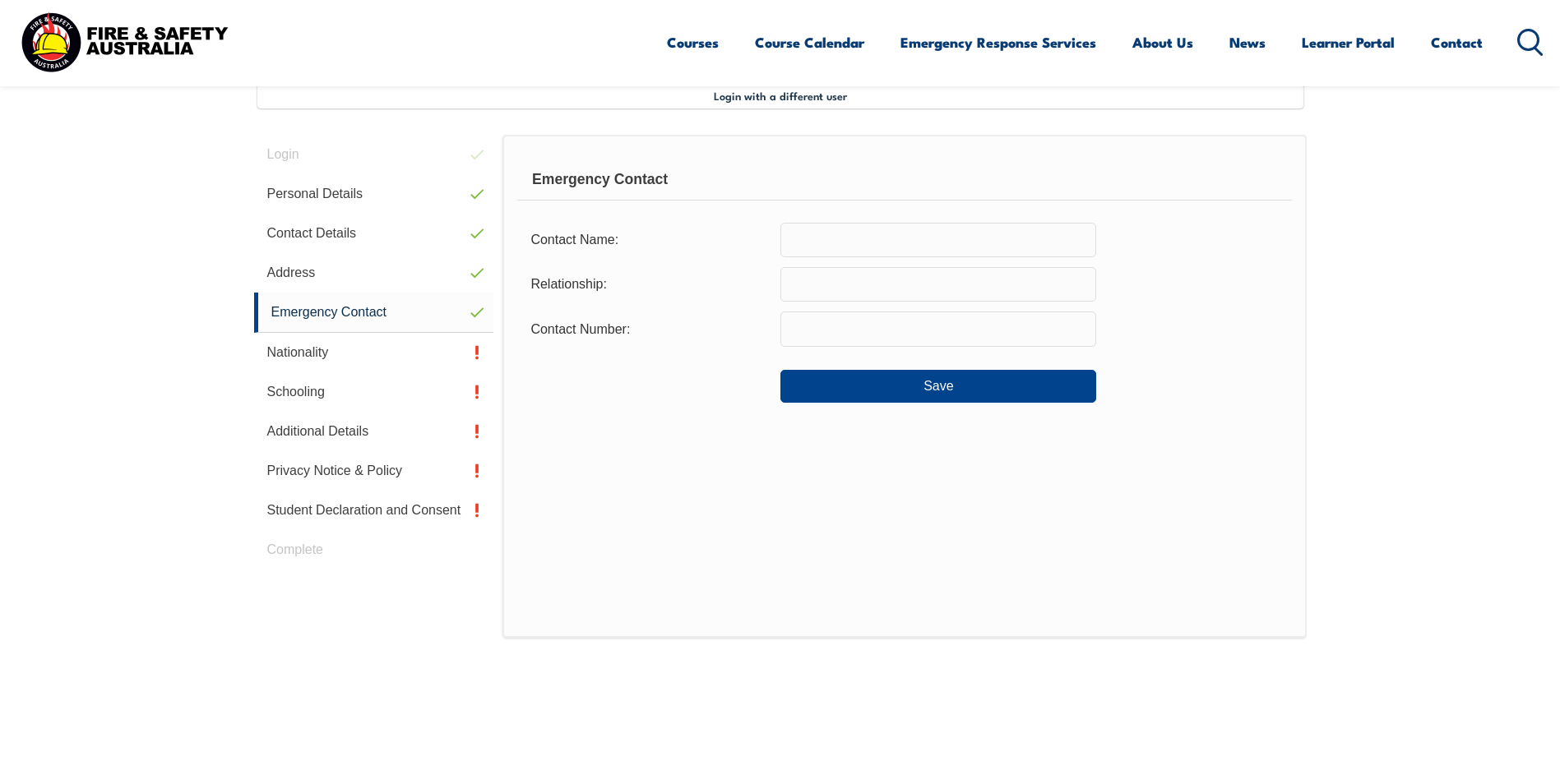
click at [866, 243] on input "text" at bounding box center [937, 239] width 316 height 34
type input "tiana"
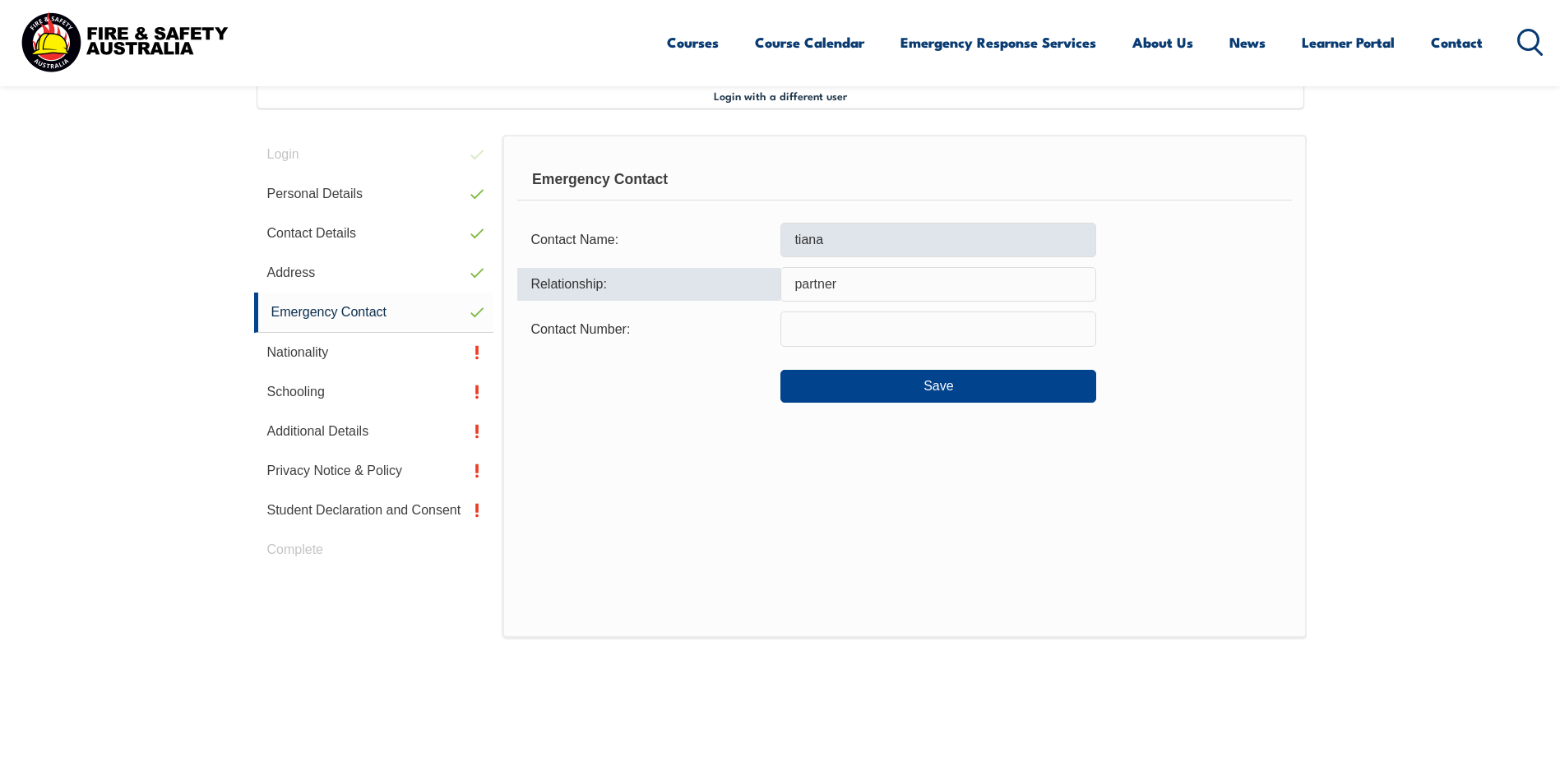
type input "partner"
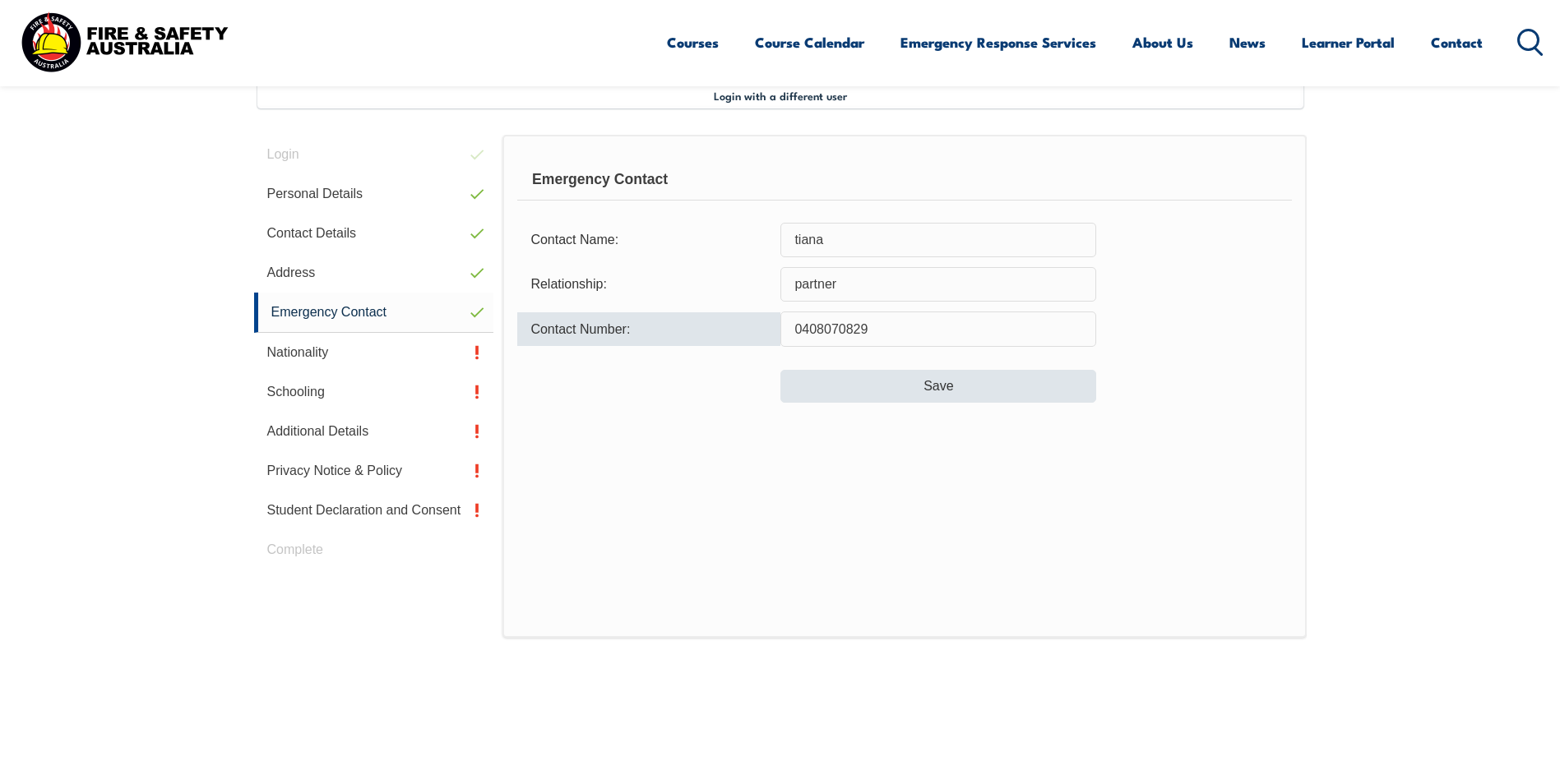
type input "0408070829"
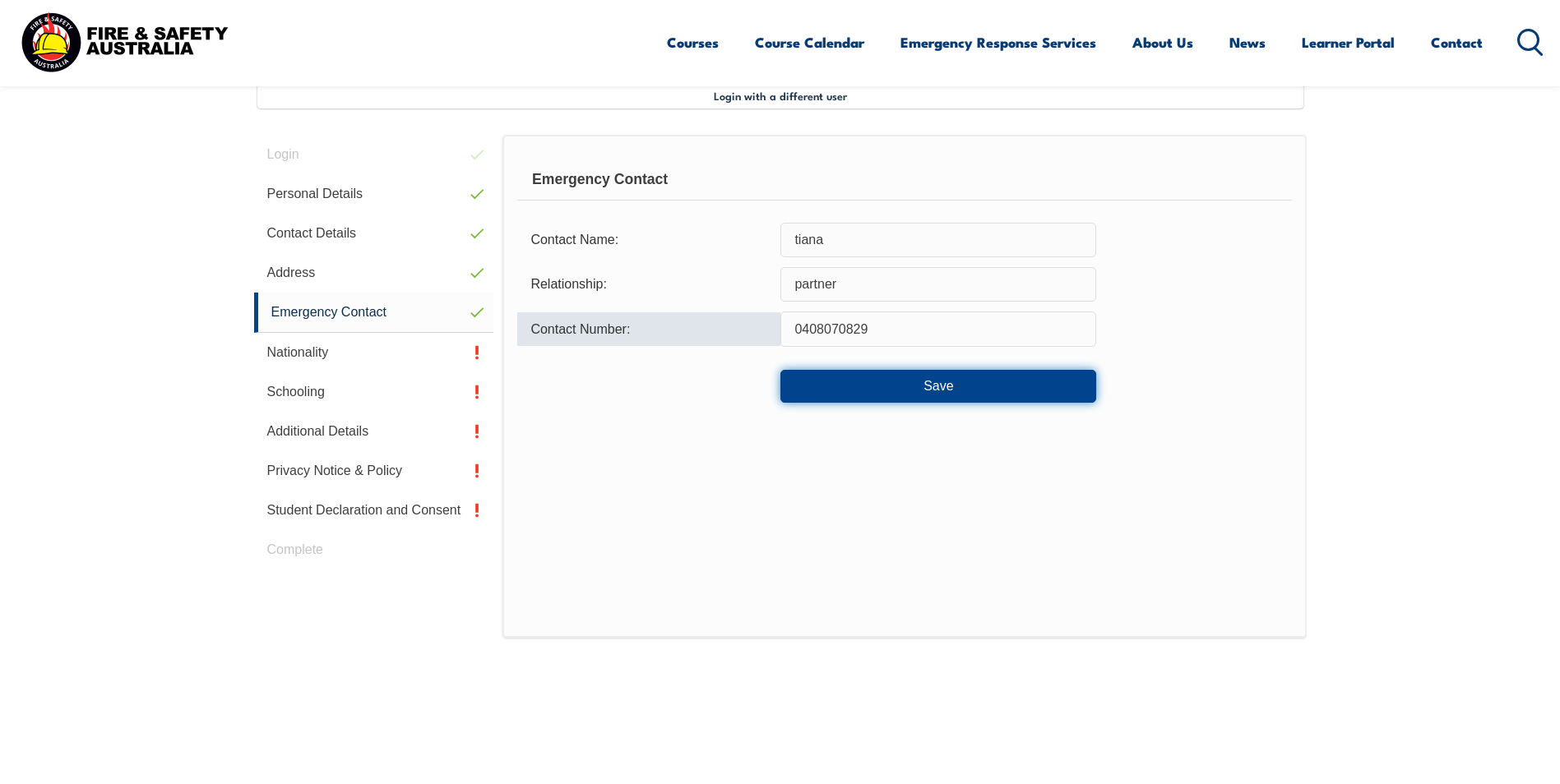
click at [1003, 397] on button "Save" at bounding box center [937, 386] width 316 height 33
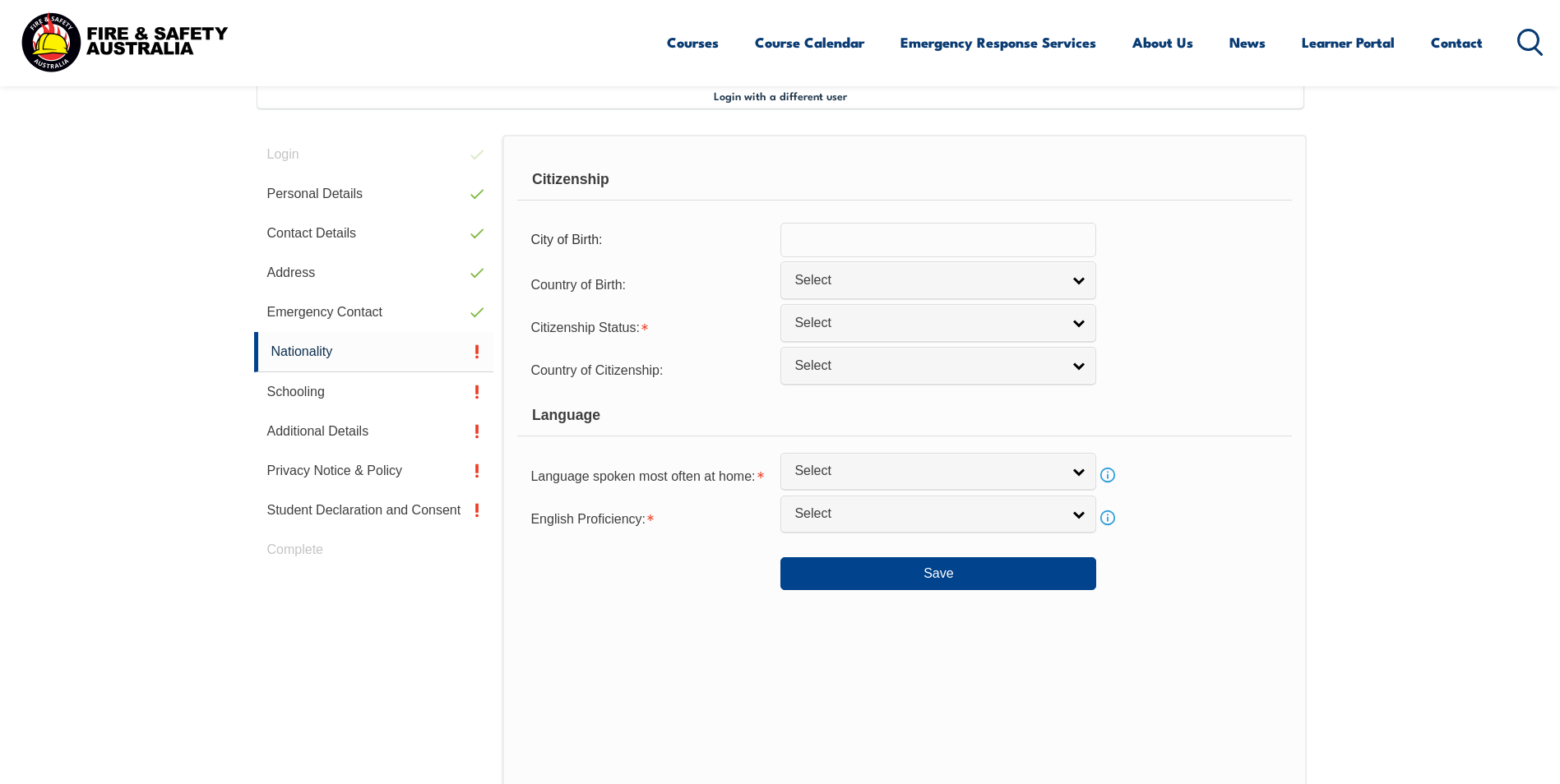
click at [859, 239] on input "text" at bounding box center [937, 239] width 316 height 34
type input "e"
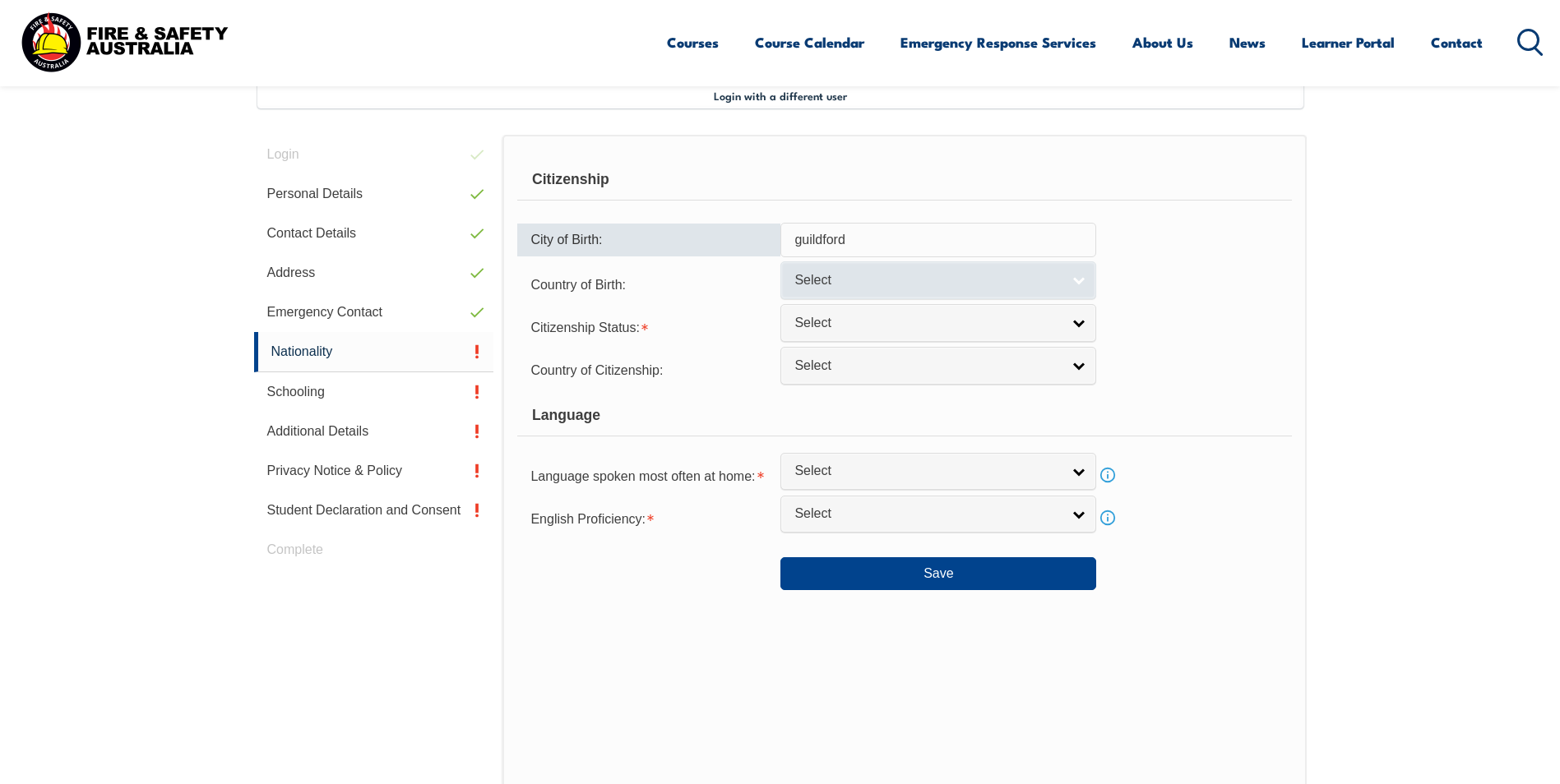
type input "guildford"
click at [894, 277] on span "Select" at bounding box center [927, 281] width 266 height 18
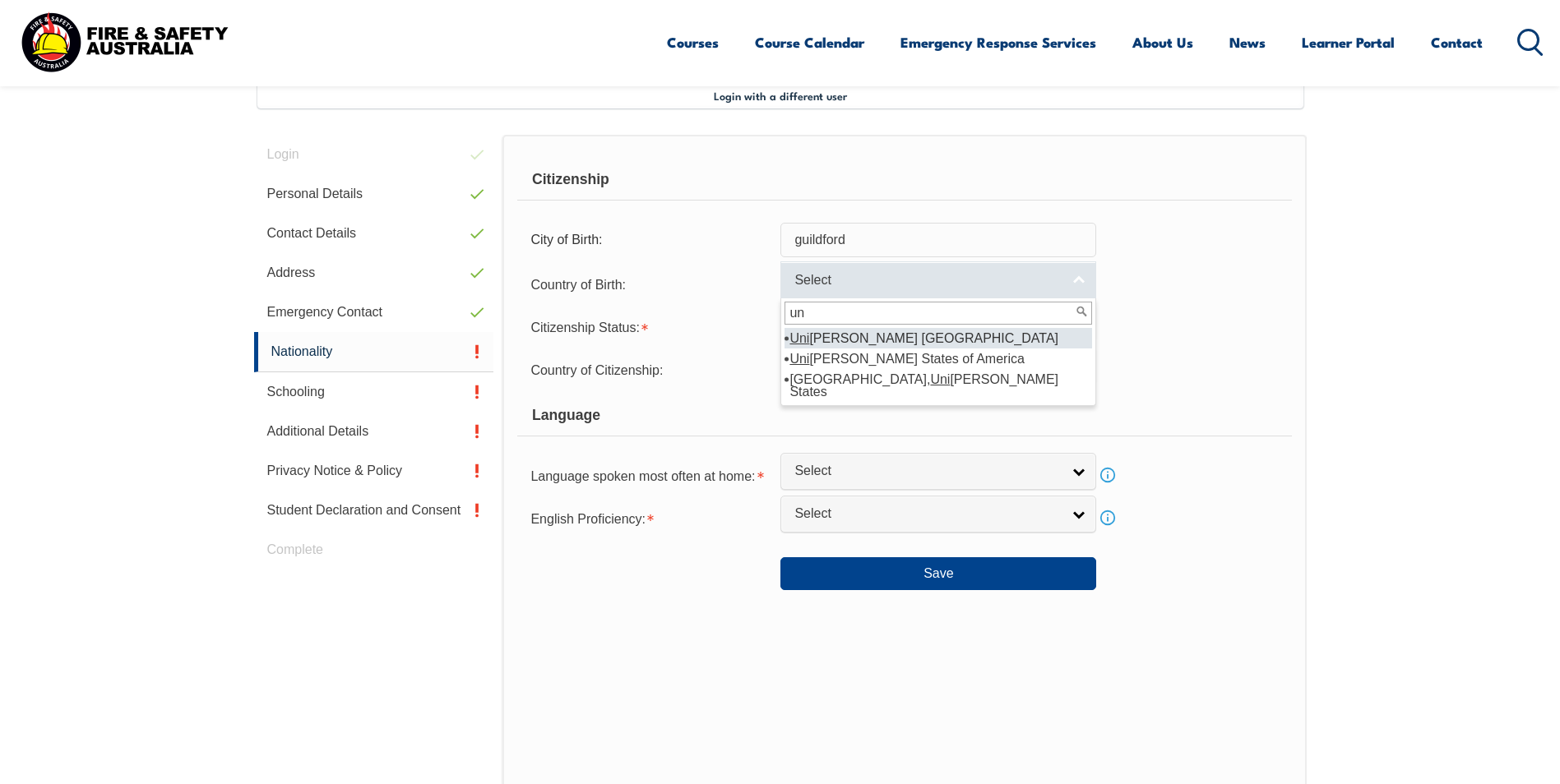
type input "u"
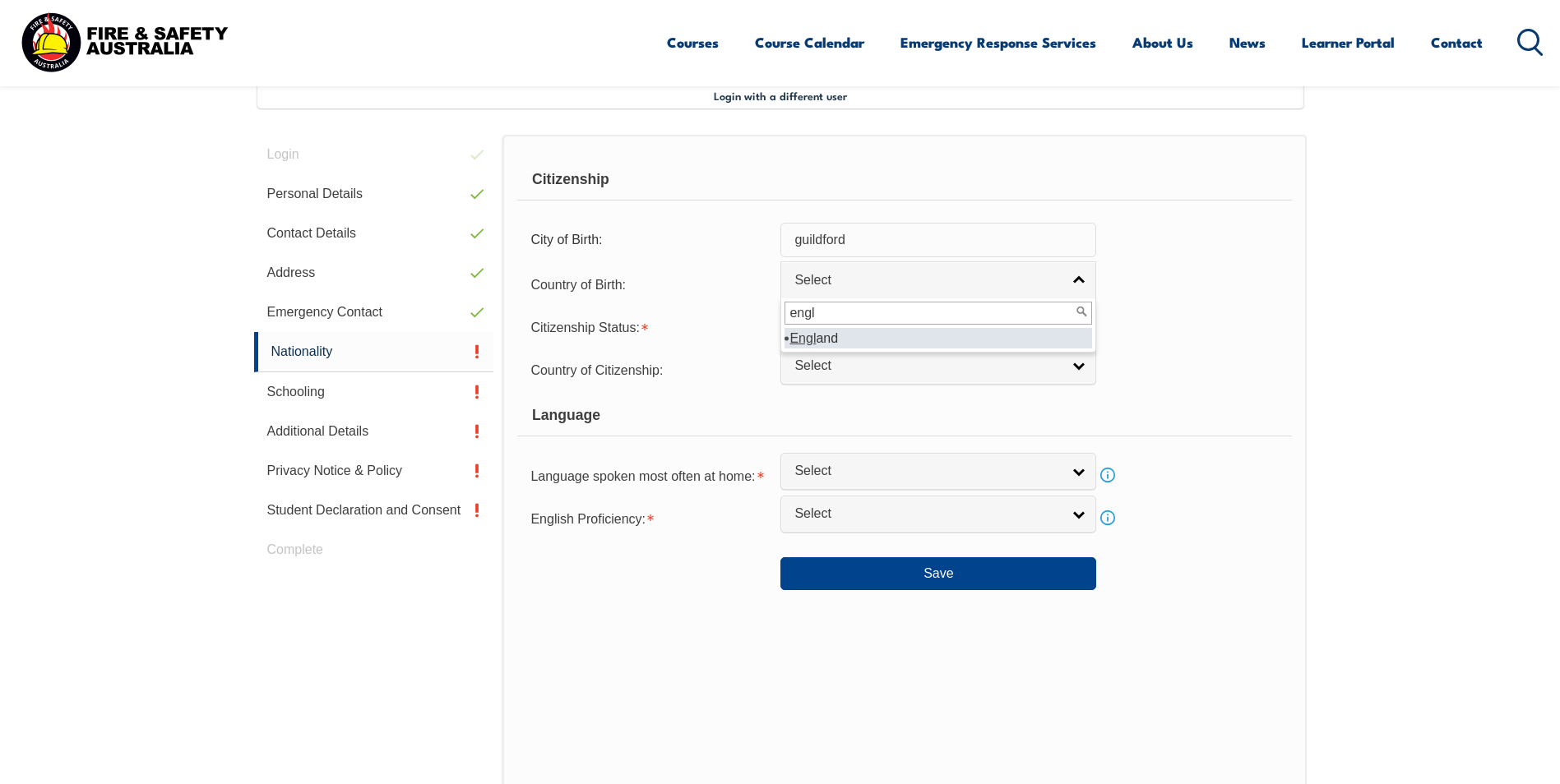
type input "engl"
click at [799, 347] on li "Engl and" at bounding box center [938, 338] width 308 height 20
select select "2102"
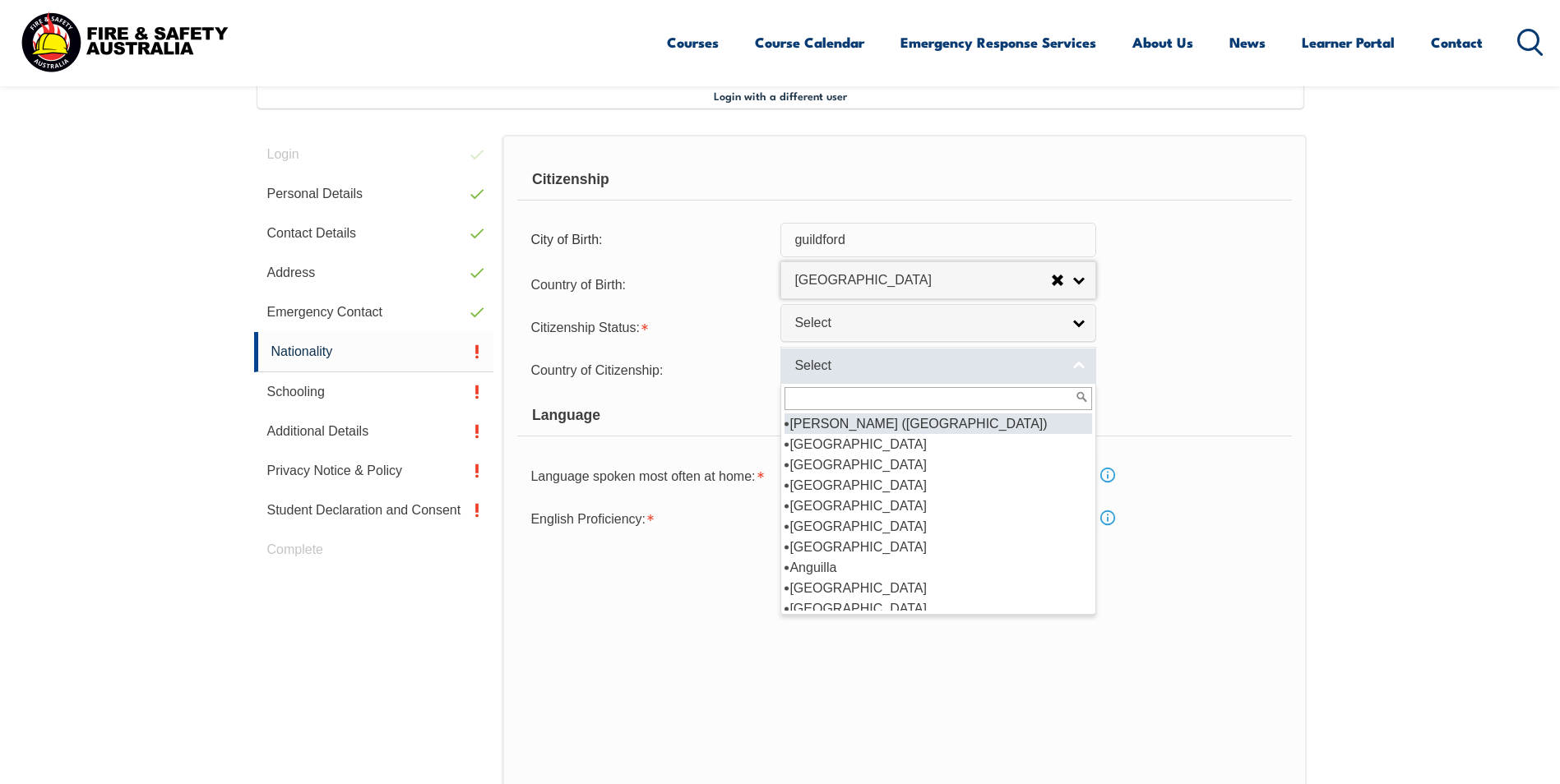
click at [808, 350] on link "Select" at bounding box center [937, 366] width 316 height 37
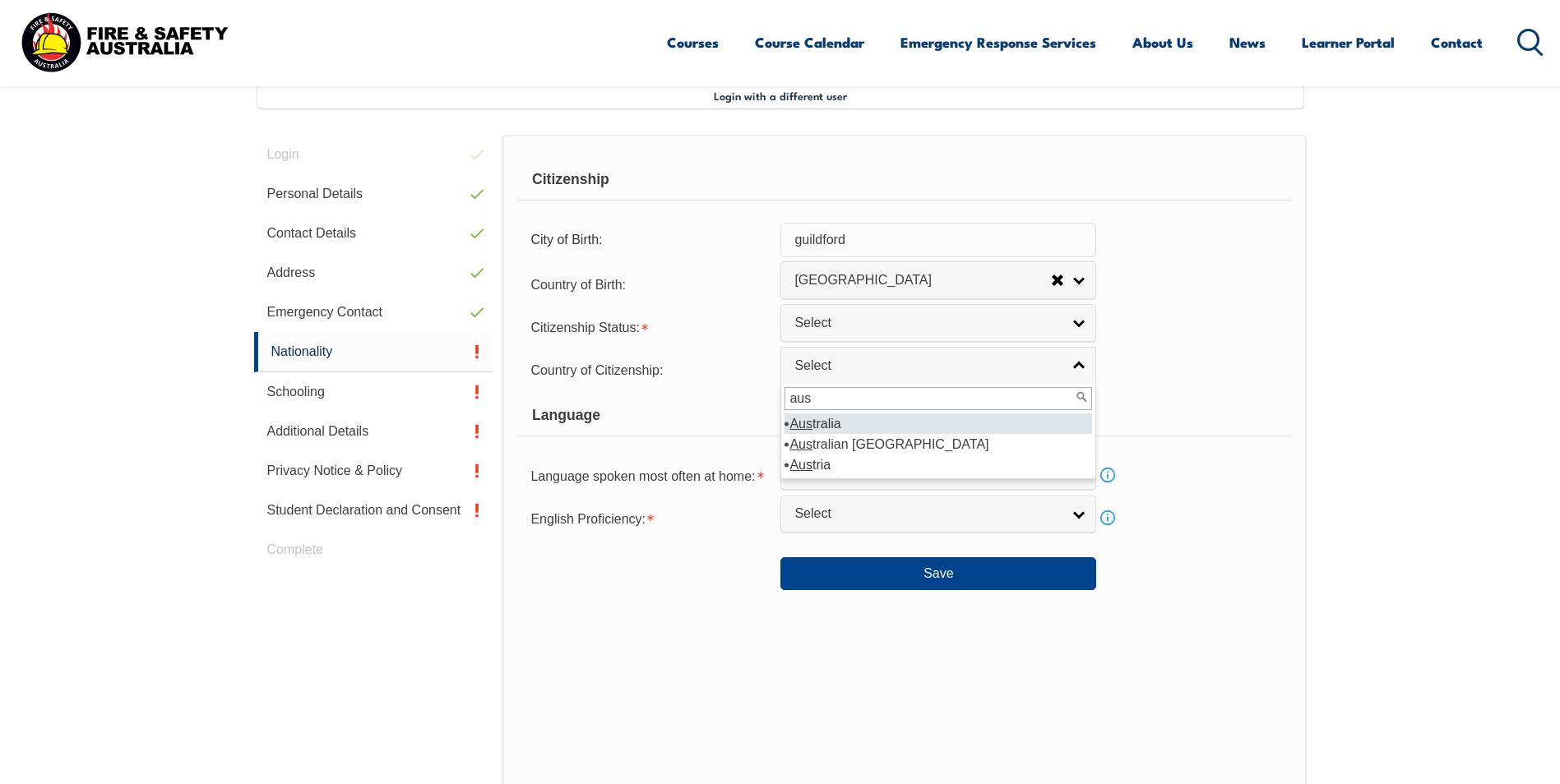
type input "aus"
click at [819, 428] on li "Aus tralia" at bounding box center [938, 423] width 308 height 20
select select "1101"
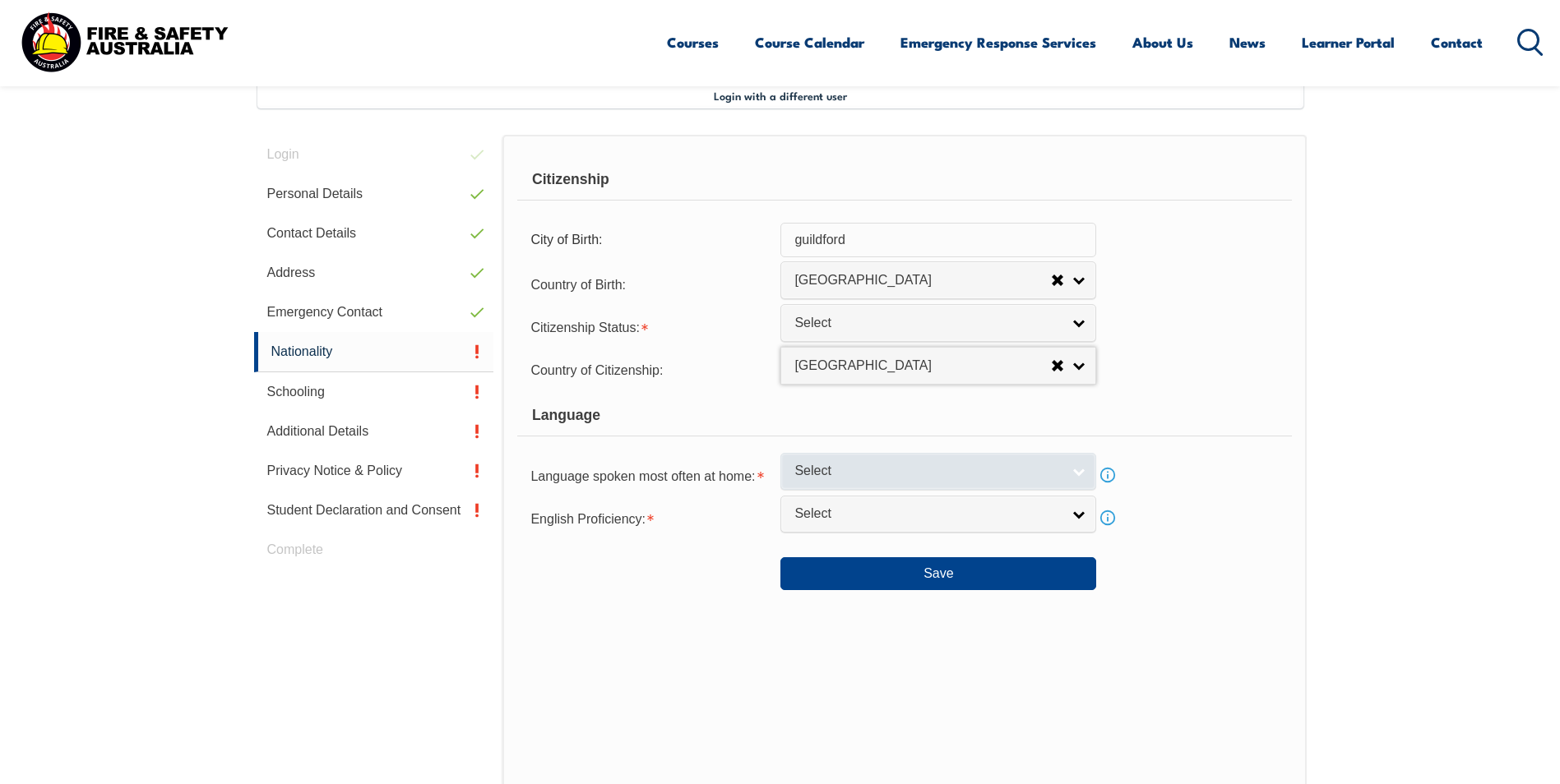
click at [840, 475] on span "Select" at bounding box center [927, 471] width 266 height 18
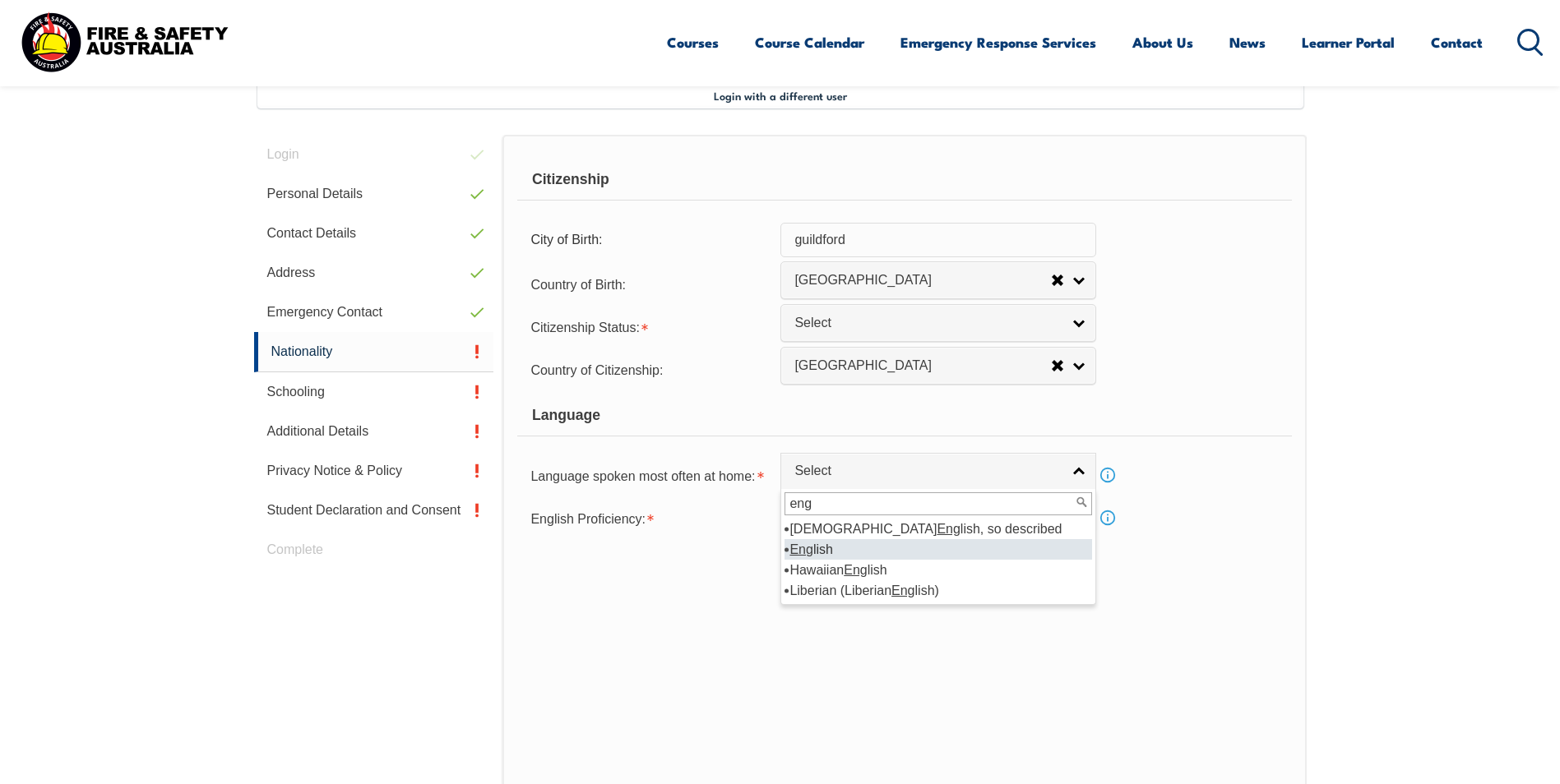
type input "eng"
click at [798, 551] on em "Eng" at bounding box center [801, 549] width 23 height 14
select select "1201"
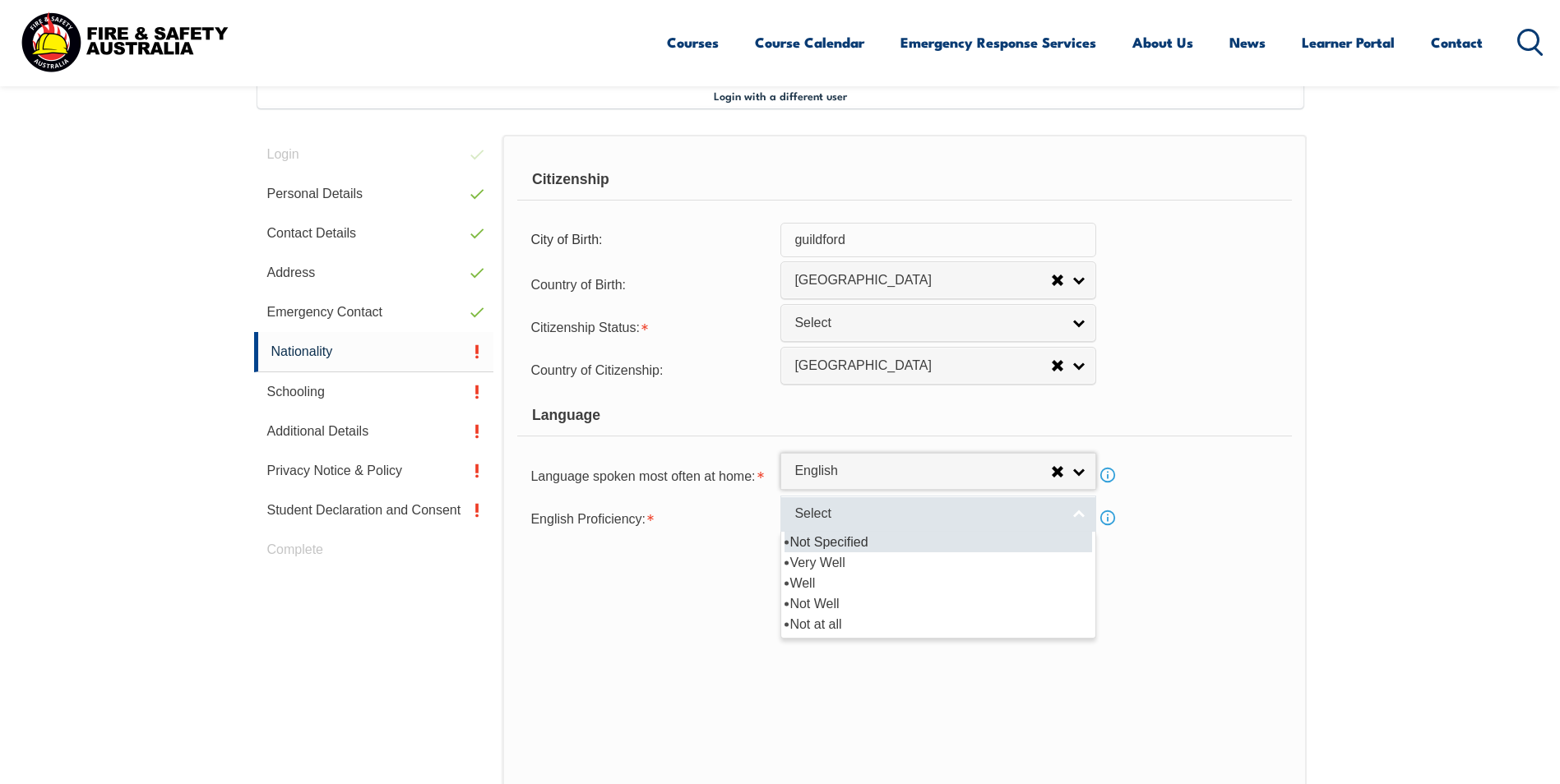
click at [857, 517] on span "Select" at bounding box center [927, 514] width 266 height 18
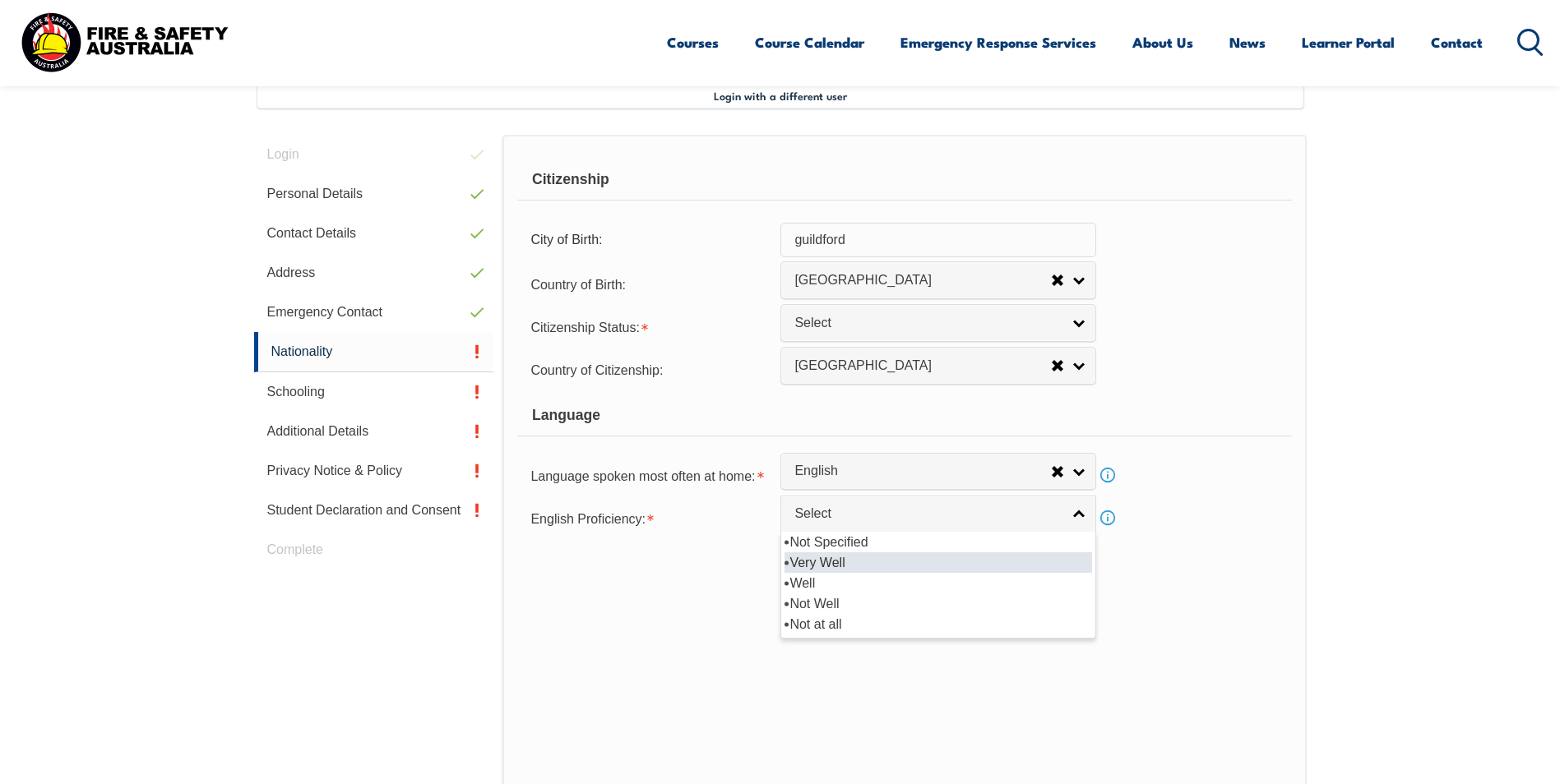
click at [849, 555] on li "Very Well" at bounding box center [938, 562] width 308 height 20
select select "1"
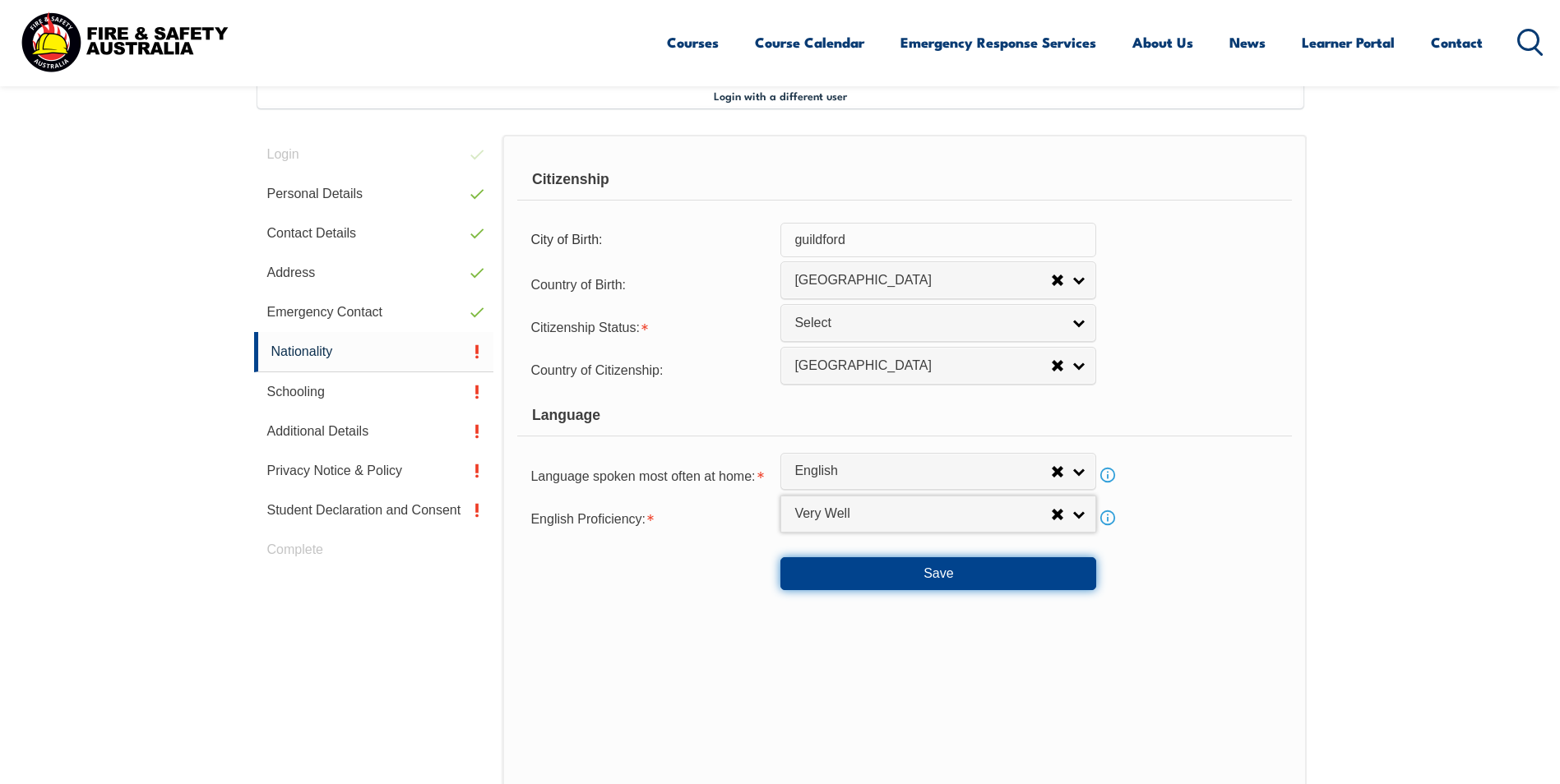
click at [884, 577] on button "Save" at bounding box center [937, 573] width 316 height 33
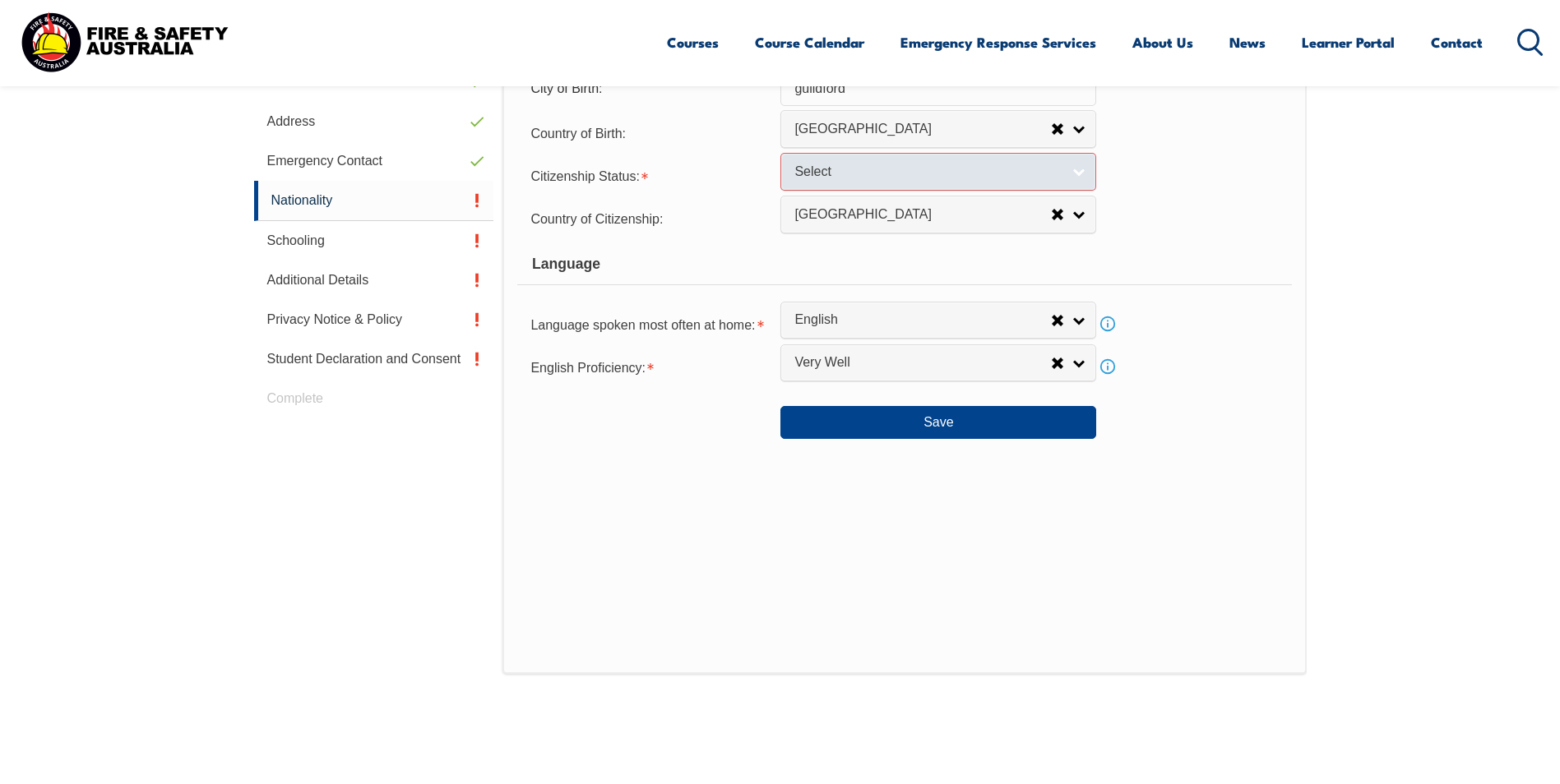
scroll to position [504, 0]
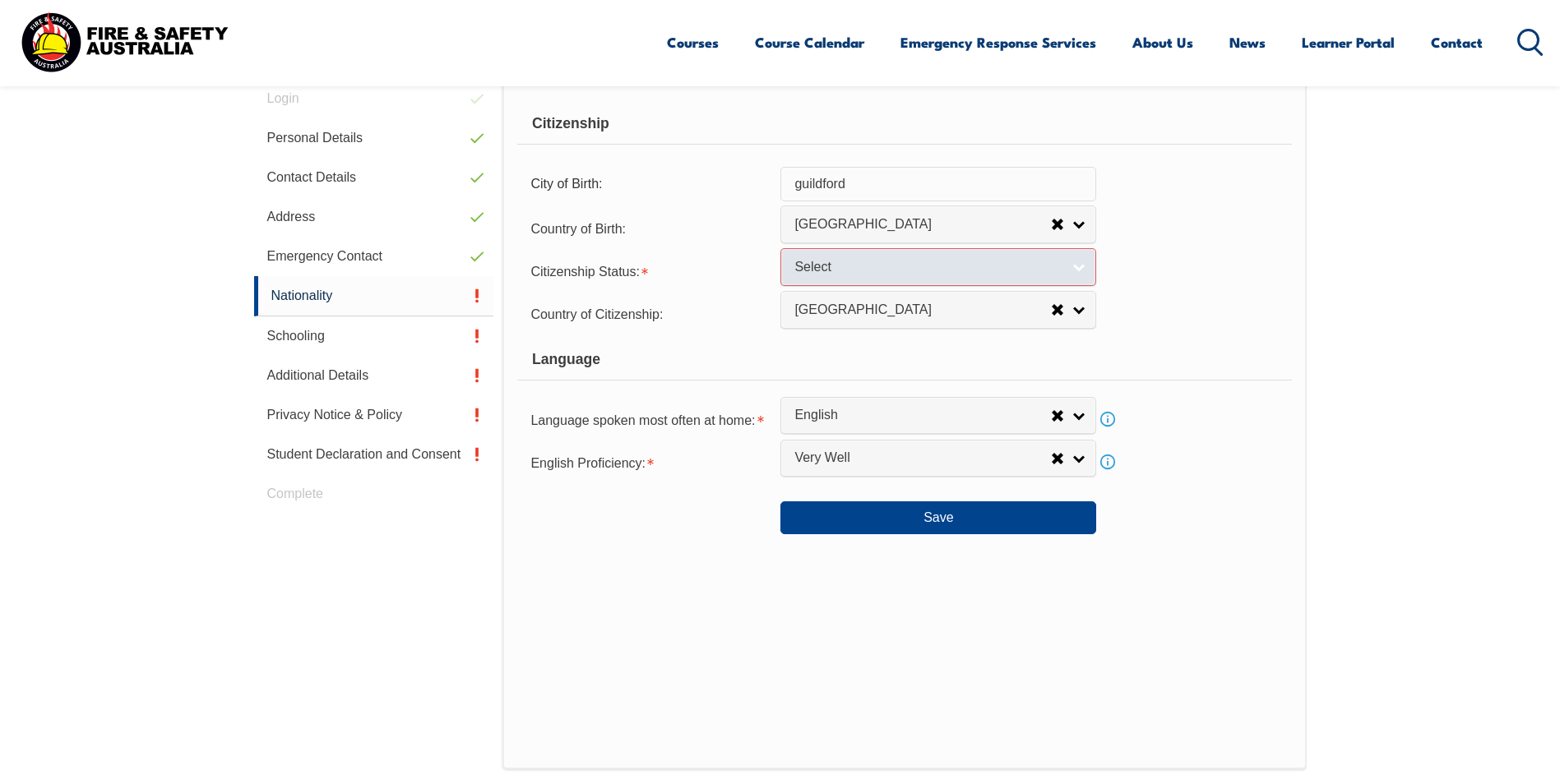
click at [805, 259] on span "Select" at bounding box center [927, 268] width 266 height 18
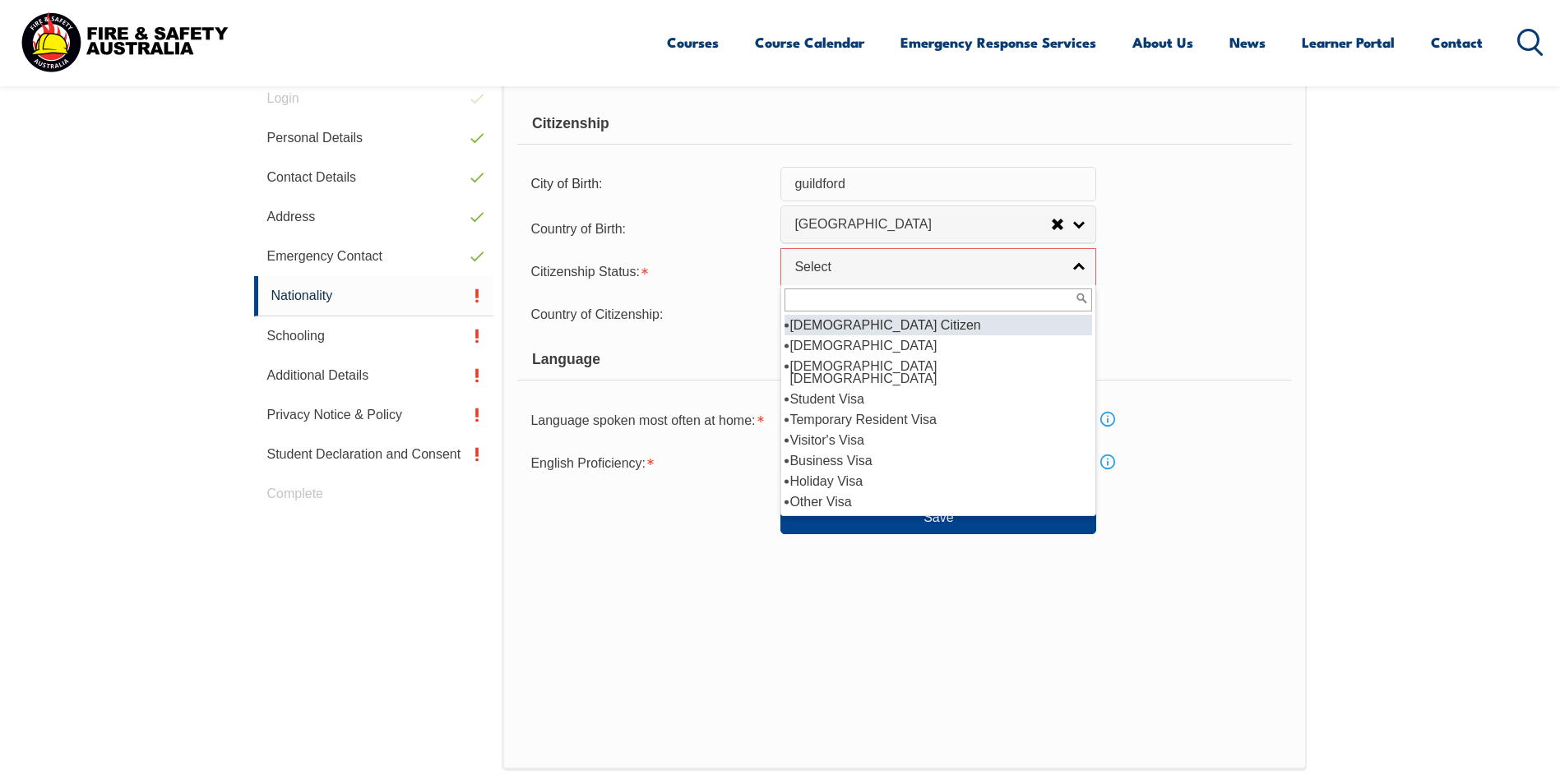
click at [820, 319] on li "[DEMOGRAPHIC_DATA] Citizen" at bounding box center [938, 324] width 308 height 20
select select "1"
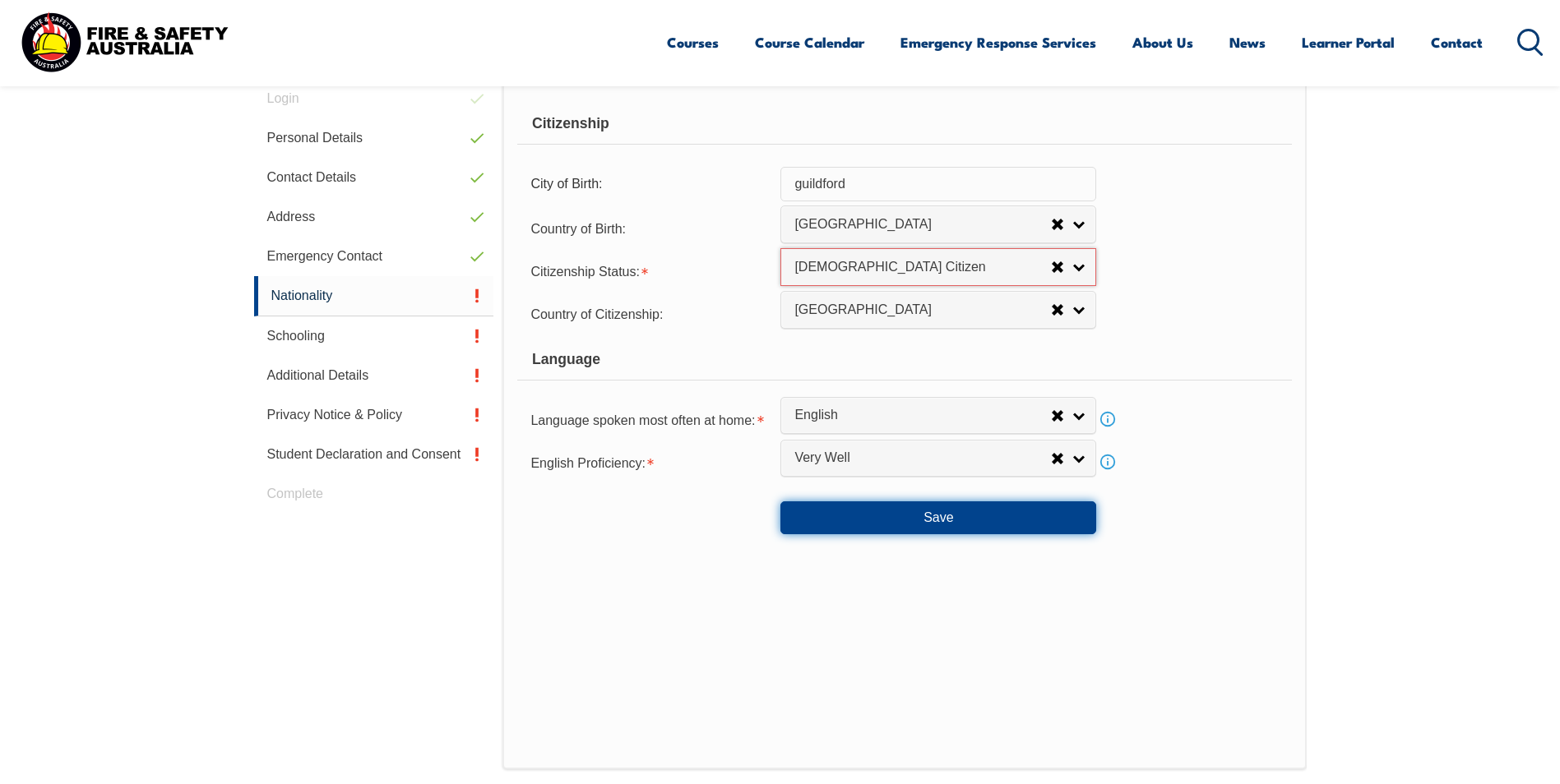
click at [866, 518] on button "Save" at bounding box center [937, 517] width 316 height 33
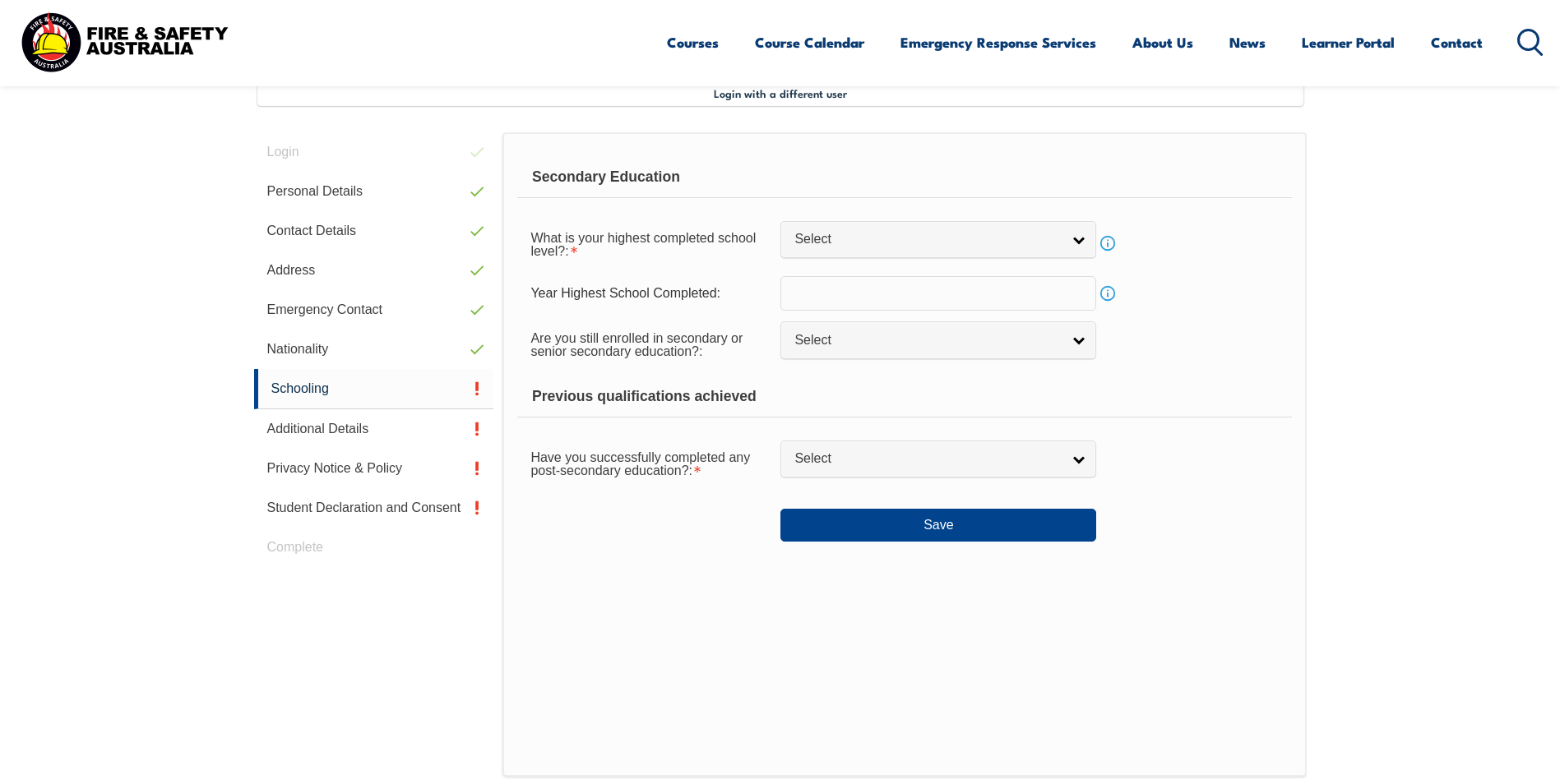
scroll to position [448, 0]
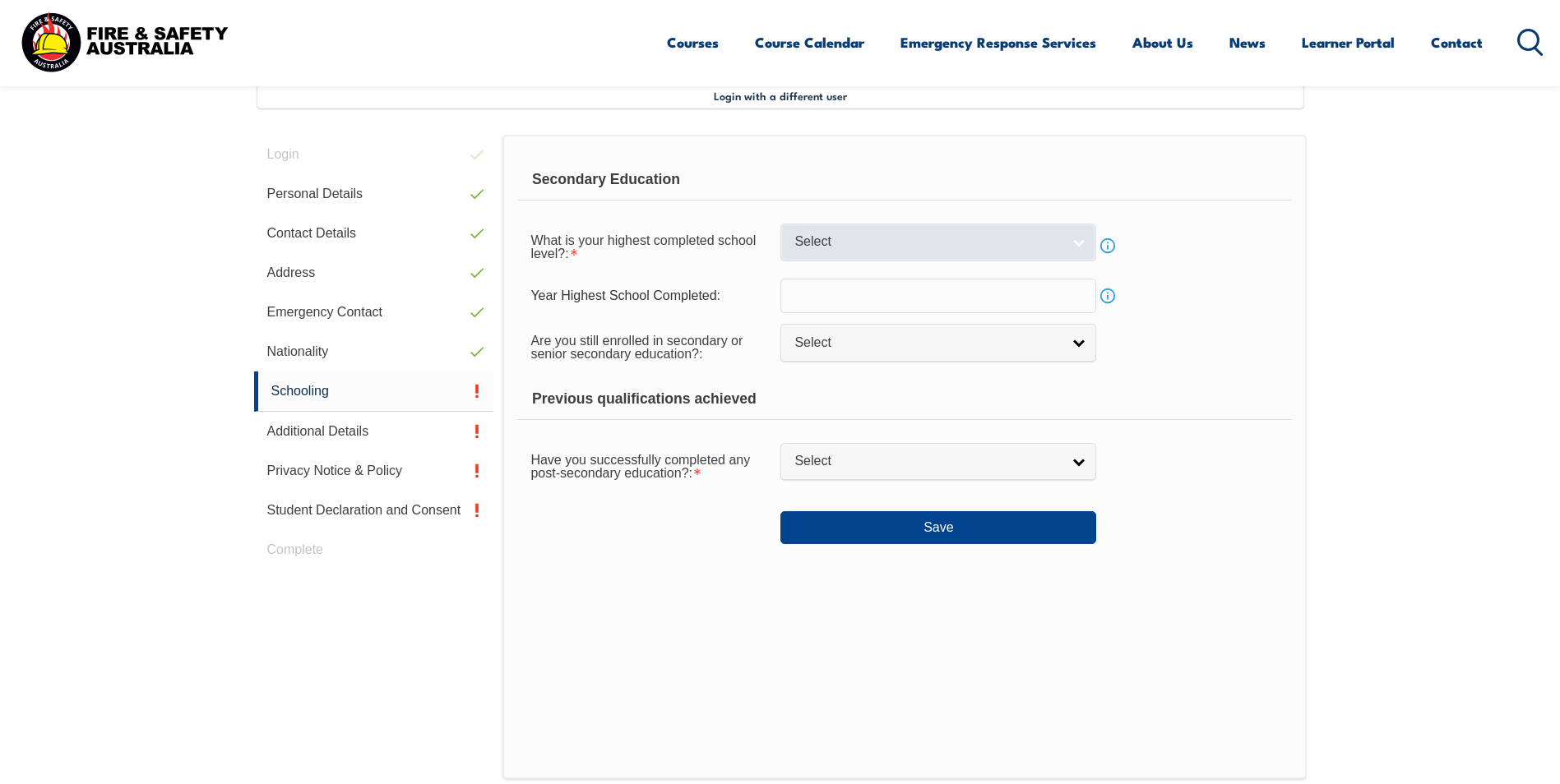
click at [879, 249] on span "Select" at bounding box center [927, 243] width 266 height 18
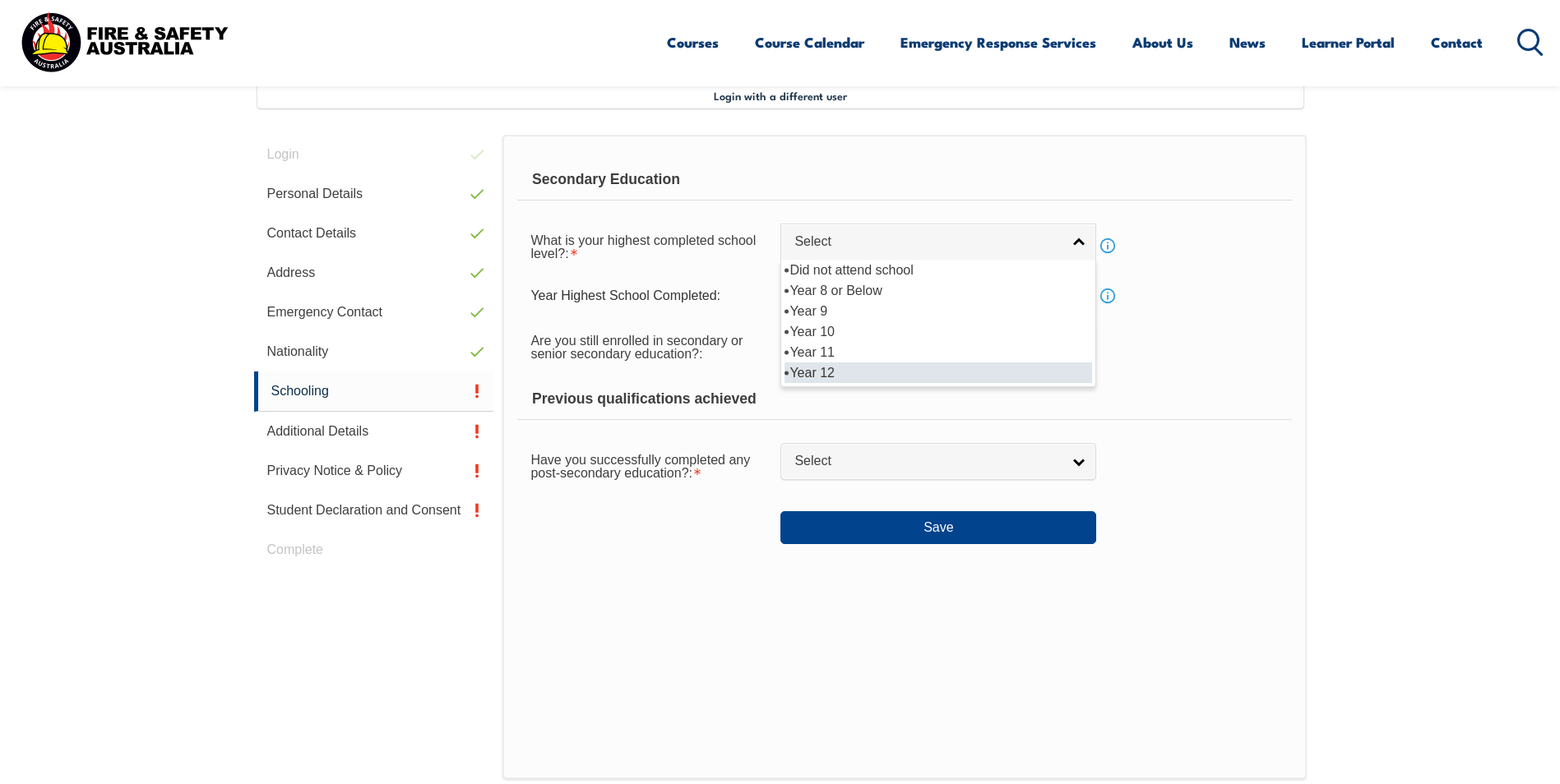
click at [839, 377] on li "Year 12" at bounding box center [938, 372] width 308 height 20
select select "12"
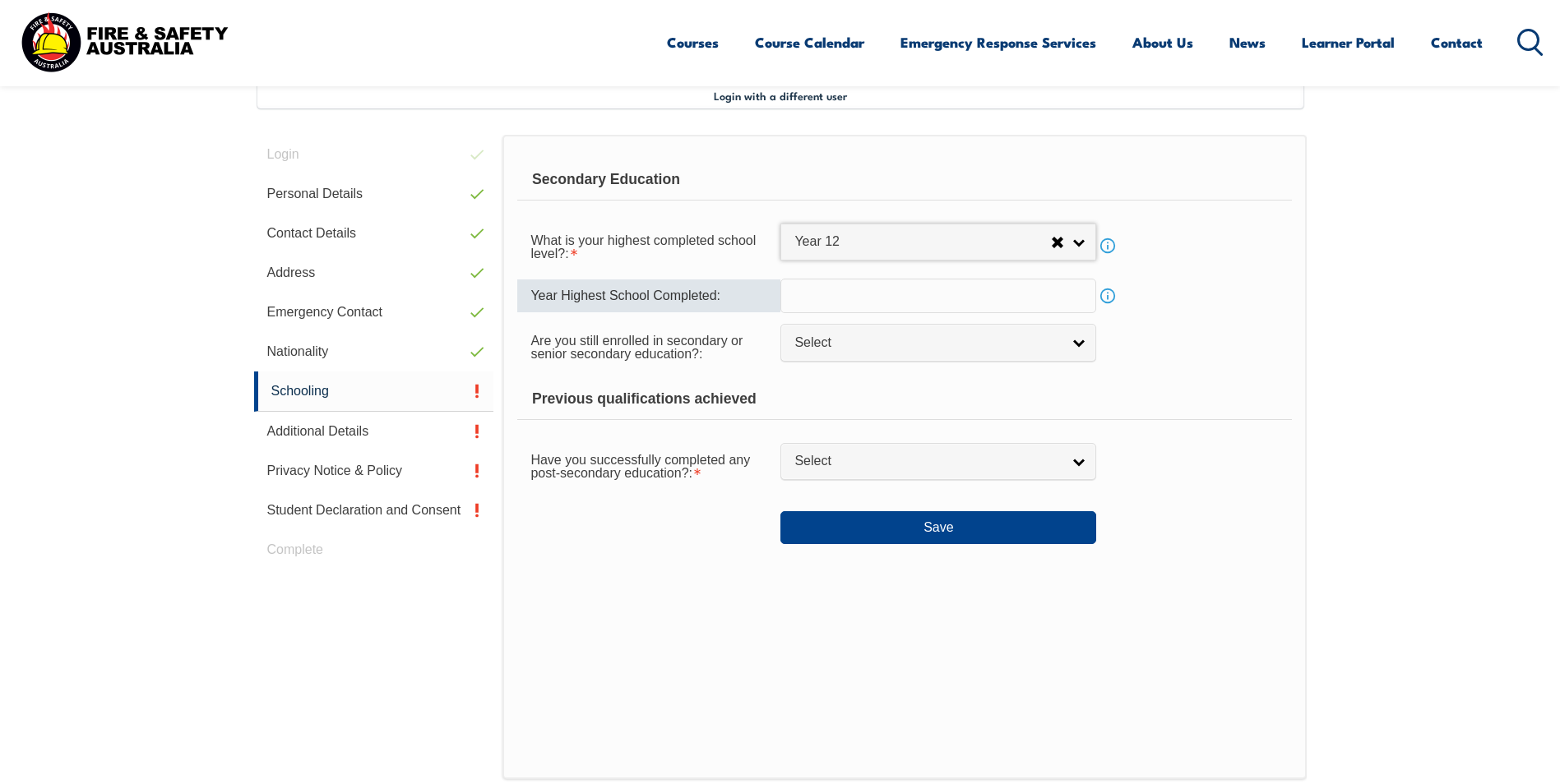
click at [859, 307] on input "text" at bounding box center [937, 295] width 316 height 34
click at [857, 336] on span "Select" at bounding box center [927, 344] width 266 height 18
click at [734, 289] on div "Year Highest School Completed:" at bounding box center [648, 296] width 263 height 32
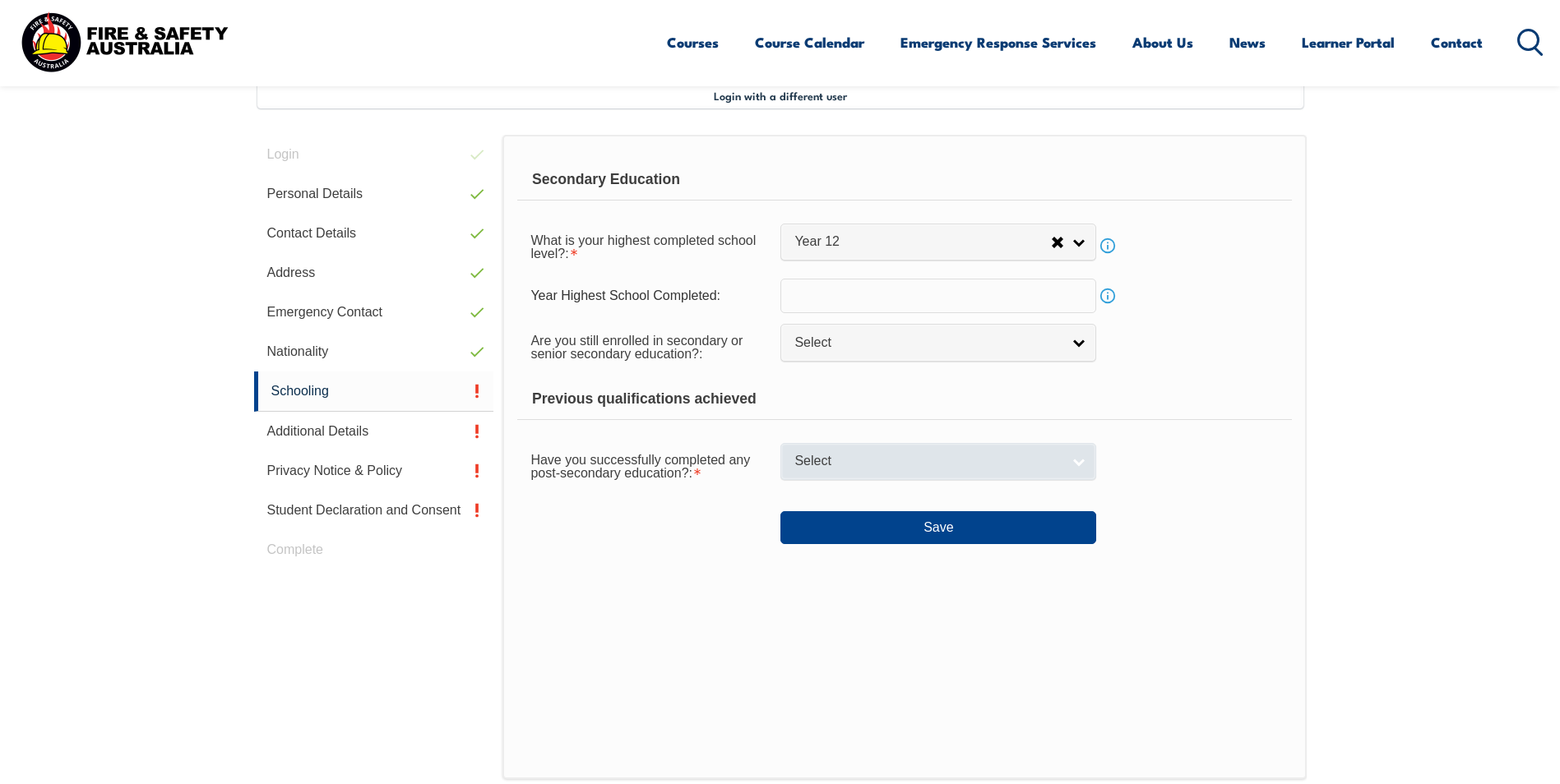
click at [837, 457] on span "Select" at bounding box center [927, 461] width 266 height 18
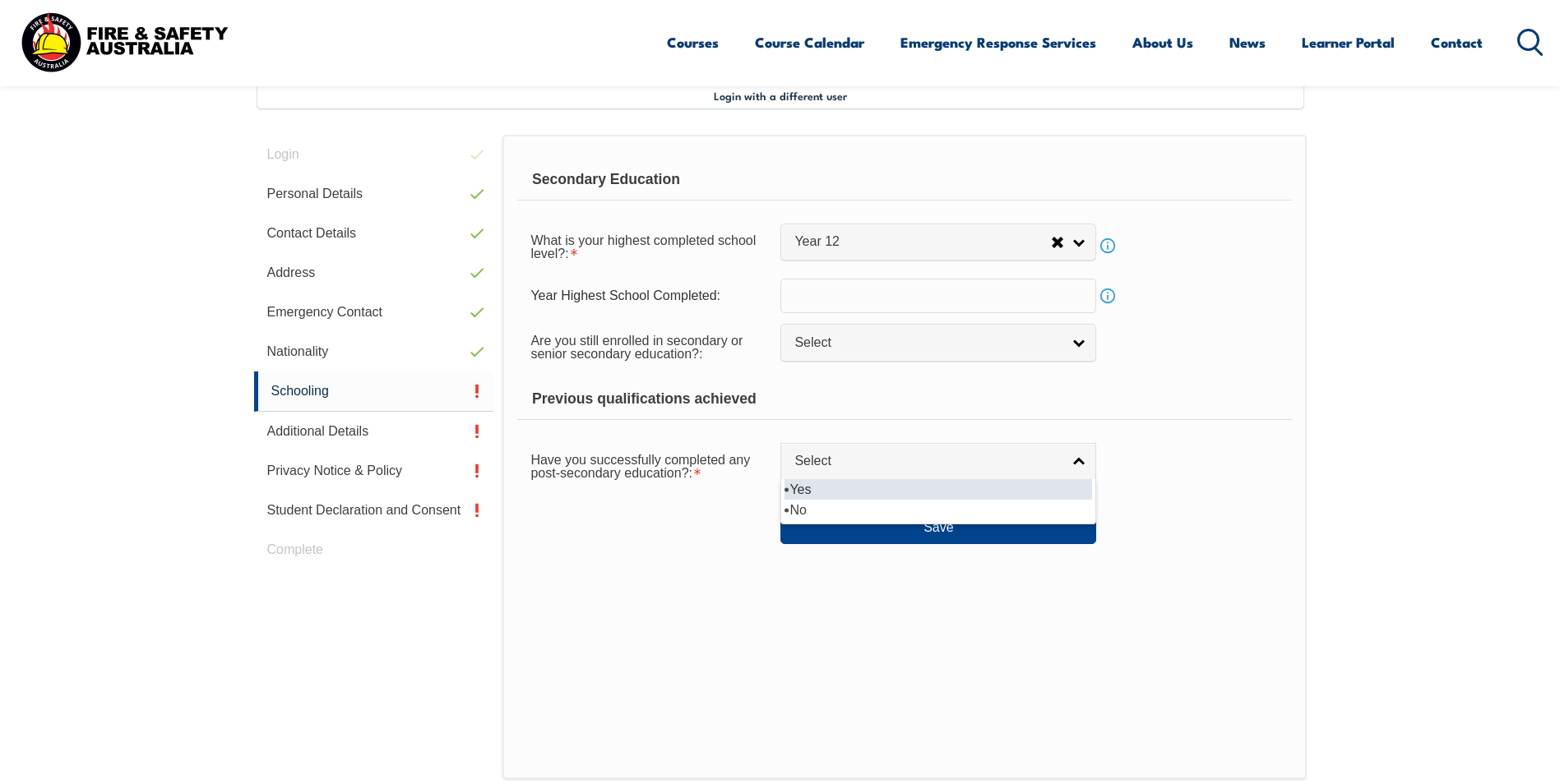
click at [866, 497] on li "Yes" at bounding box center [938, 489] width 308 height 20
select select "true"
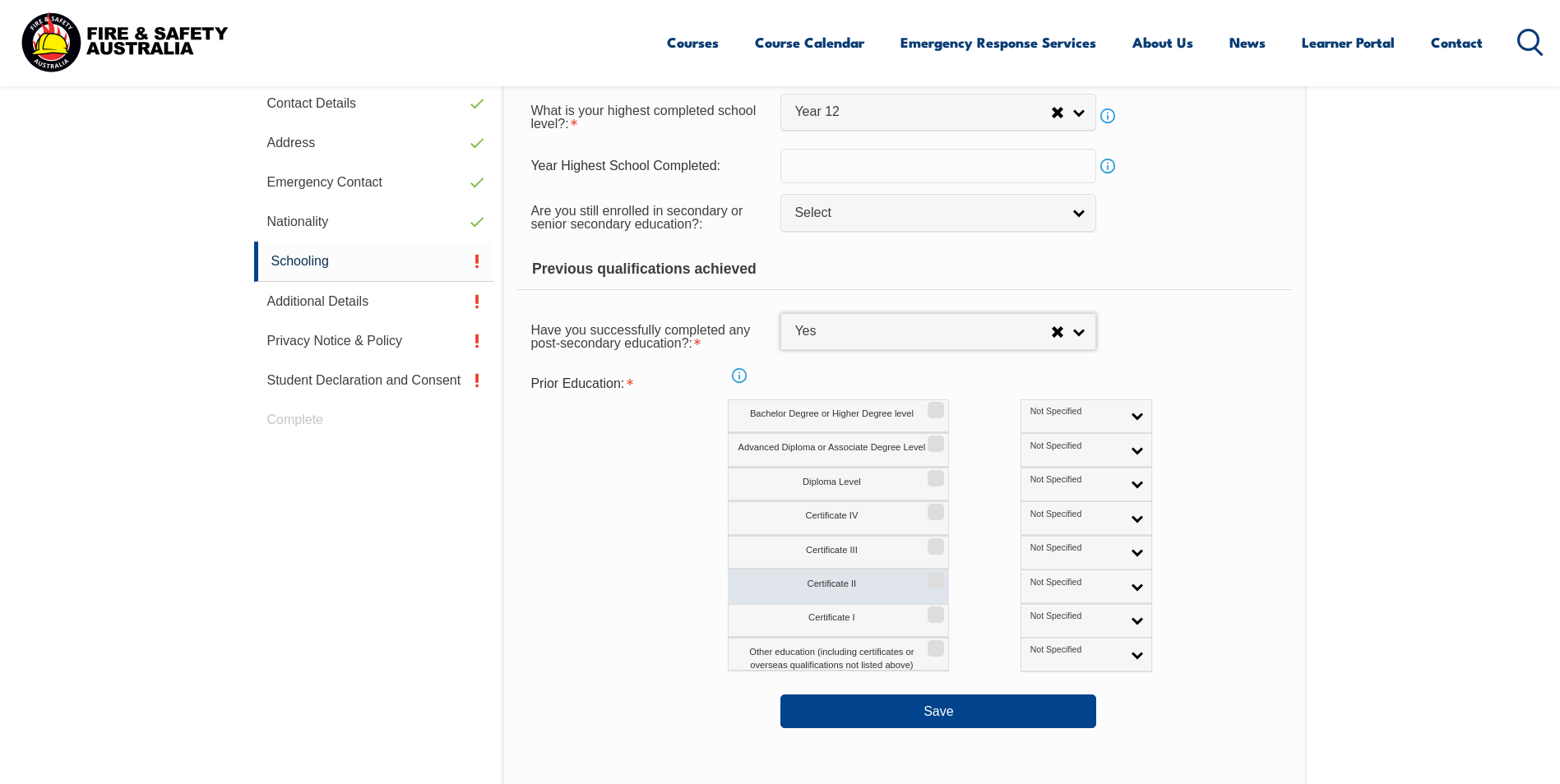
scroll to position [613, 0]
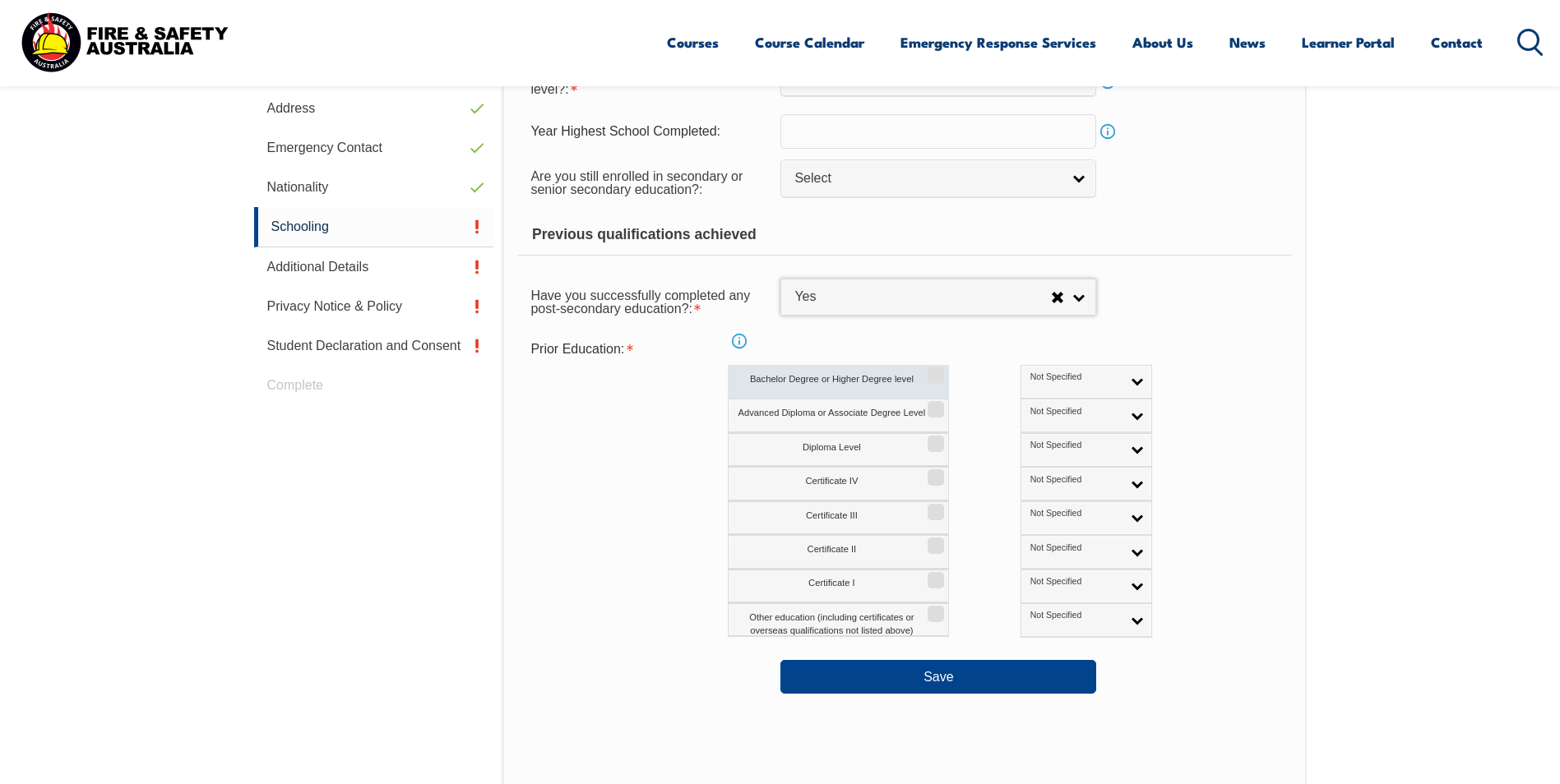
click at [938, 371] on input "Bachelor Degree or Higher Degree level" at bounding box center [933, 370] width 10 height 2
checkbox input "true"
click at [929, 439] on input "Diploma Level" at bounding box center [933, 439] width 10 height 2
checkbox input "true"
click at [1052, 374] on link "Not Specified" at bounding box center [1087, 381] width 132 height 33
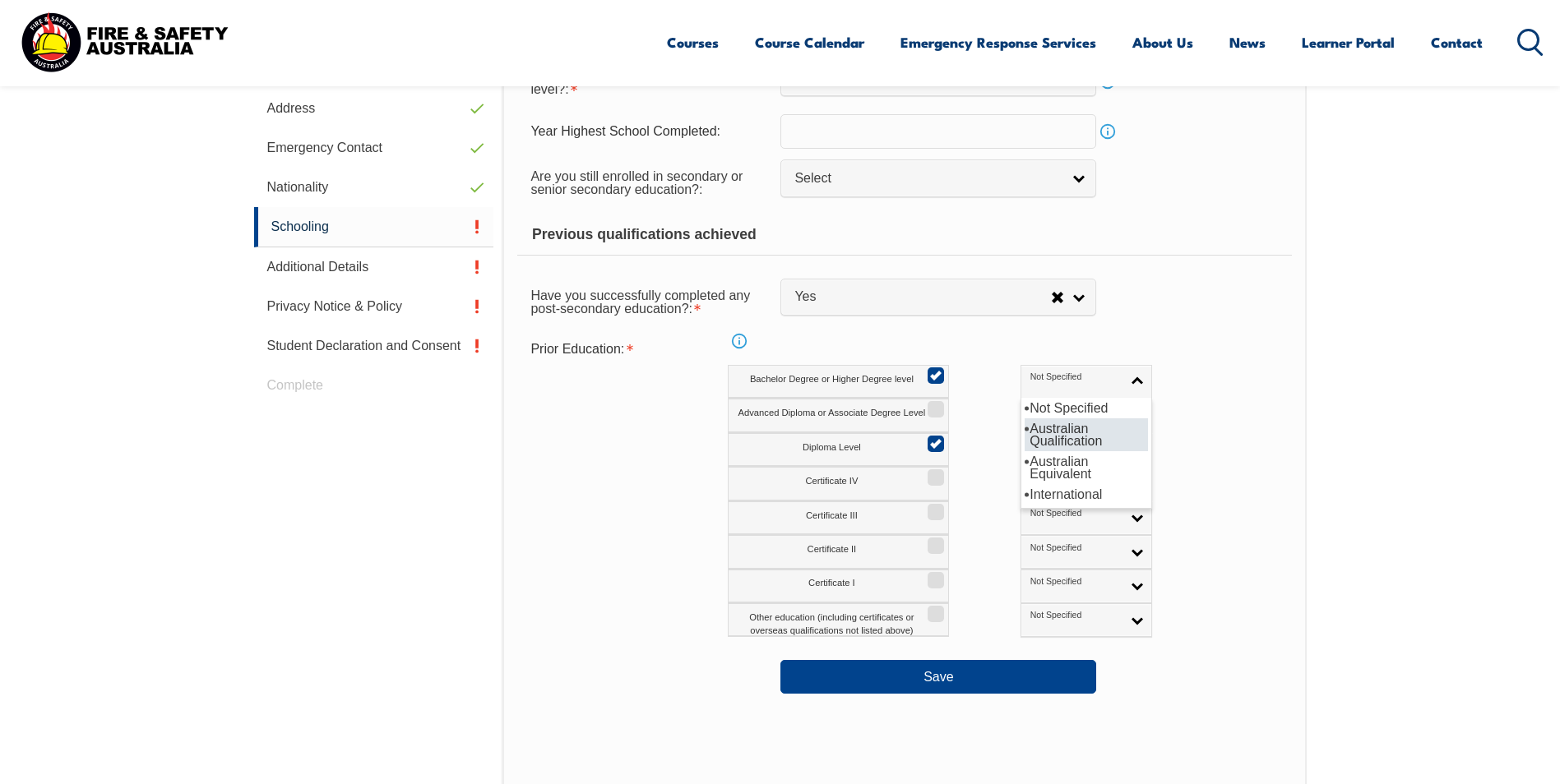
click at [1024, 437] on li "Australian Qualification" at bounding box center [1086, 434] width 123 height 33
click at [1030, 438] on link "Not Specified" at bounding box center [1087, 450] width 132 height 33
click at [1024, 512] on li "Australian Qualification" at bounding box center [1086, 503] width 123 height 33
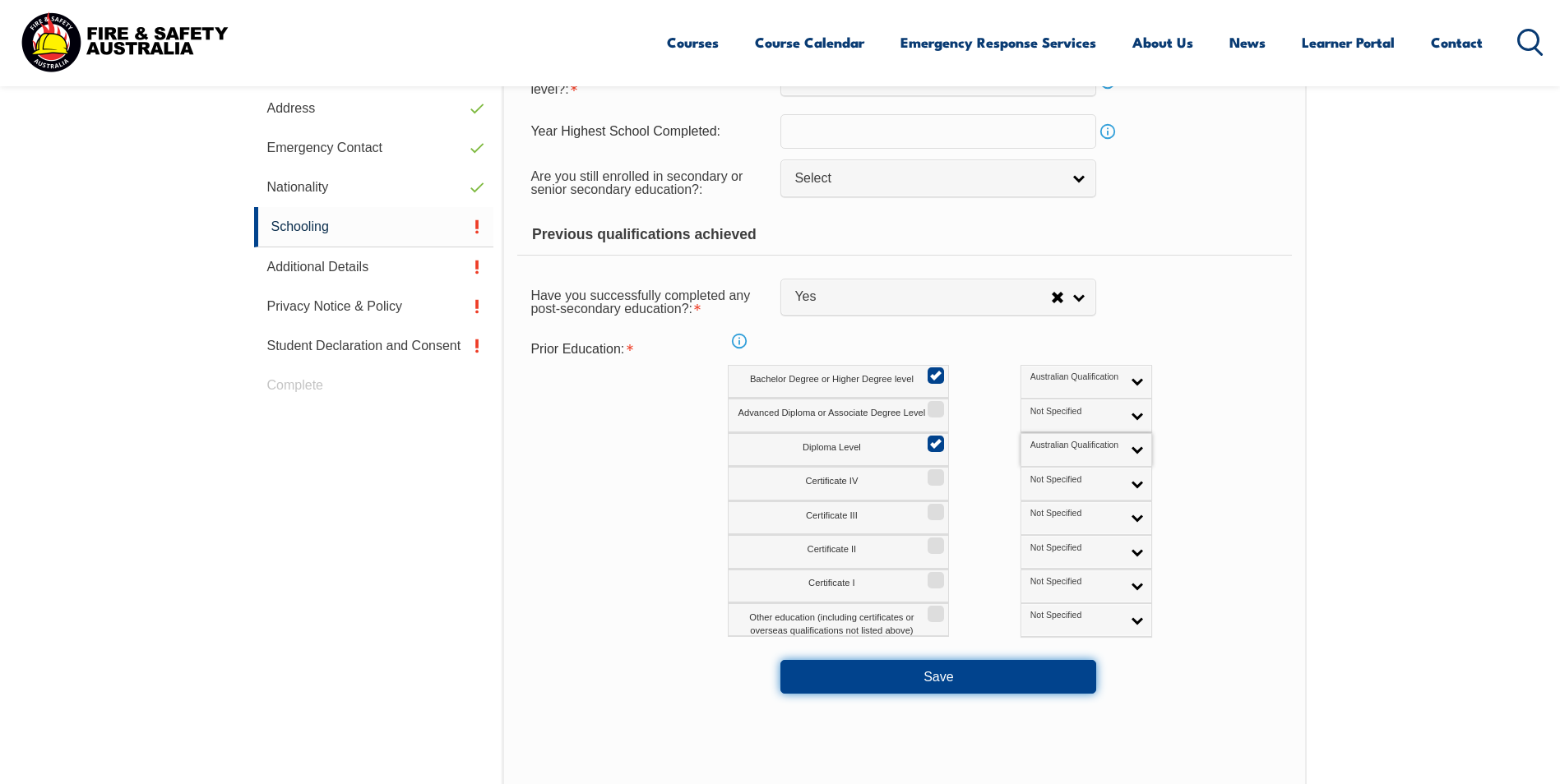
click at [919, 673] on button "Save" at bounding box center [937, 676] width 316 height 33
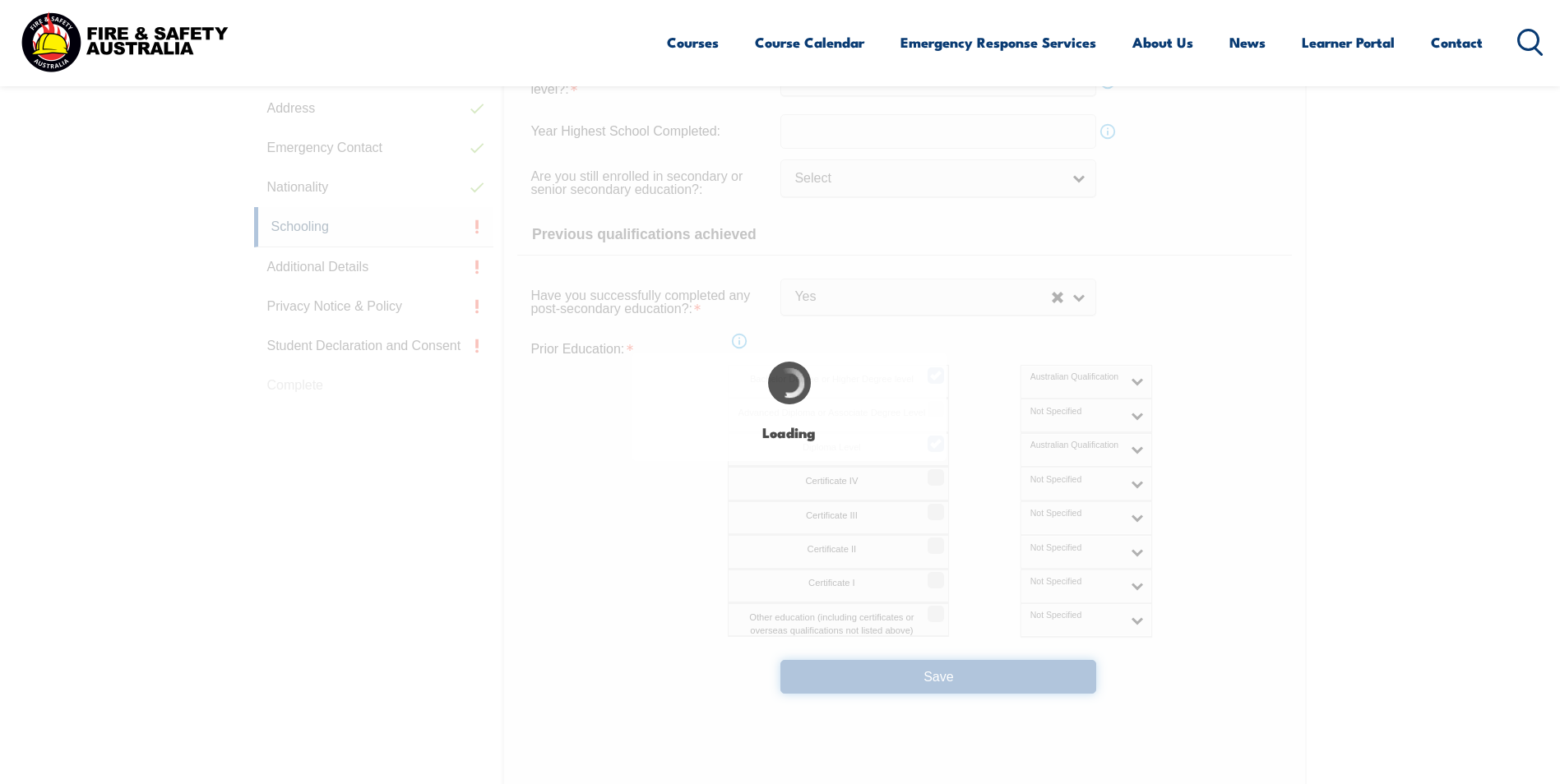
select select
select select "true"
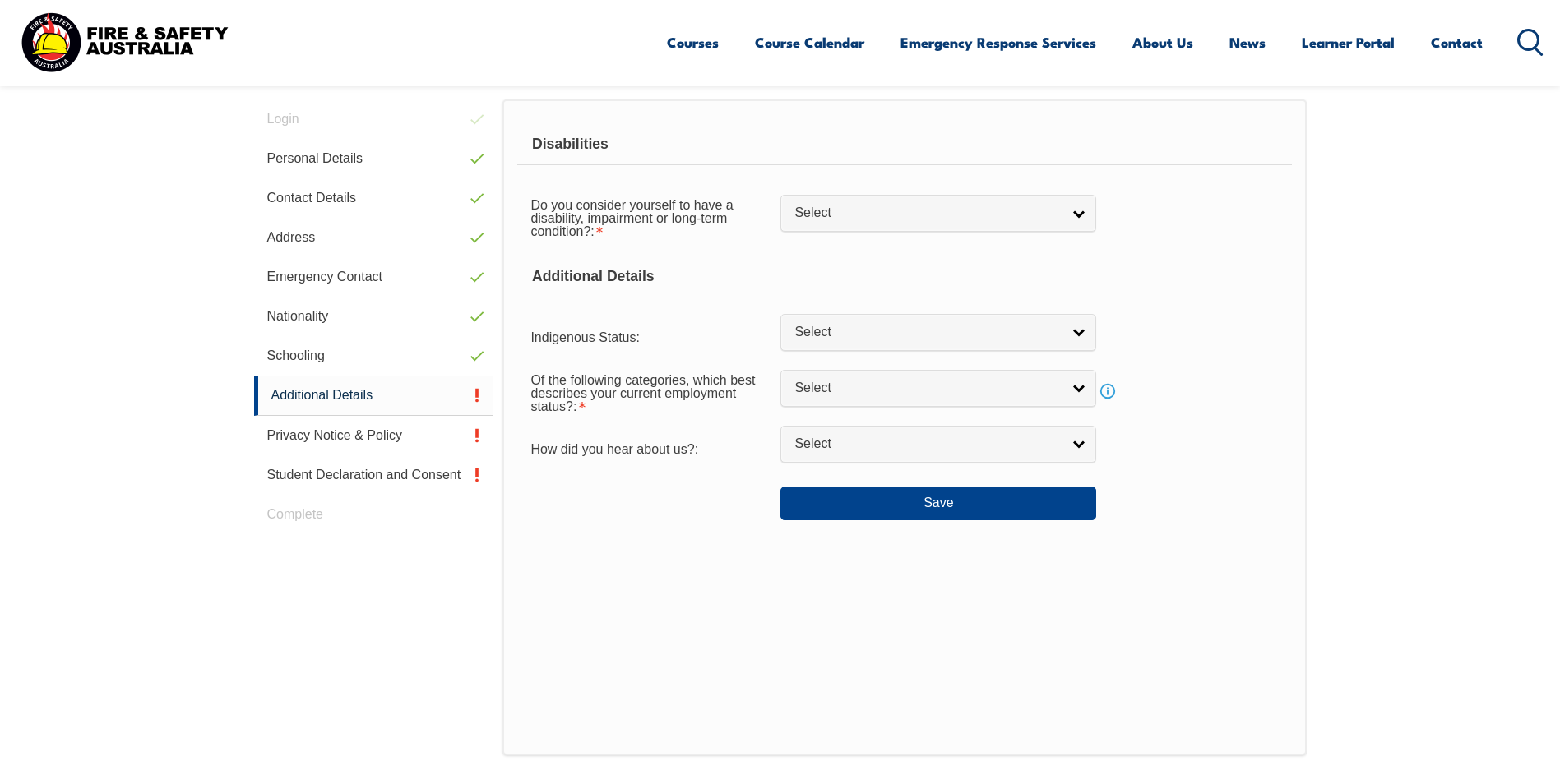
scroll to position [448, 0]
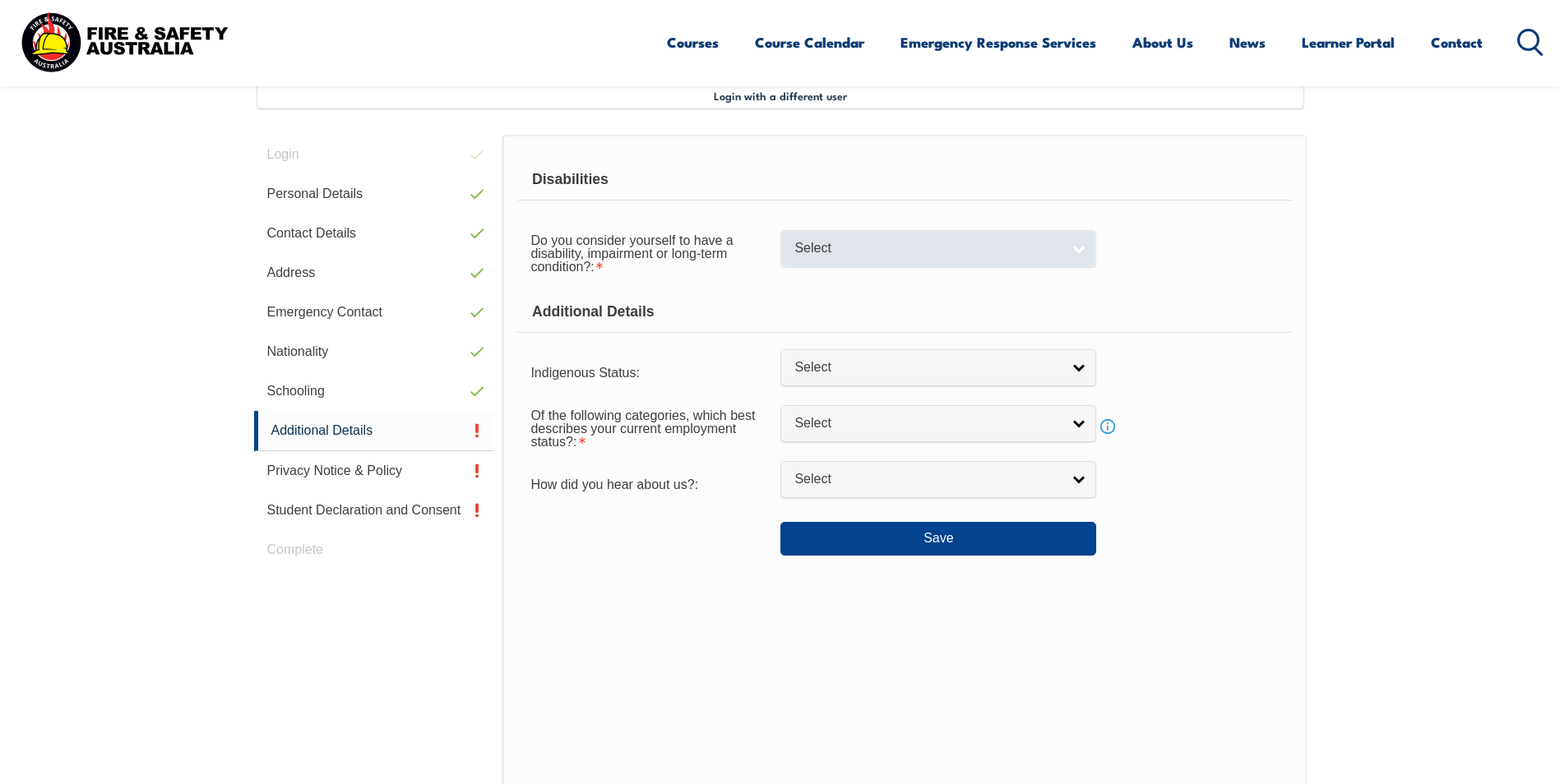
click at [829, 248] on span "Select" at bounding box center [927, 249] width 266 height 18
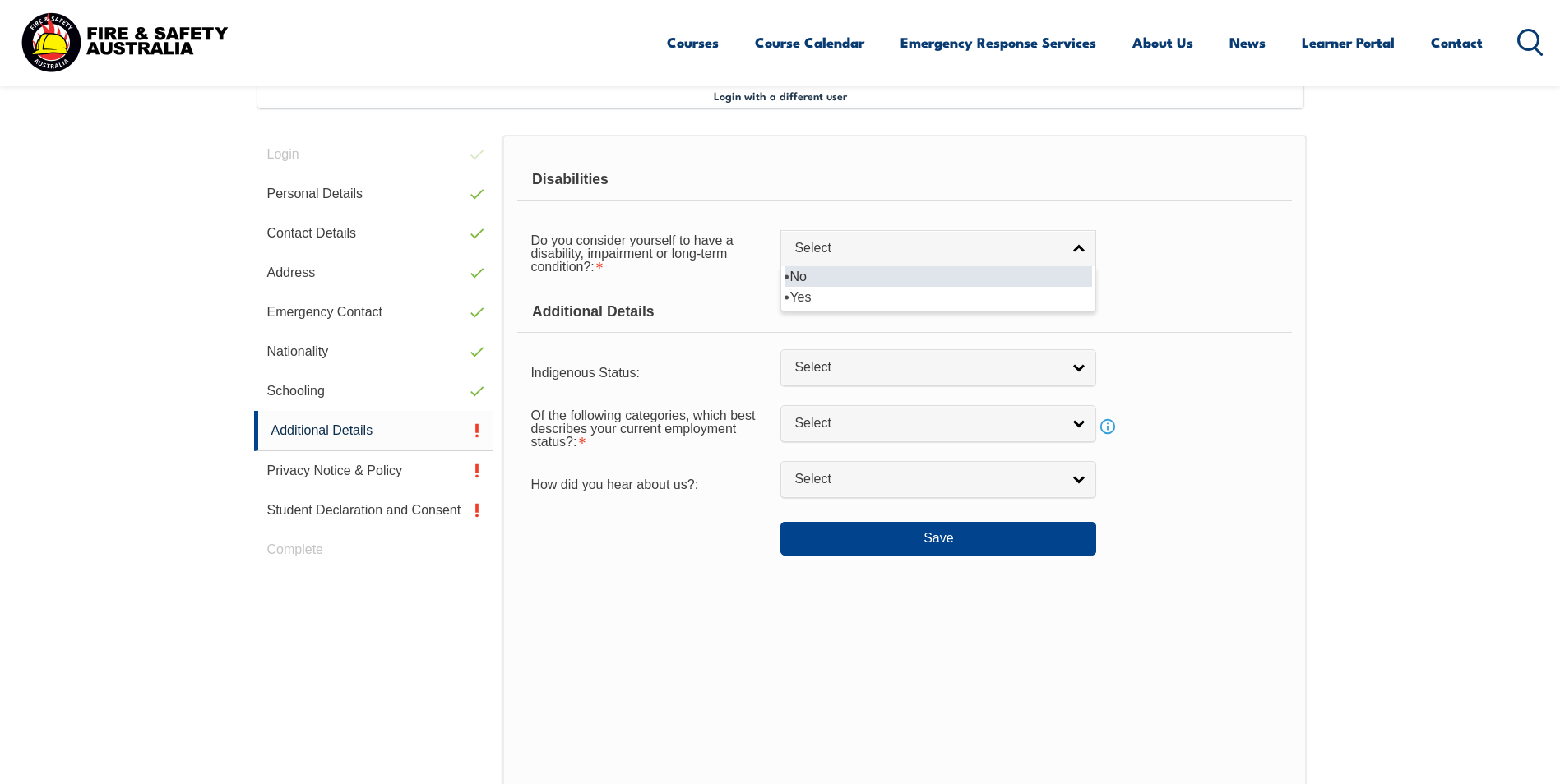
click at [819, 273] on li "No" at bounding box center [938, 276] width 308 height 20
select select "false"
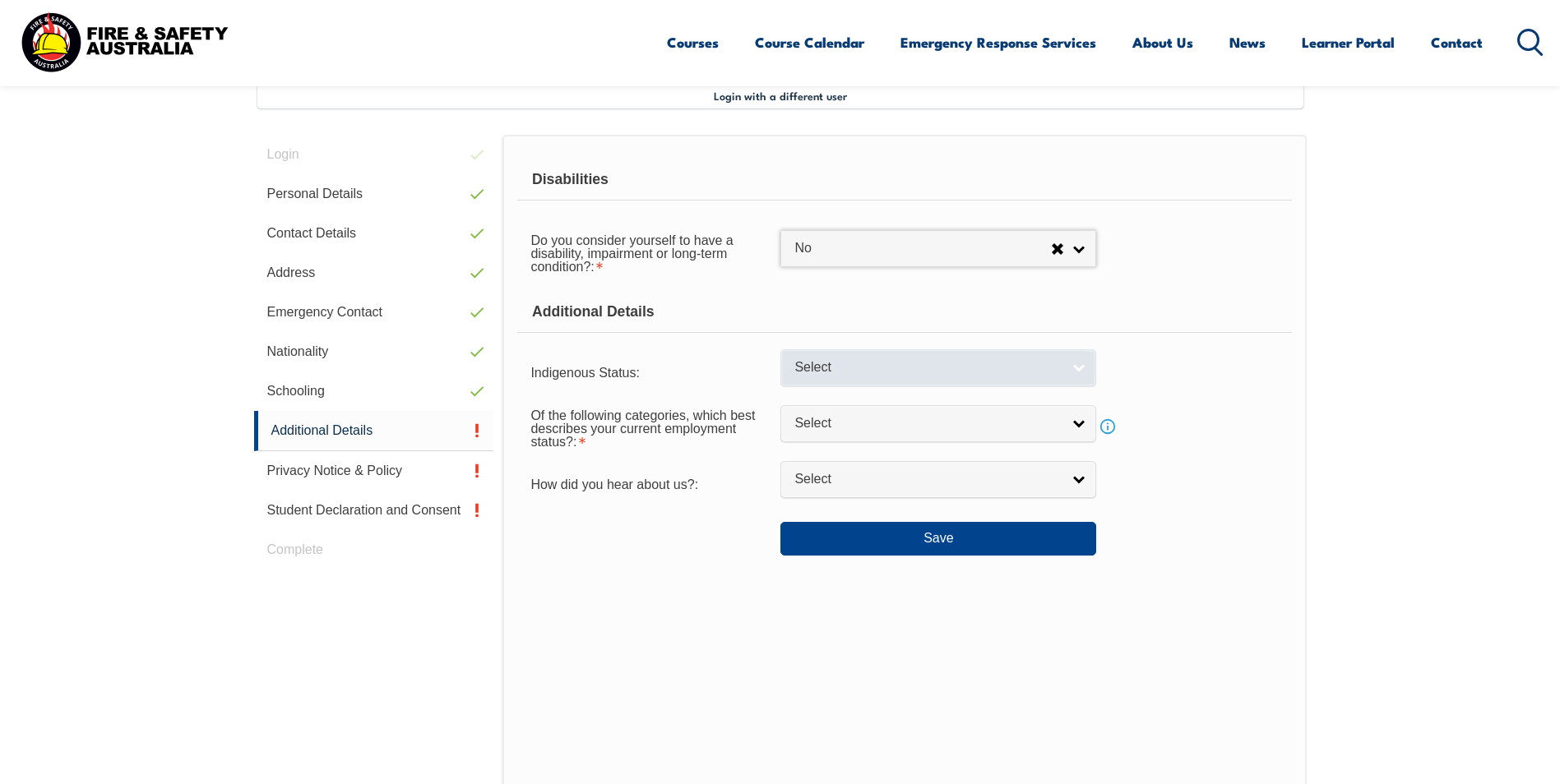
click at [862, 380] on link "Select" at bounding box center [937, 367] width 316 height 37
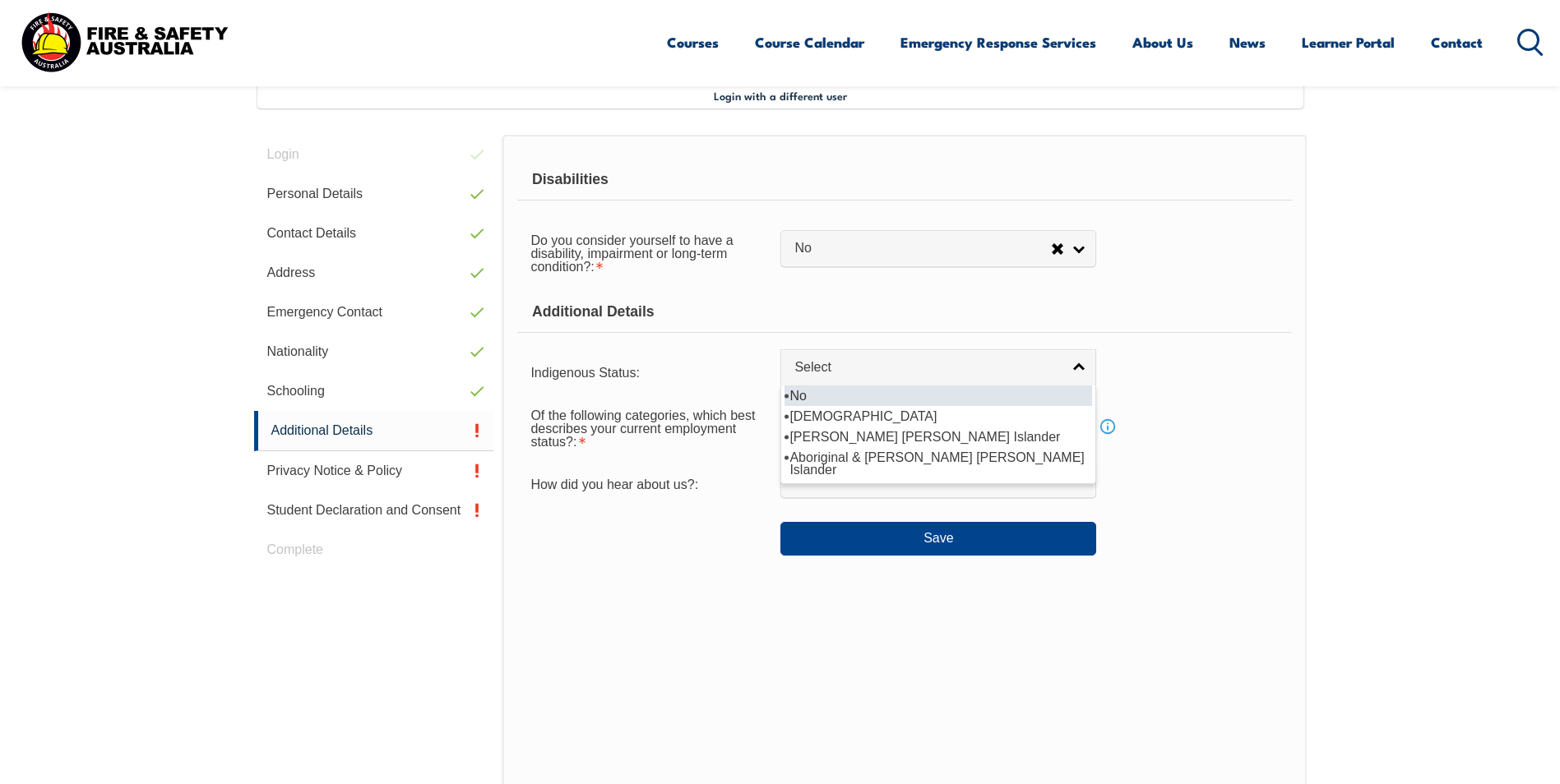
click at [857, 399] on li "No" at bounding box center [938, 396] width 308 height 20
select select "4"
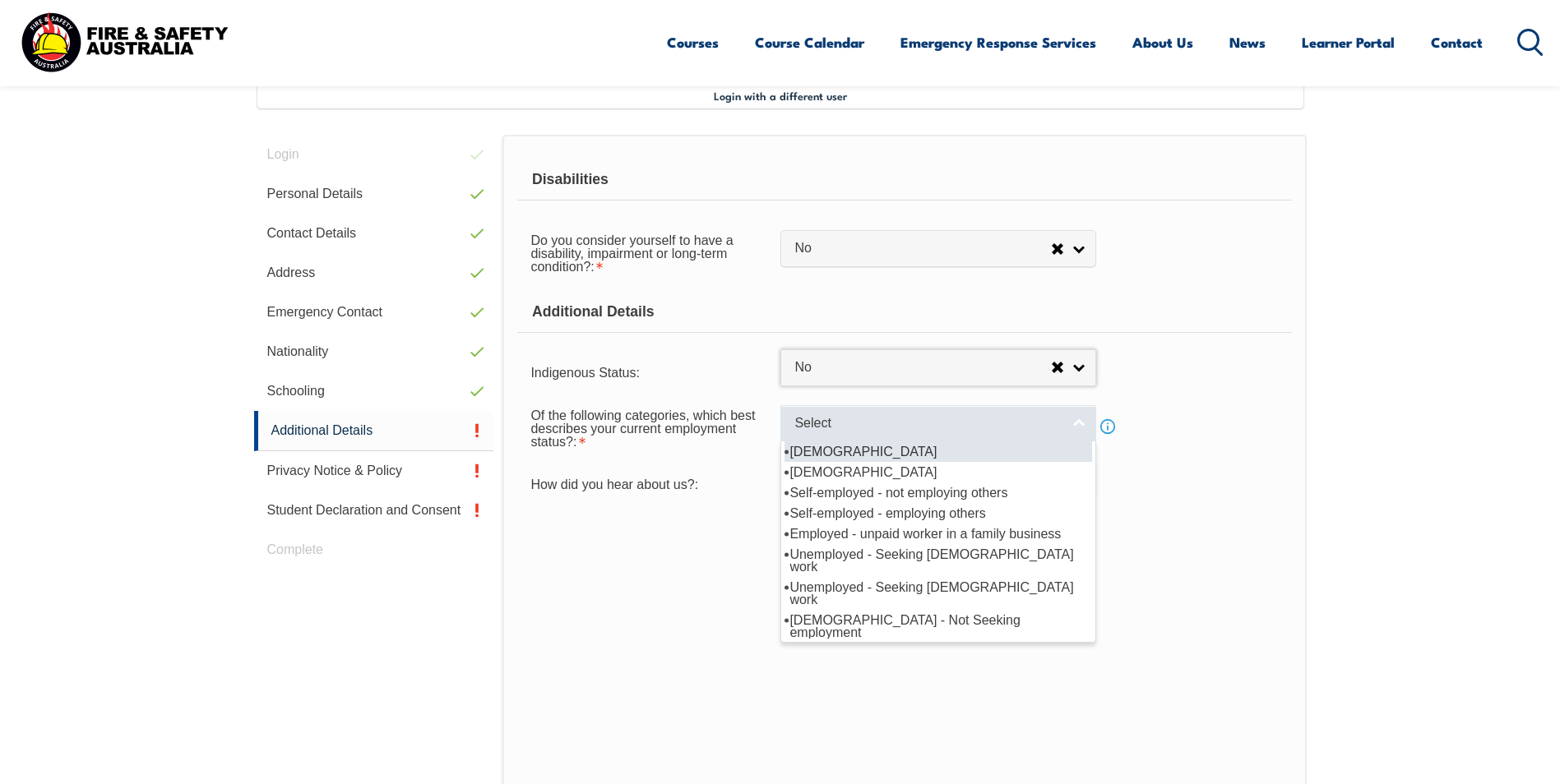
click at [849, 424] on span "Select" at bounding box center [927, 424] width 266 height 18
click at [886, 452] on li "[DEMOGRAPHIC_DATA]" at bounding box center [938, 451] width 308 height 20
select select "1"
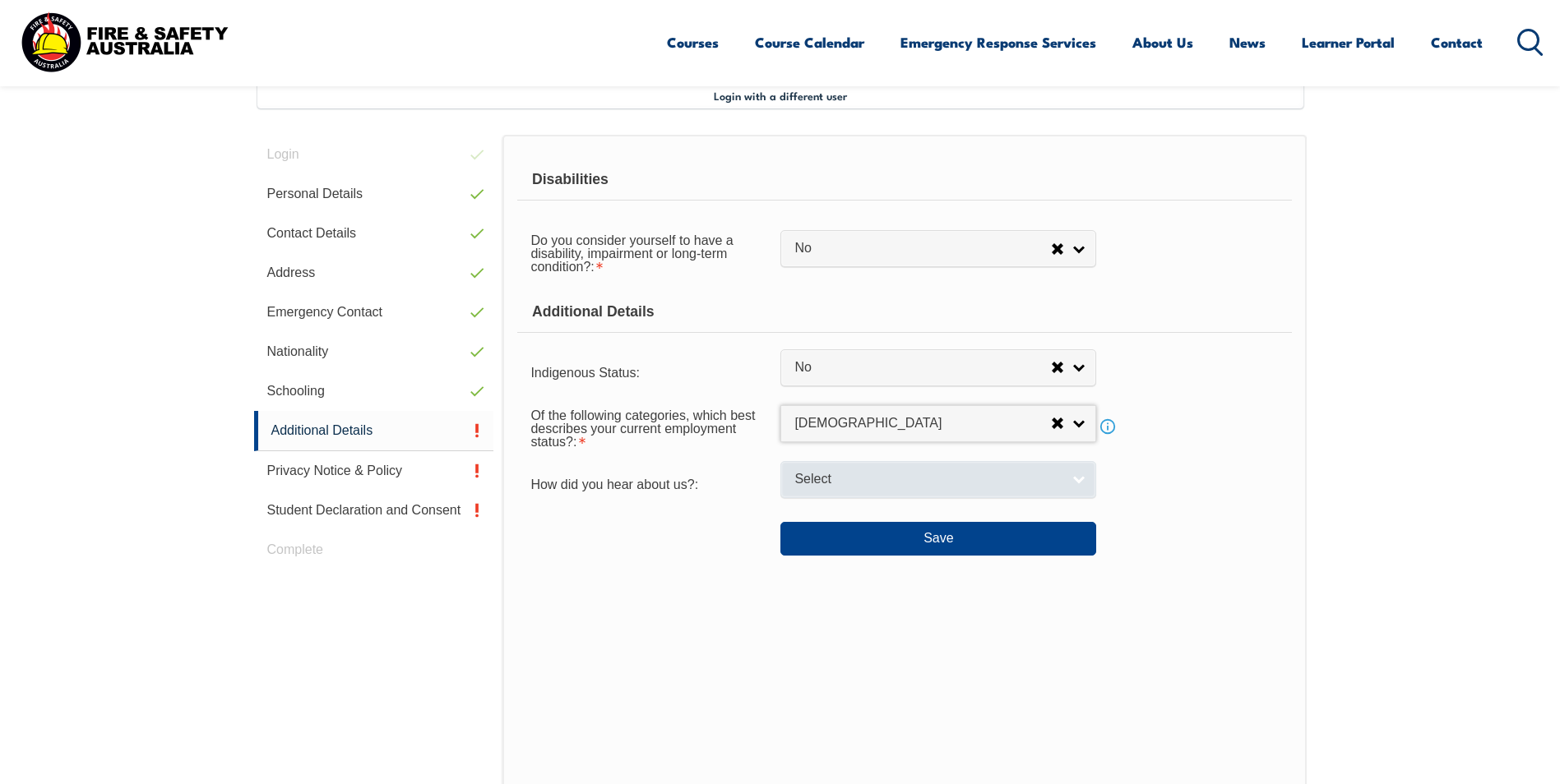
click at [853, 491] on link "Select" at bounding box center [937, 480] width 316 height 37
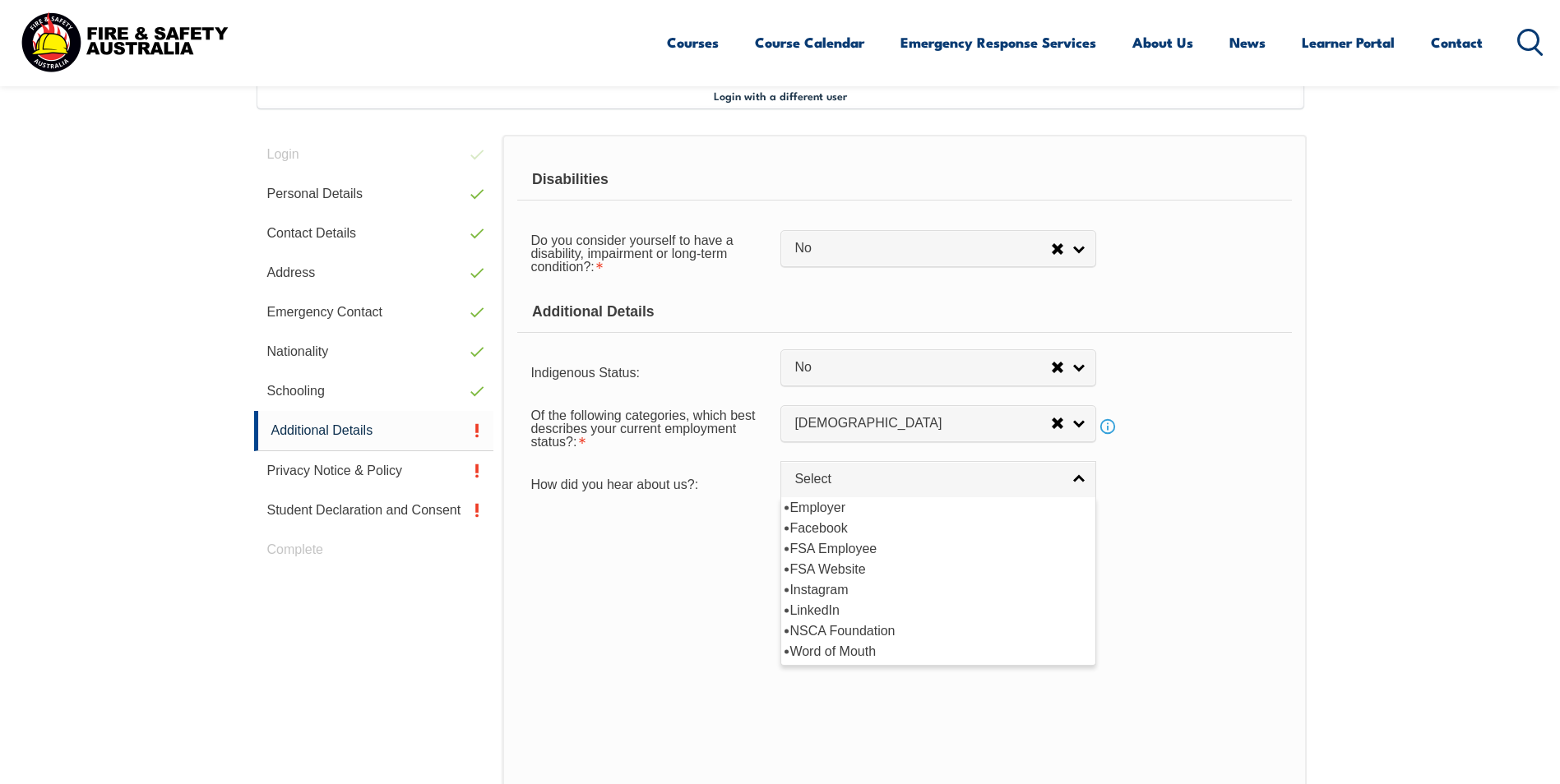
click at [711, 565] on div "Disabilities Do you consider yourself to have a disability, impairment or long-…" at bounding box center [904, 462] width 804 height 656
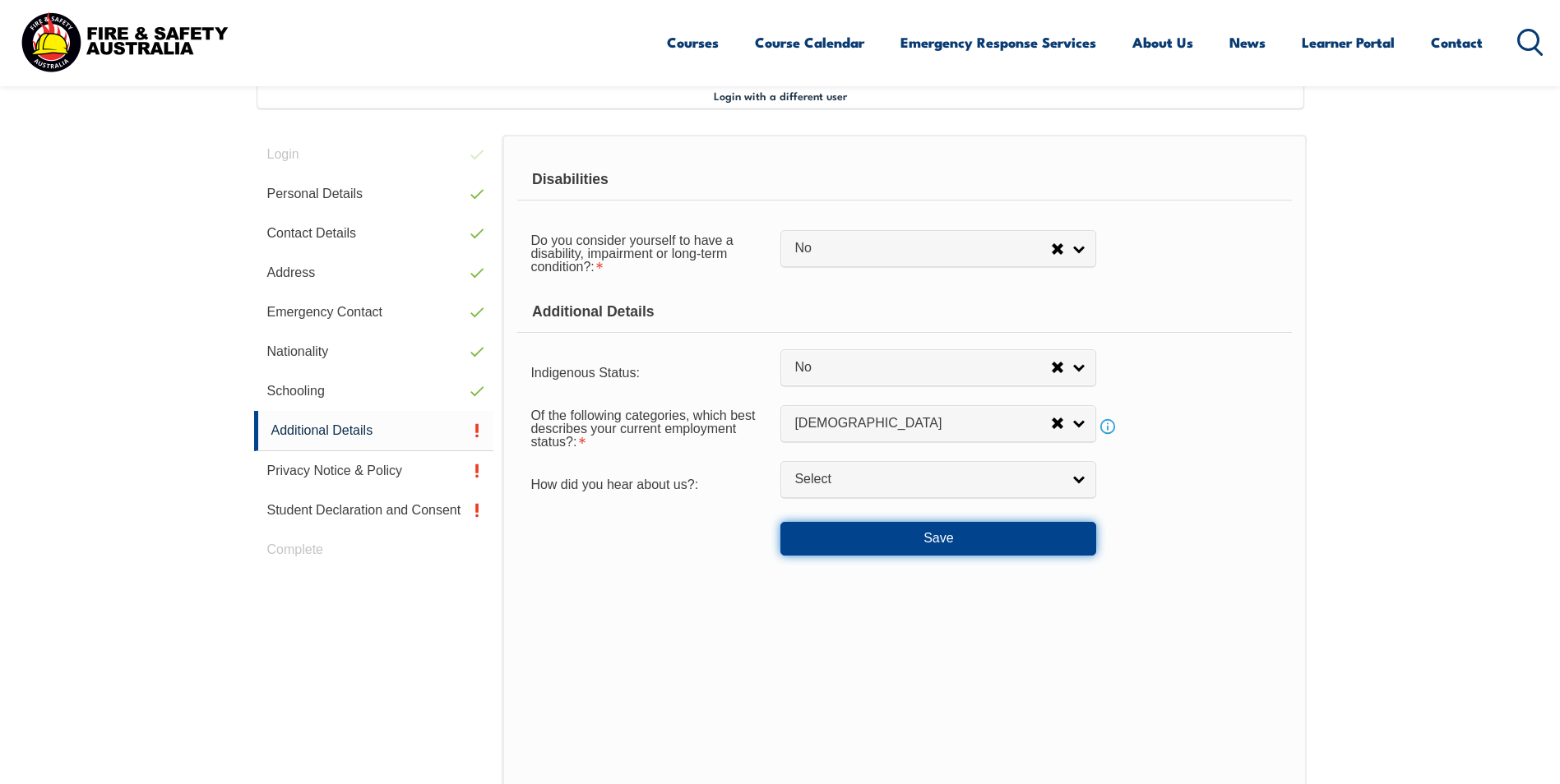
click at [843, 530] on button "Save" at bounding box center [937, 538] width 316 height 33
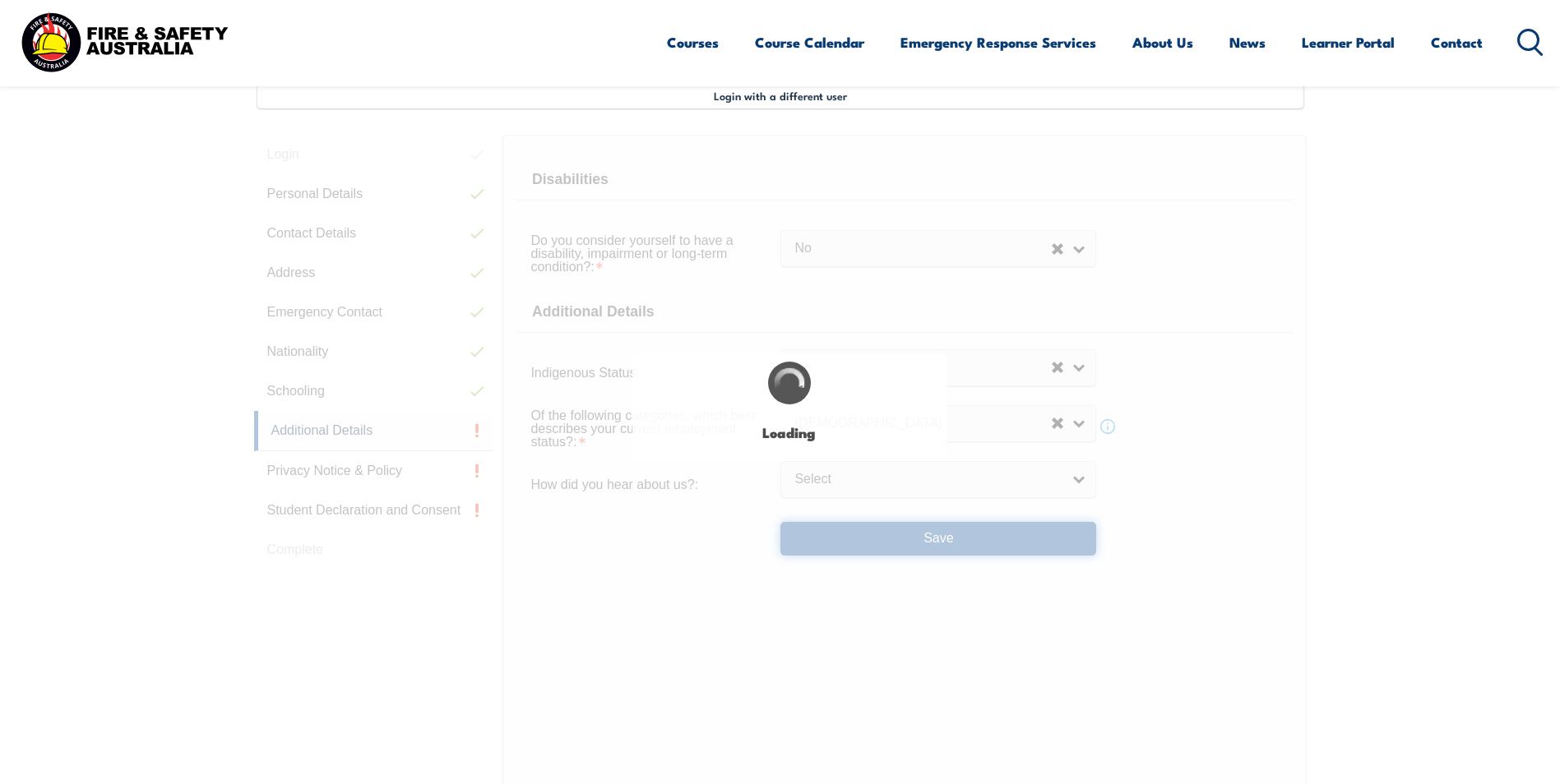
select select "false"
select select
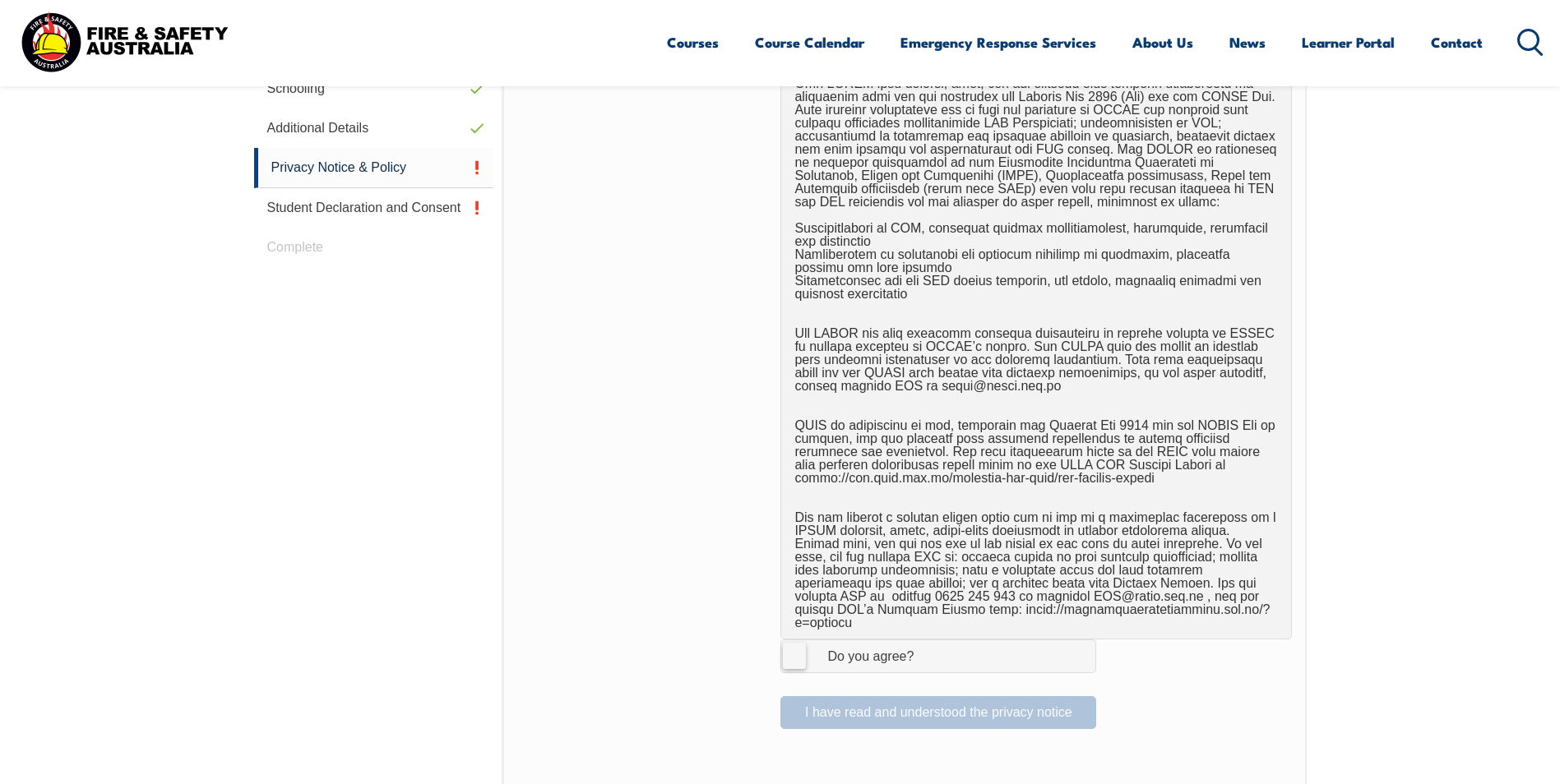
scroll to position [859, 0]
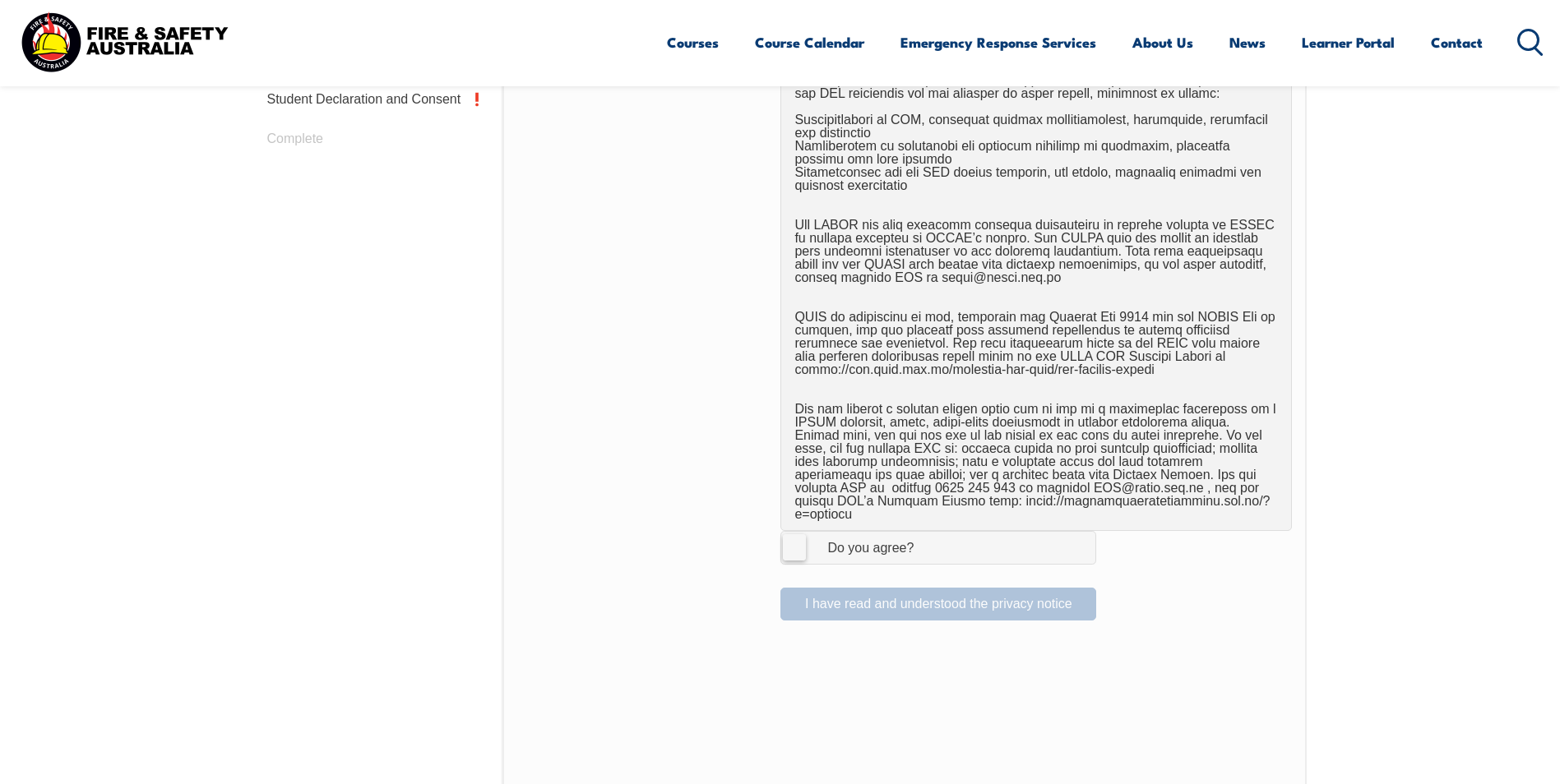
drag, startPoint x: 784, startPoint y: 539, endPoint x: 803, endPoint y: 535, distance: 19.4
click at [784, 539] on label "I Agree Do you agree?" at bounding box center [937, 547] width 316 height 33
click at [927, 539] on input "I Agree Do you agree?" at bounding box center [941, 548] width 28 height 32
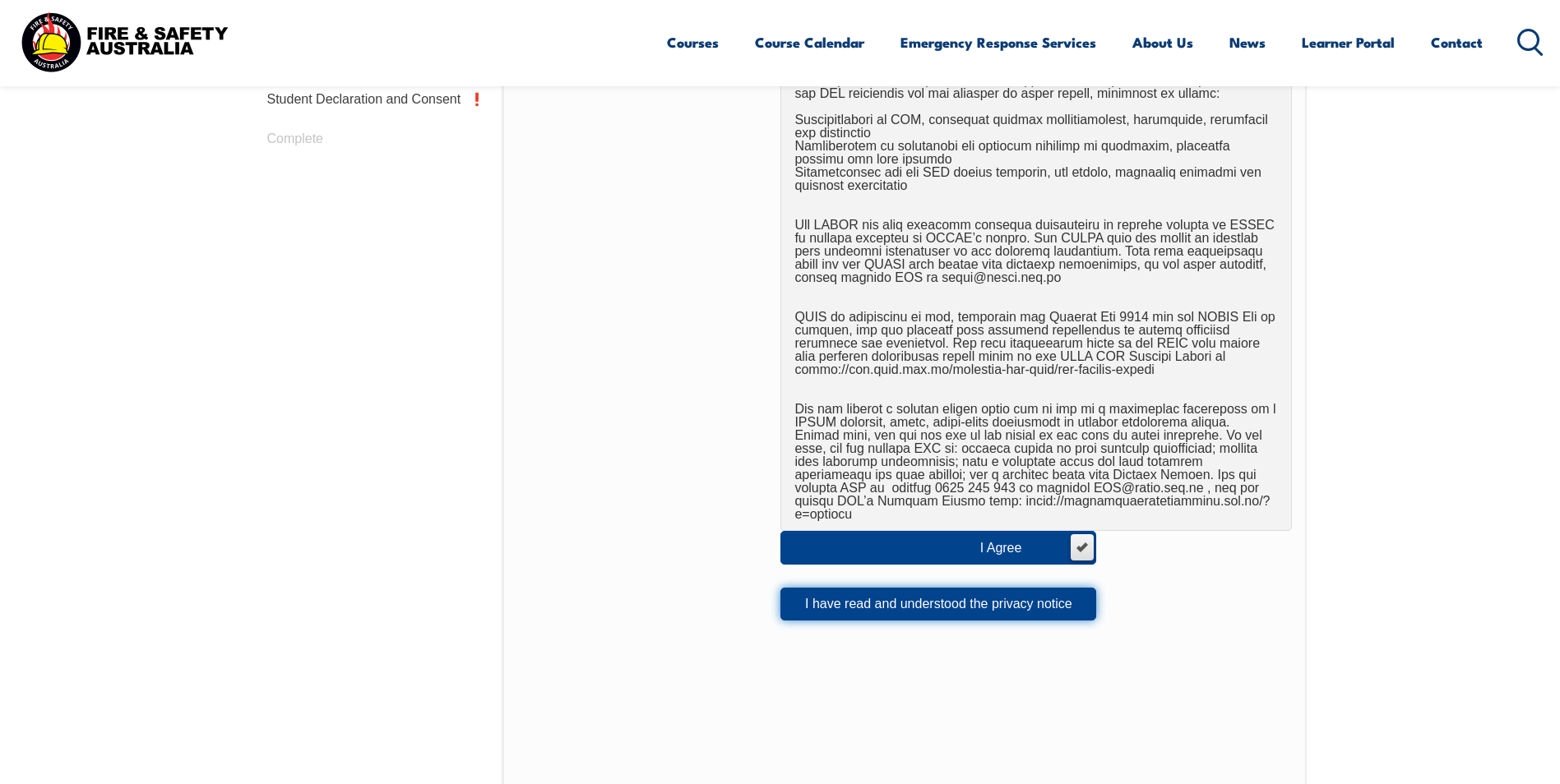
click at [884, 594] on button "I have read and understood the privacy notice" at bounding box center [937, 604] width 316 height 33
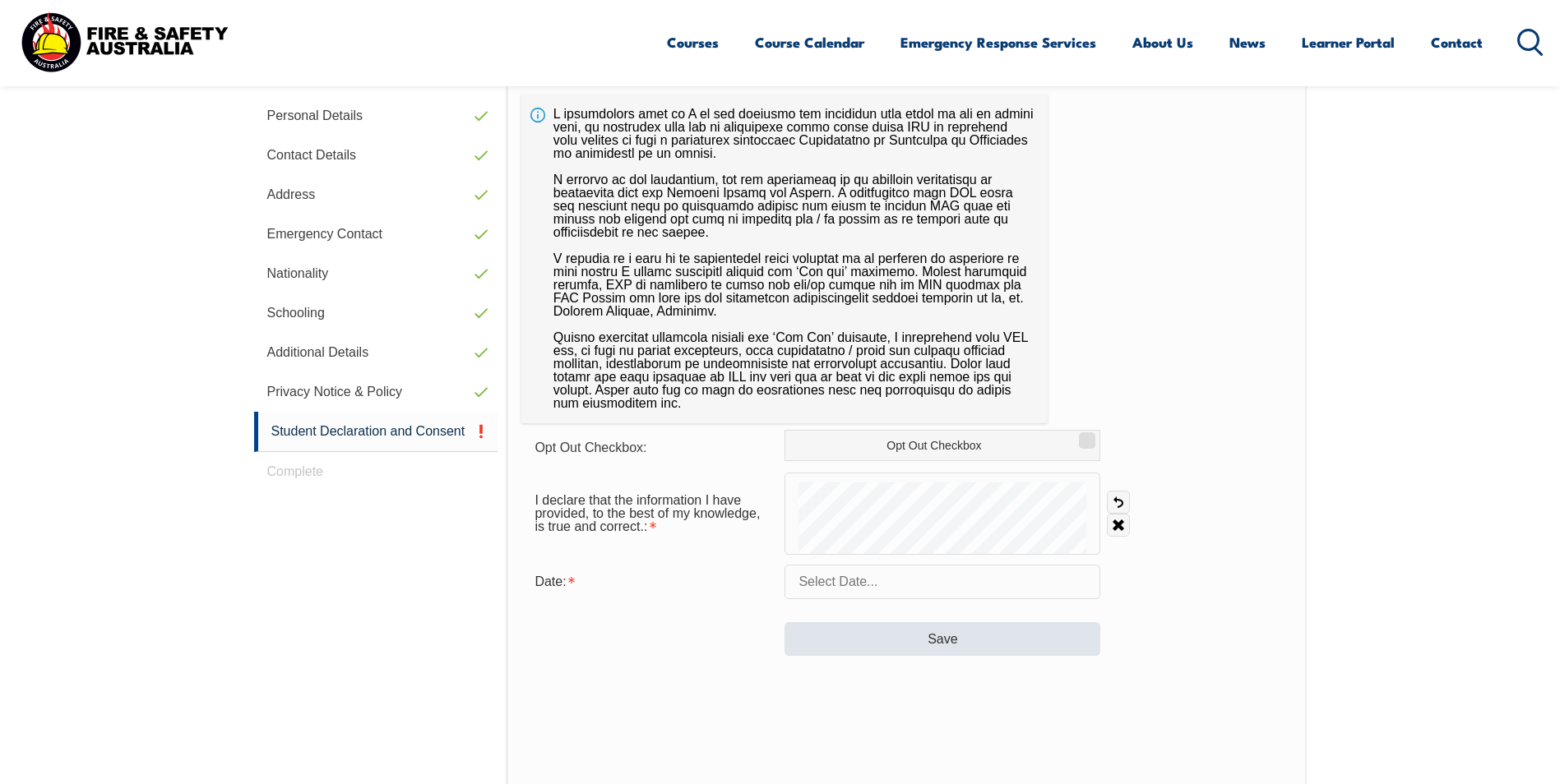
scroll to position [444, 0]
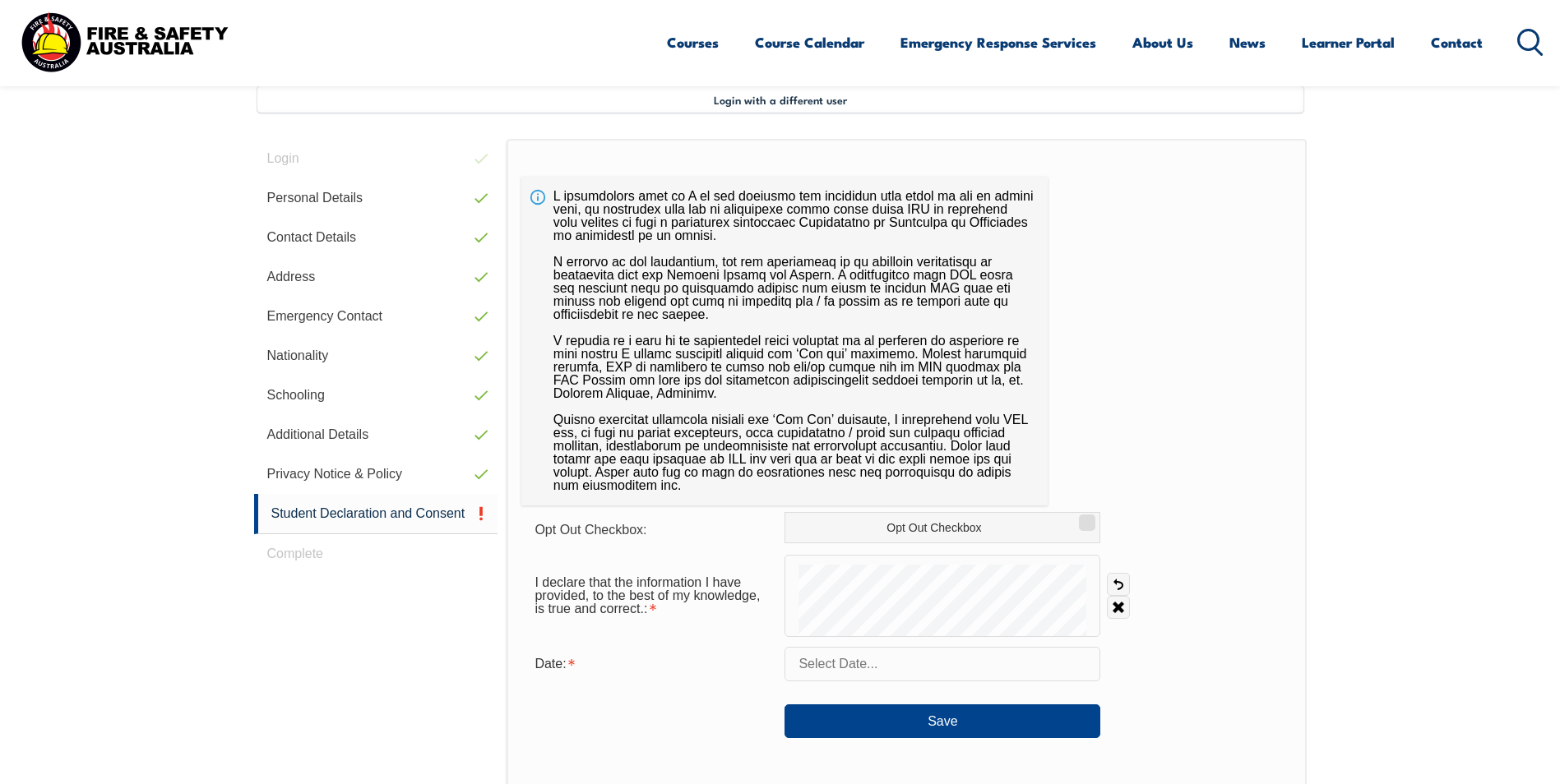
click at [897, 664] on input "text" at bounding box center [942, 664] width 316 height 34
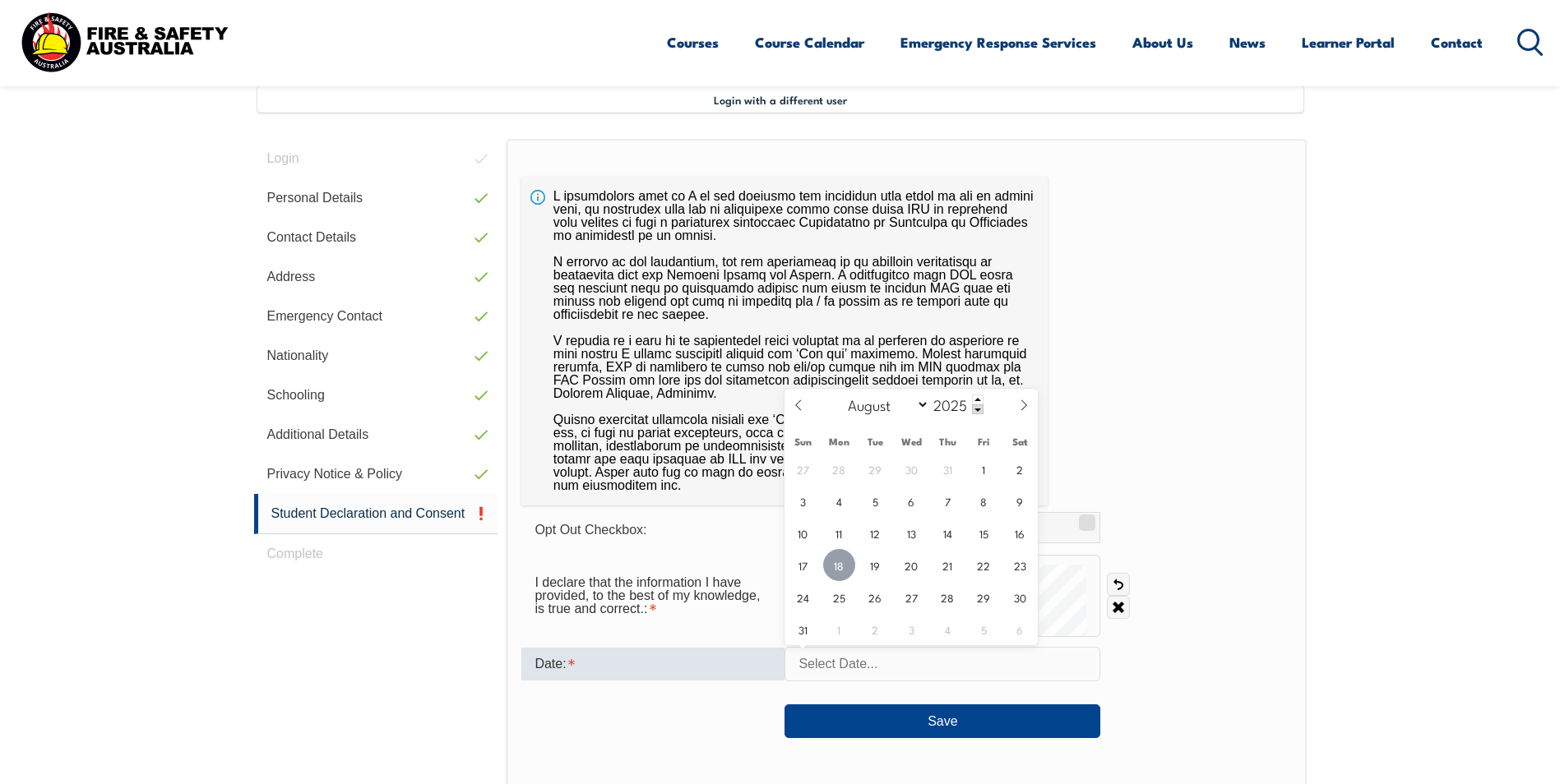
click at [837, 560] on span "18" at bounding box center [839, 565] width 32 height 32
type input "August 18, 2025"
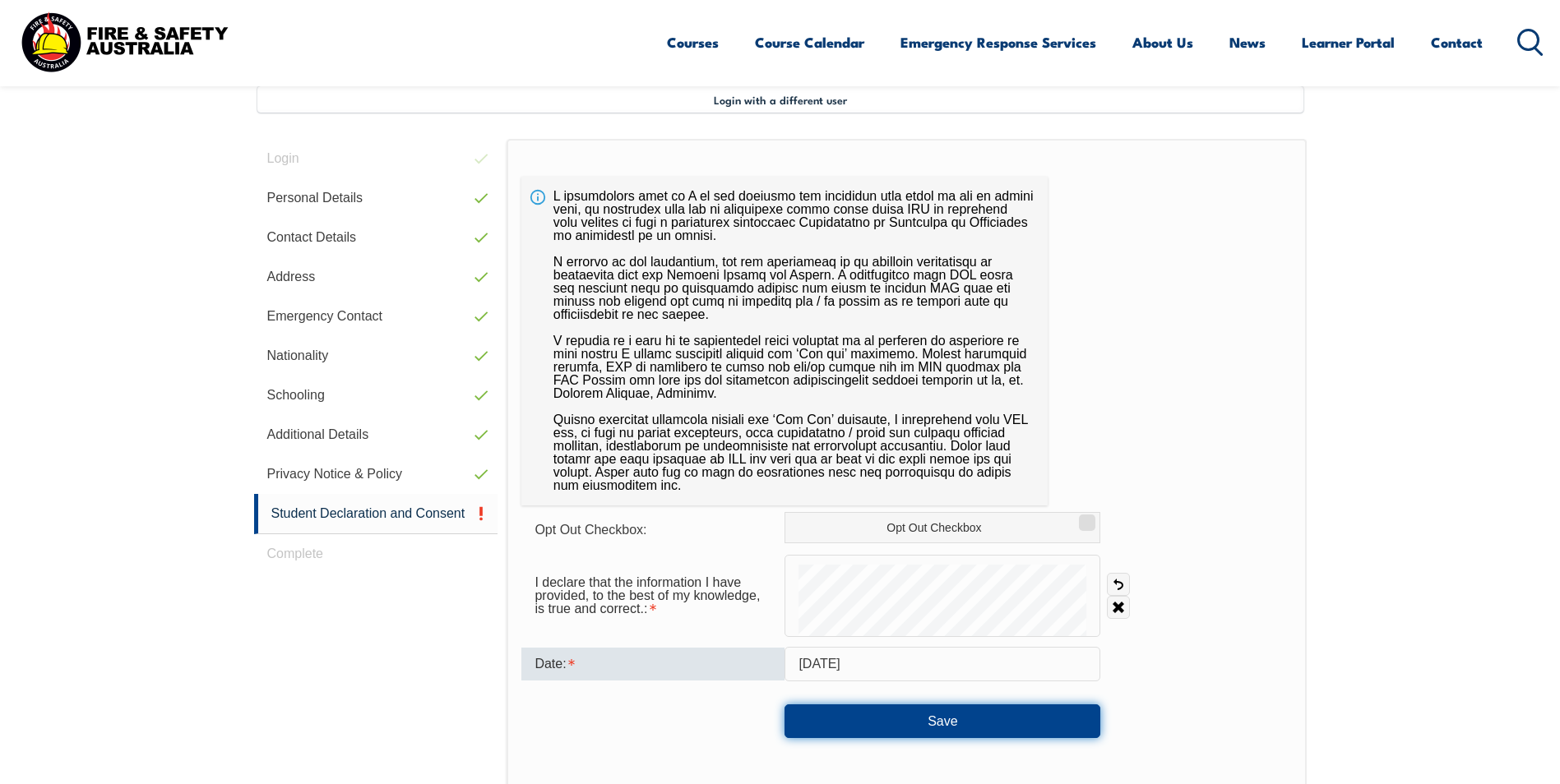
click at [844, 707] on button "Save" at bounding box center [942, 720] width 316 height 33
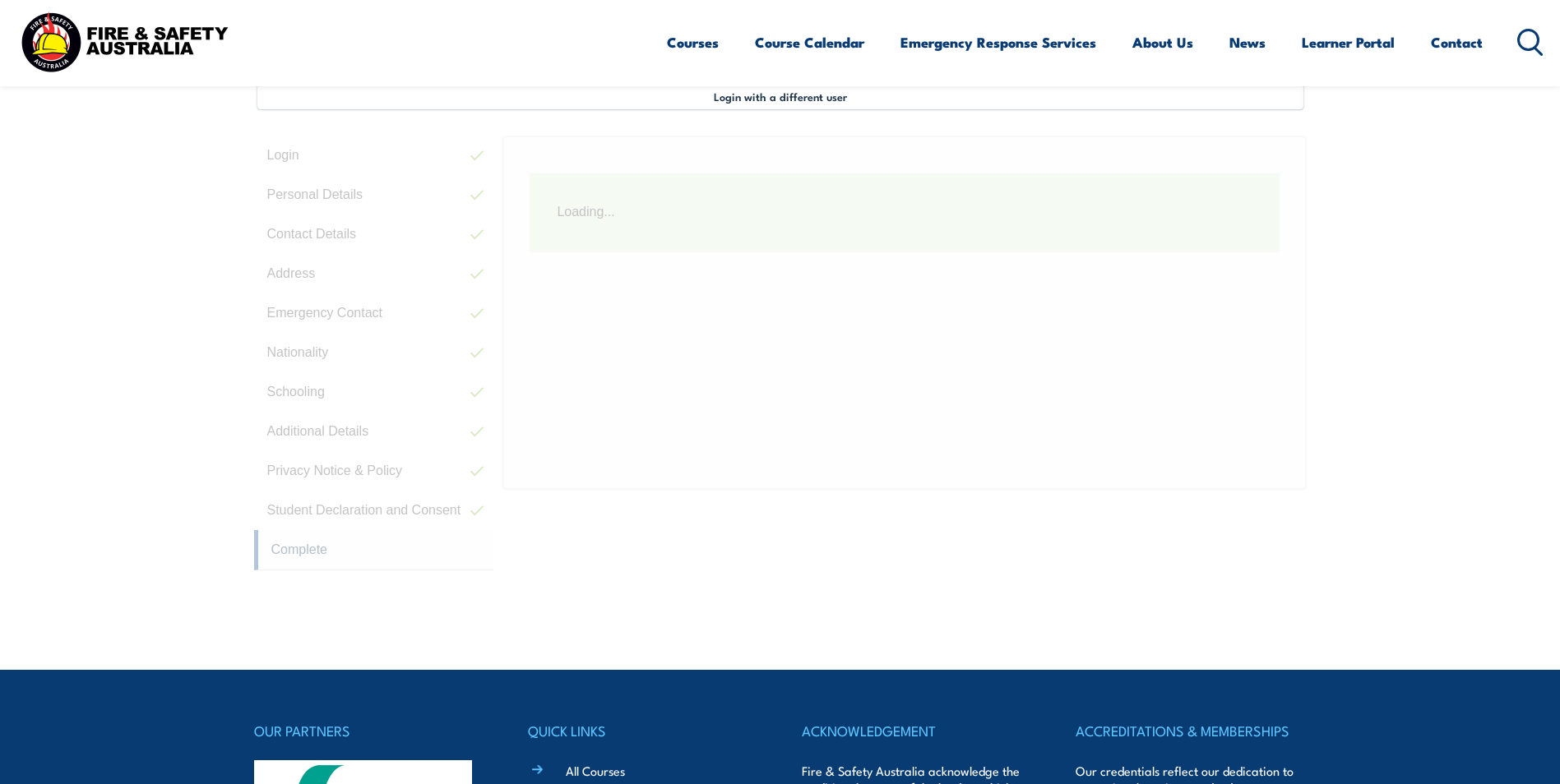
scroll to position [448, 0]
